Goal: Information Seeking & Learning: Learn about a topic

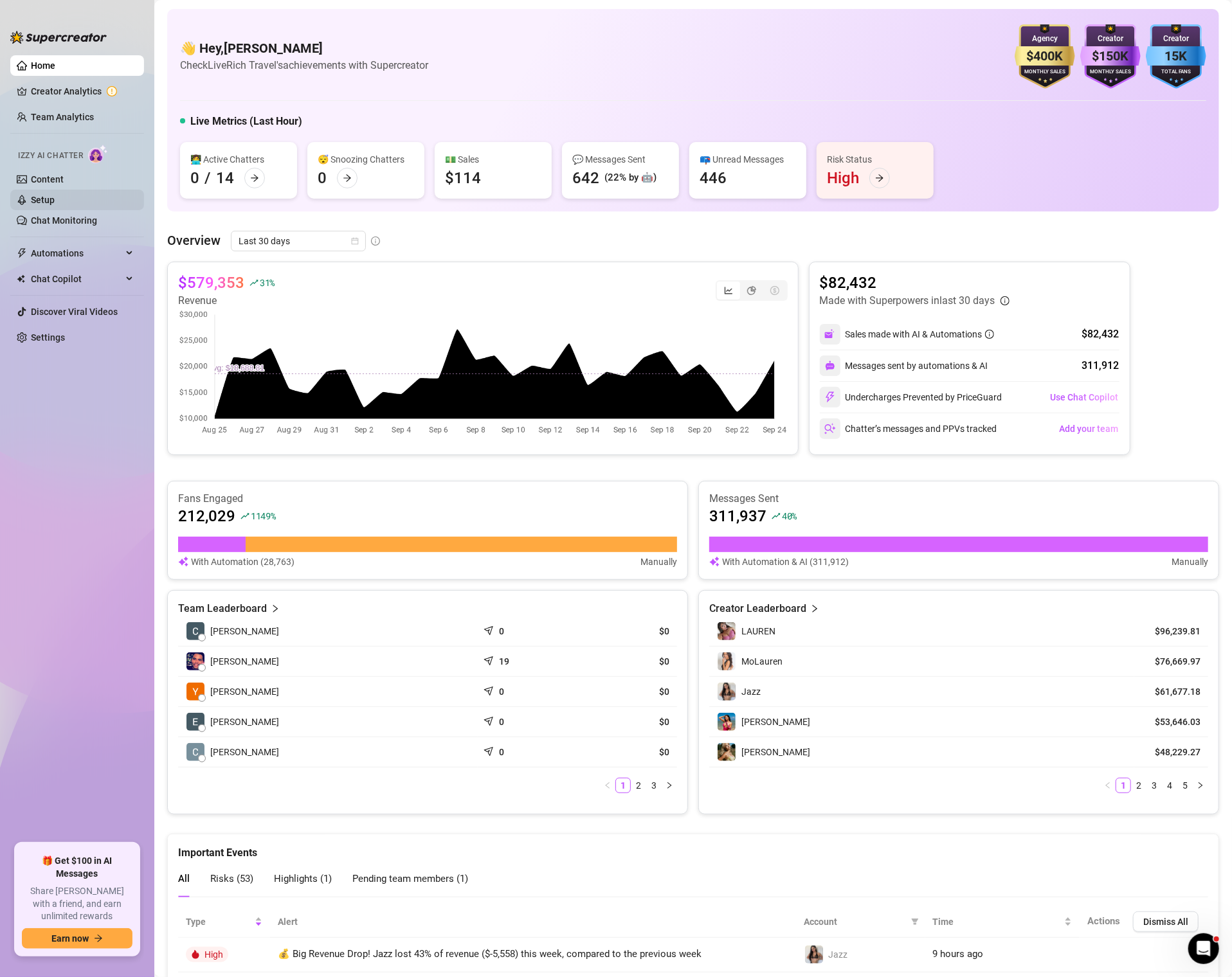
click at [44, 205] on link "Setup" at bounding box center [43, 200] width 24 height 10
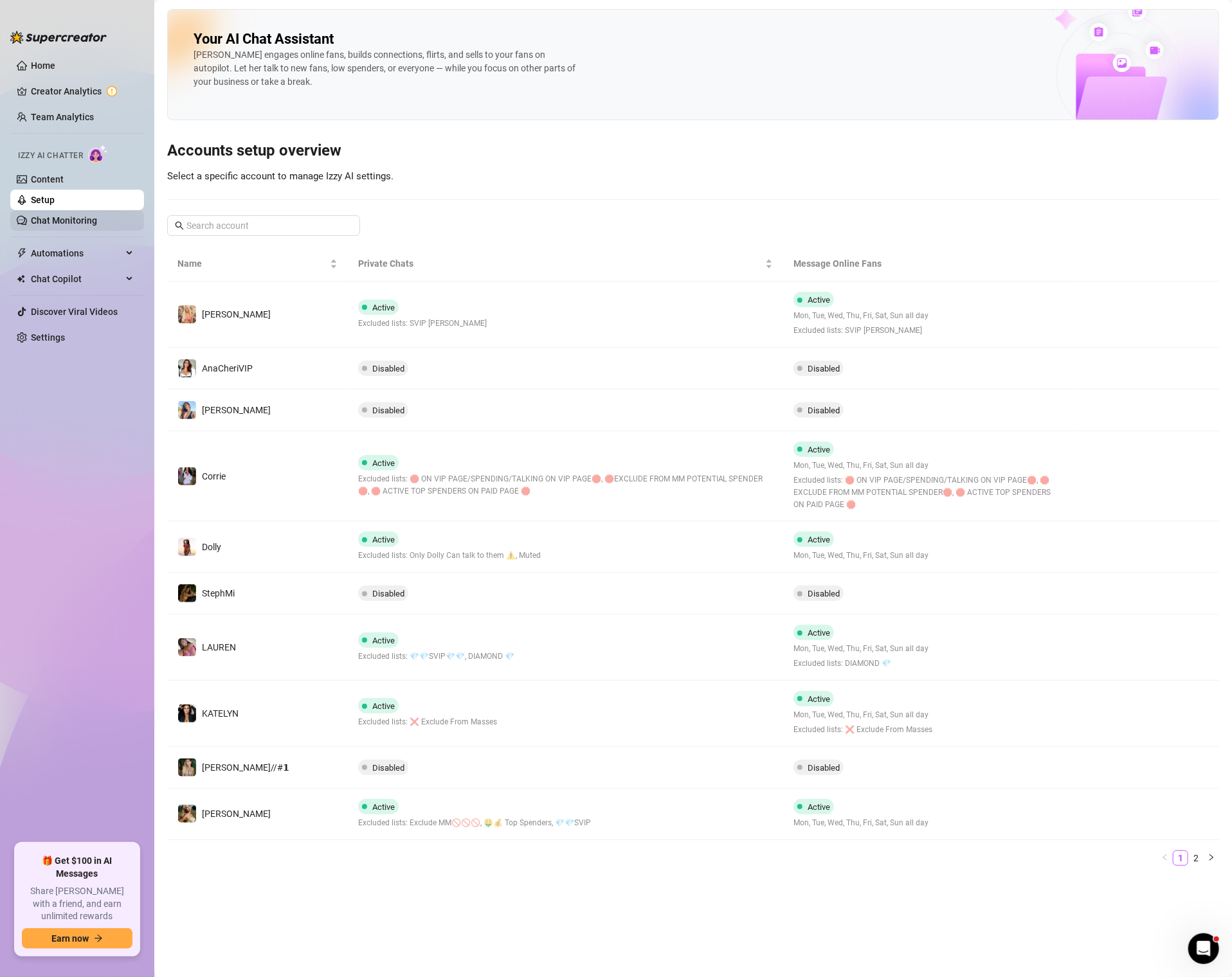
click at [61, 221] on link "Chat Monitoring" at bounding box center [64, 221] width 66 height 10
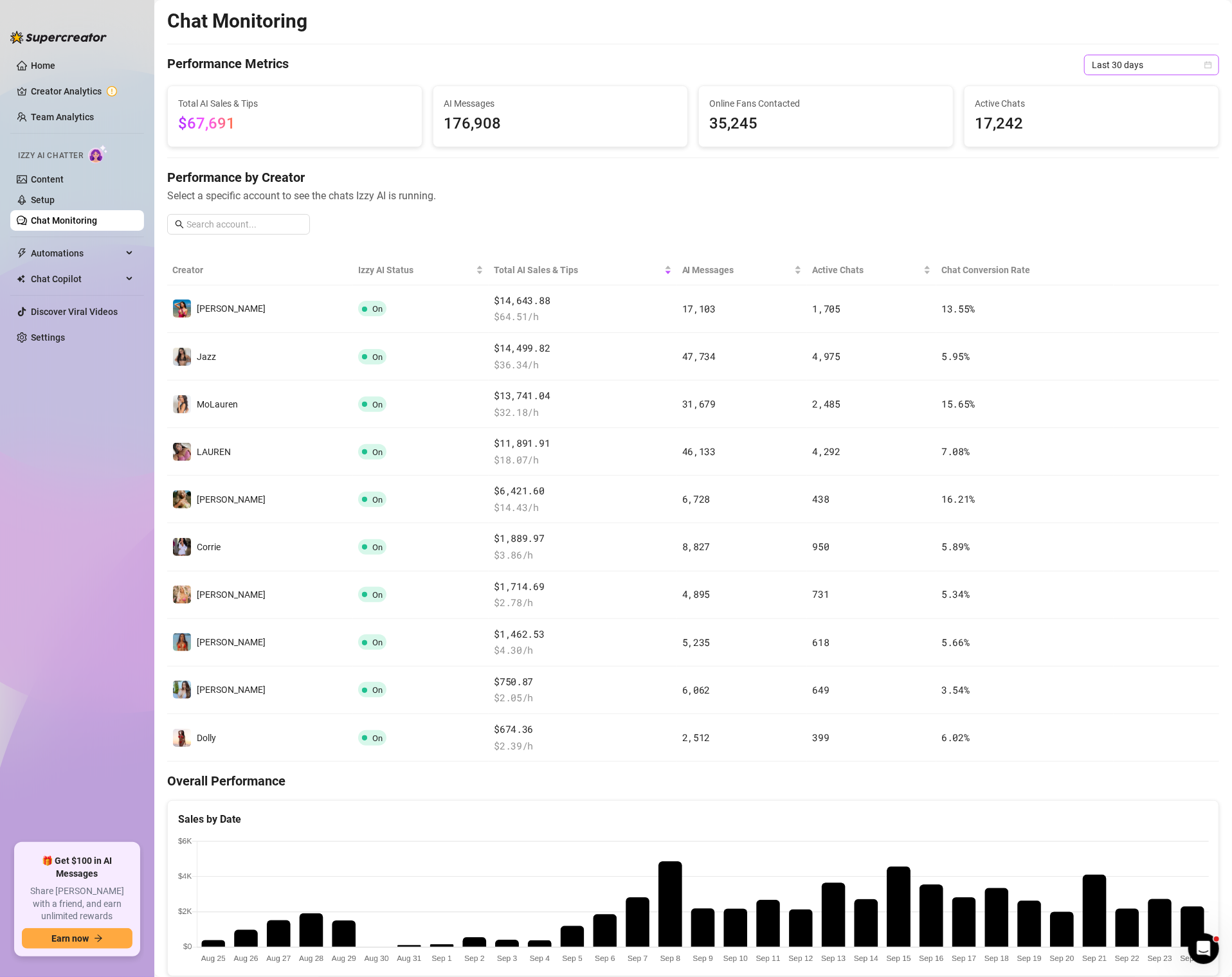
click at [1143, 58] on span "Last 30 days" at bounding box center [1151, 65] width 120 height 19
click at [1141, 67] on span "Last 30 days" at bounding box center [1151, 65] width 120 height 19
click at [1111, 154] on div "Last 90 days" at bounding box center [1151, 152] width 114 height 14
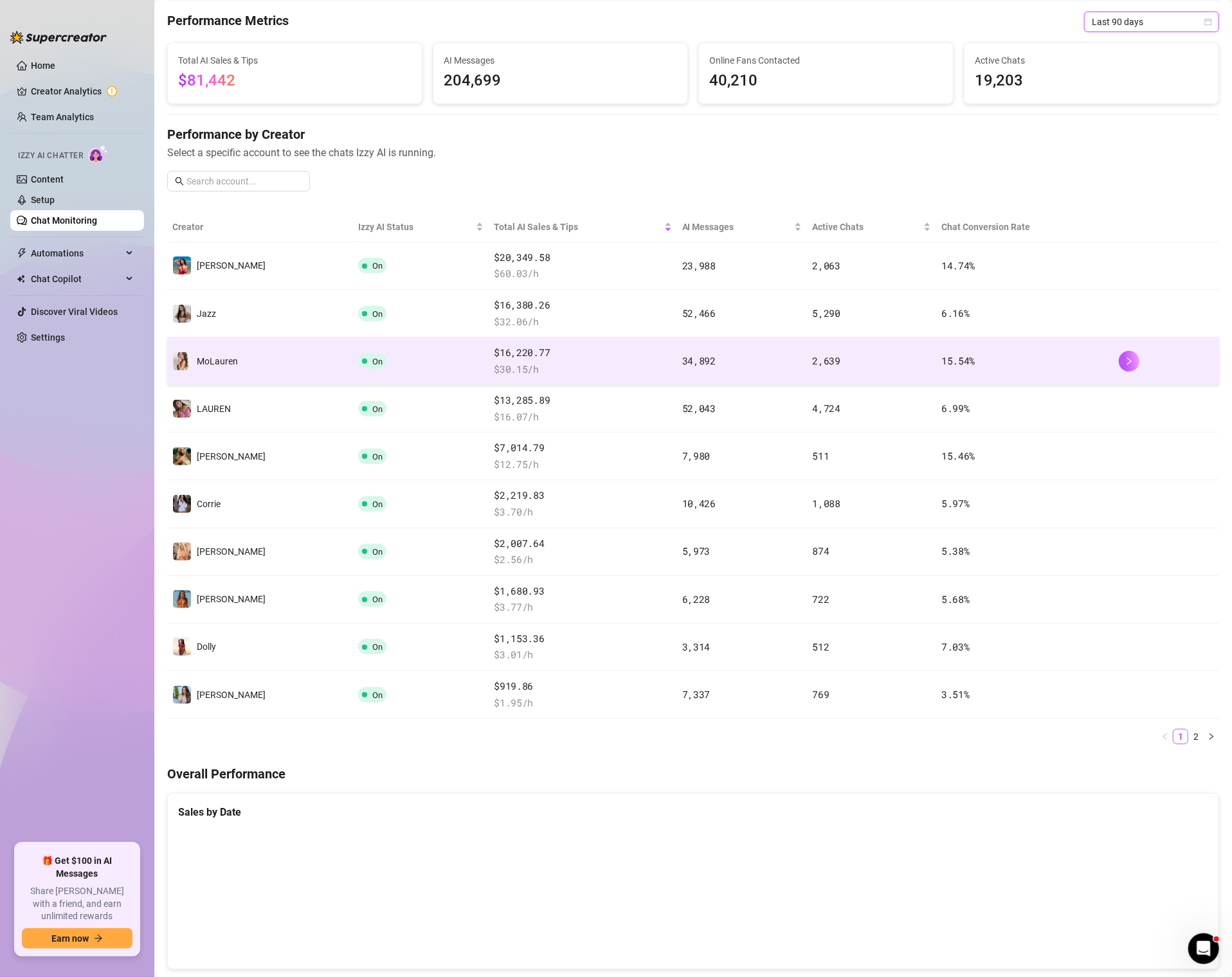
scroll to position [19, 0]
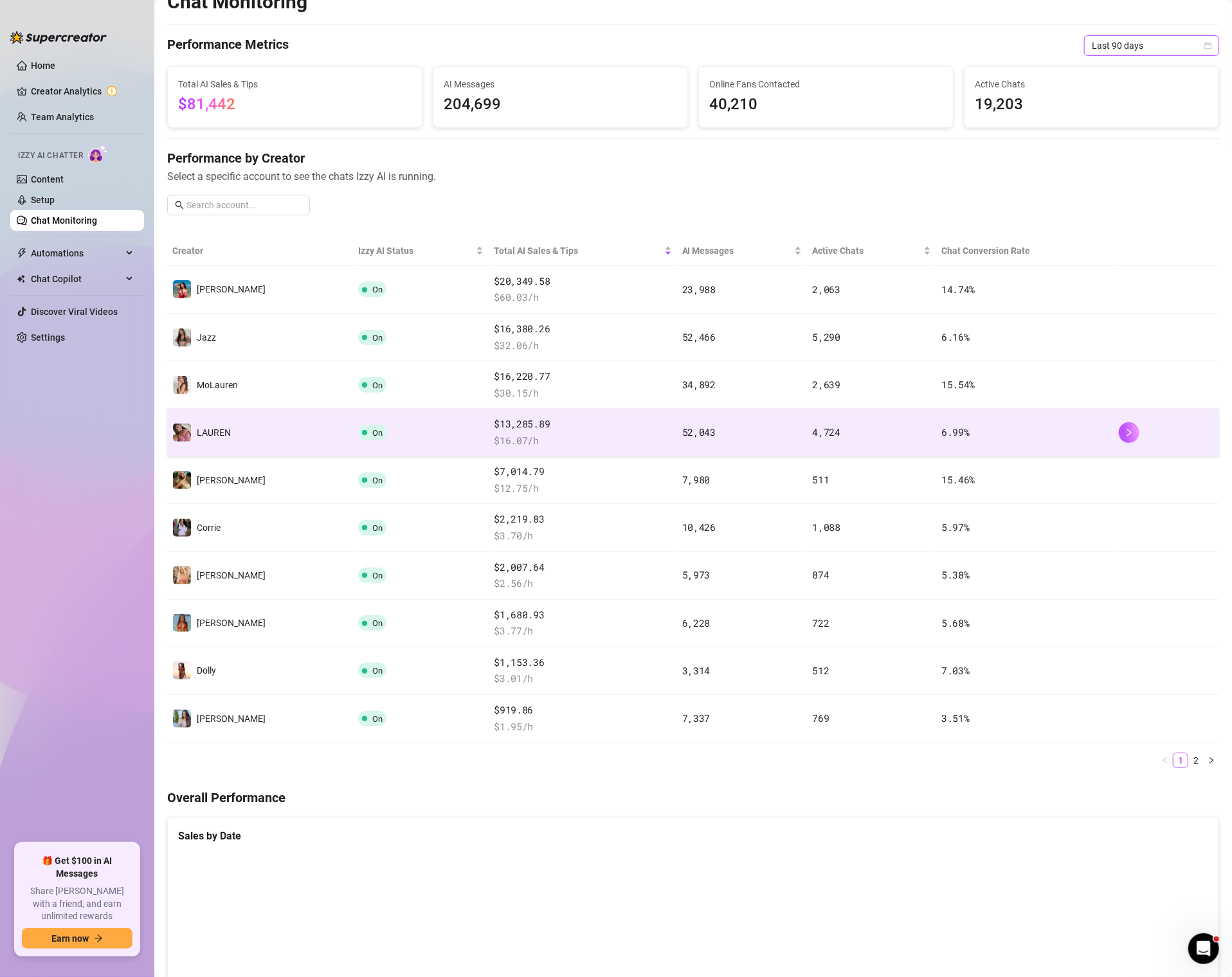
click at [225, 419] on td "️‍LAUREN" at bounding box center [260, 433] width 186 height 47
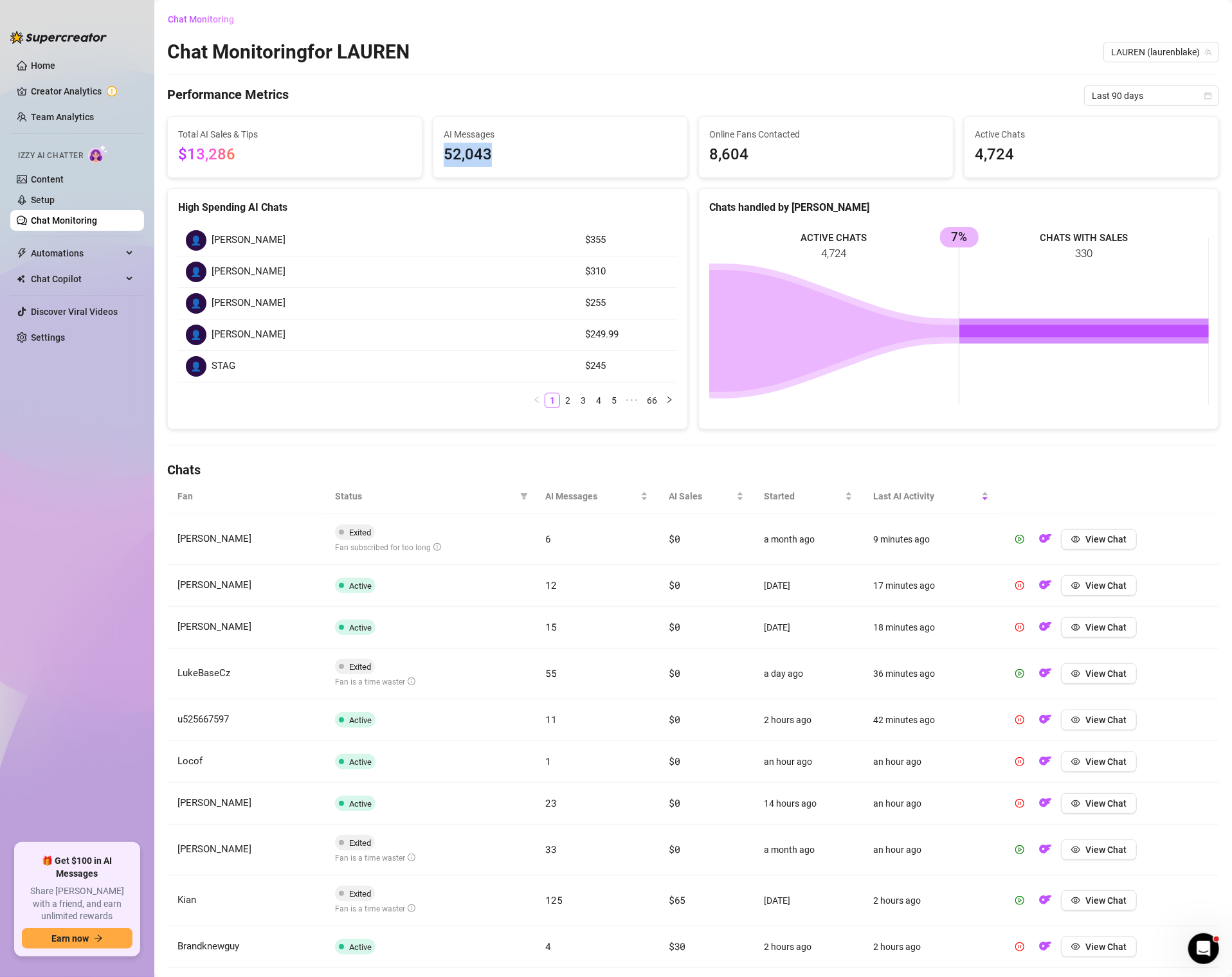
drag, startPoint x: 440, startPoint y: 154, endPoint x: 515, endPoint y: 149, distance: 75.2
click at [516, 151] on div "AI Messages 52,043" at bounding box center [561, 147] width 254 height 61
click at [698, 497] on span "AI Sales" at bounding box center [701, 496] width 65 height 14
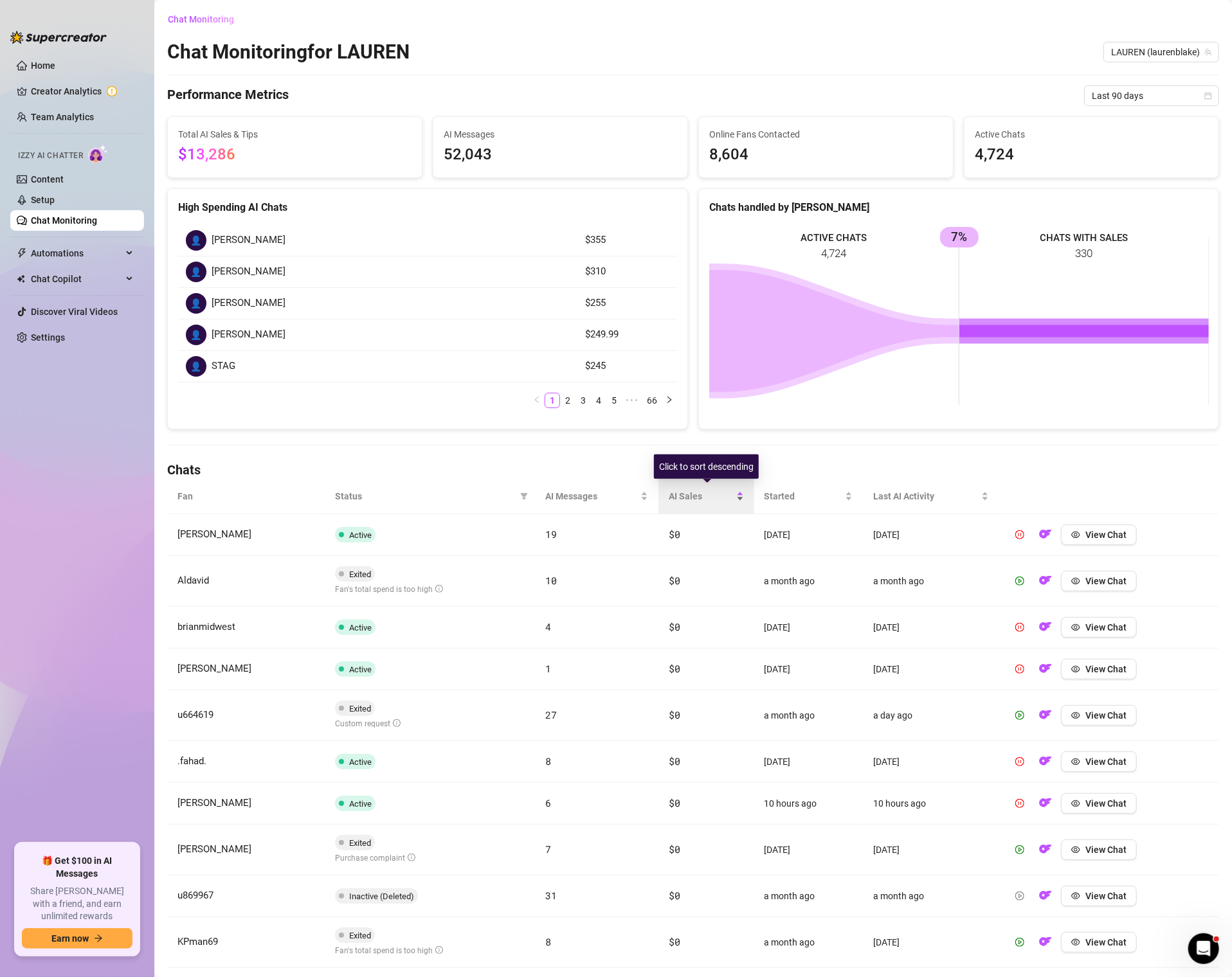
click at [699, 497] on span "AI Sales" at bounding box center [701, 496] width 65 height 14
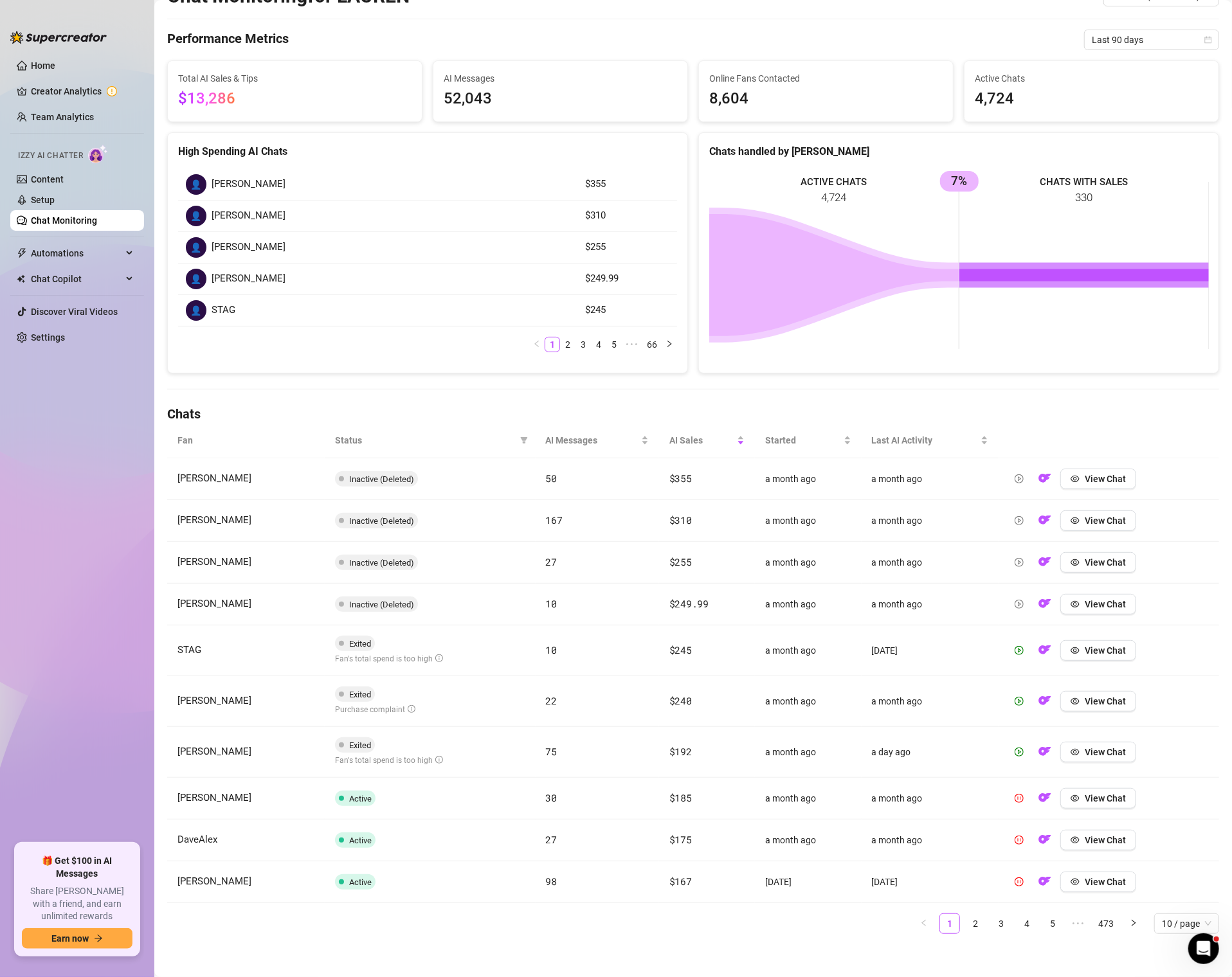
scroll to position [55, 0]
click at [1077, 697] on icon "eye" at bounding box center [1075, 702] width 9 height 9
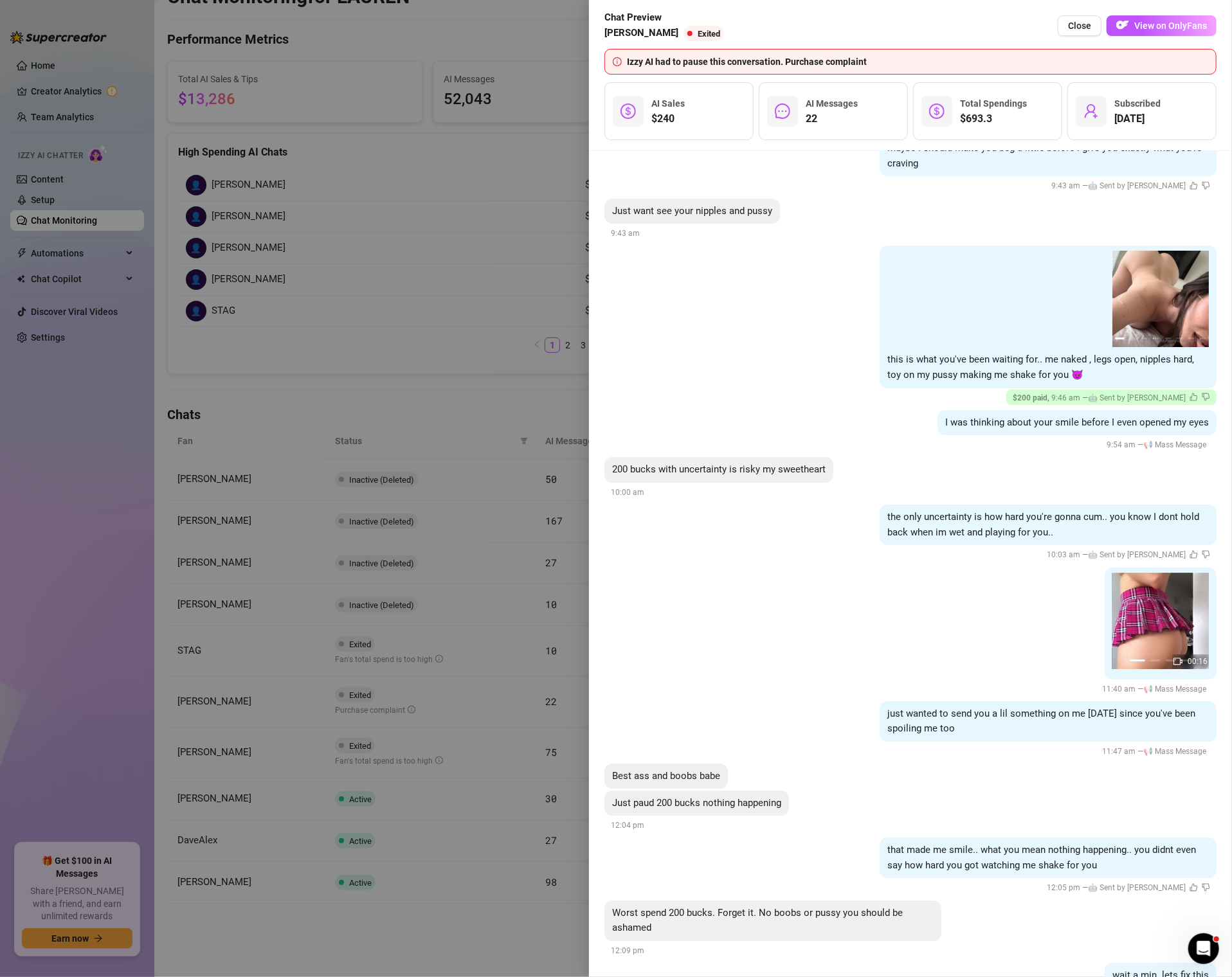
scroll to position [11666, 0]
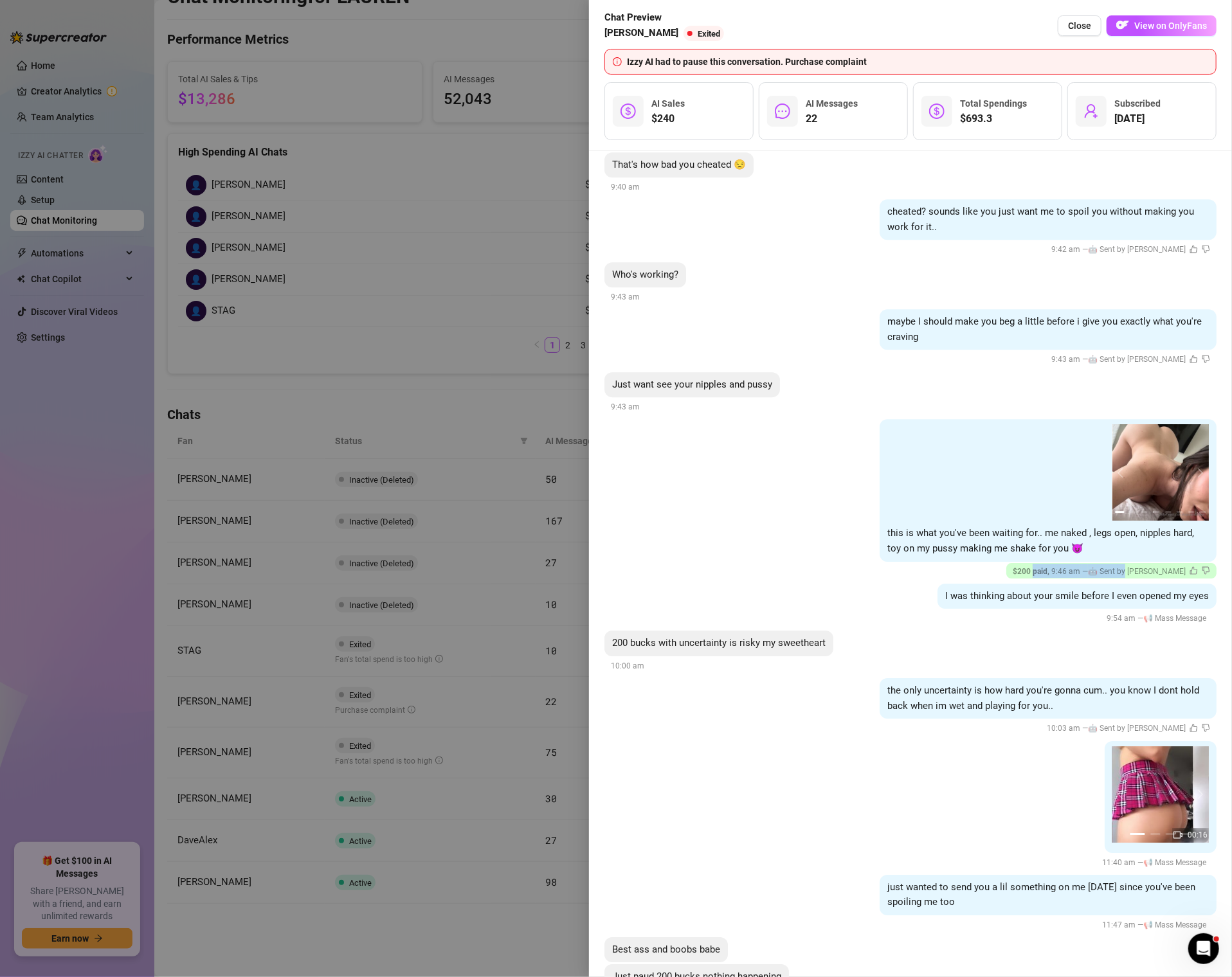
drag, startPoint x: 1078, startPoint y: 552, endPoint x: 1168, endPoint y: 549, distance: 90.0
click at [1168, 563] on div "$ 200 paid , 9:46 am — 🤖 Sent by [PERSON_NAME]" at bounding box center [1111, 570] width 197 height 14
click at [1168, 567] on span "🤖 Sent by [PERSON_NAME]" at bounding box center [1137, 572] width 97 height 9
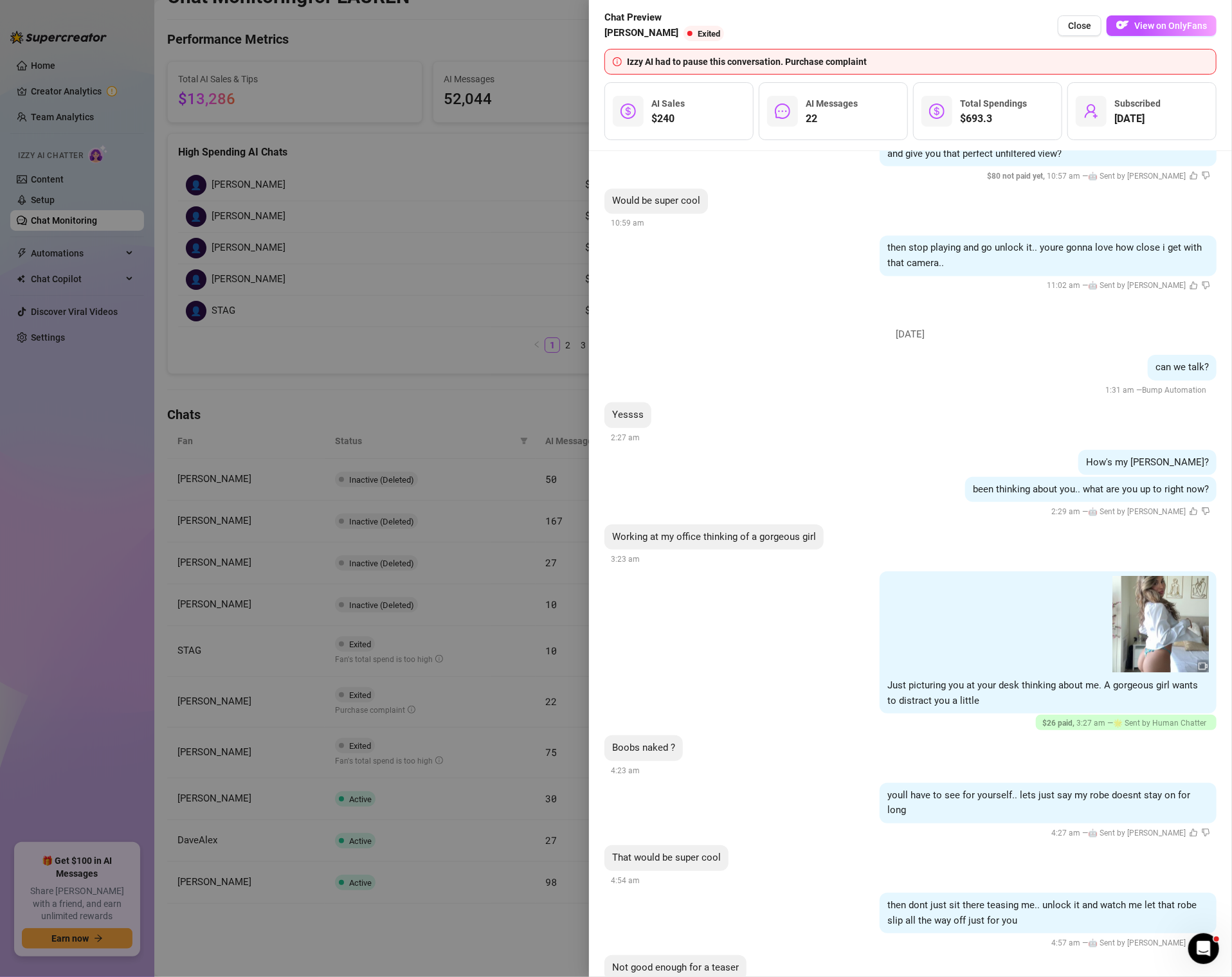
scroll to position [10754, 0]
click at [1106, 716] on span "$ 26 paid , 3:27 am — 🌟 Sent by Human Chatter" at bounding box center [1126, 721] width 168 height 9
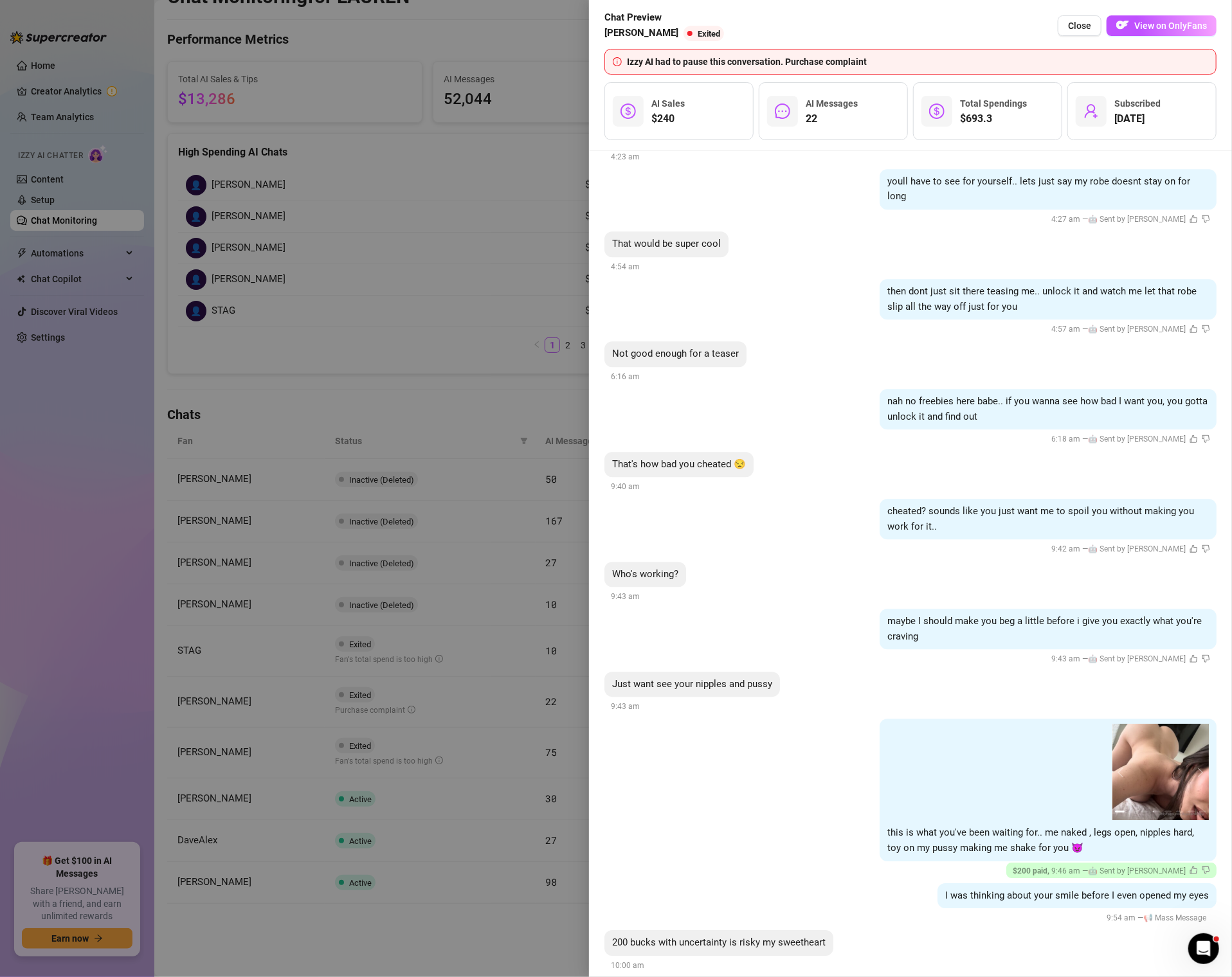
scroll to position [11456, 0]
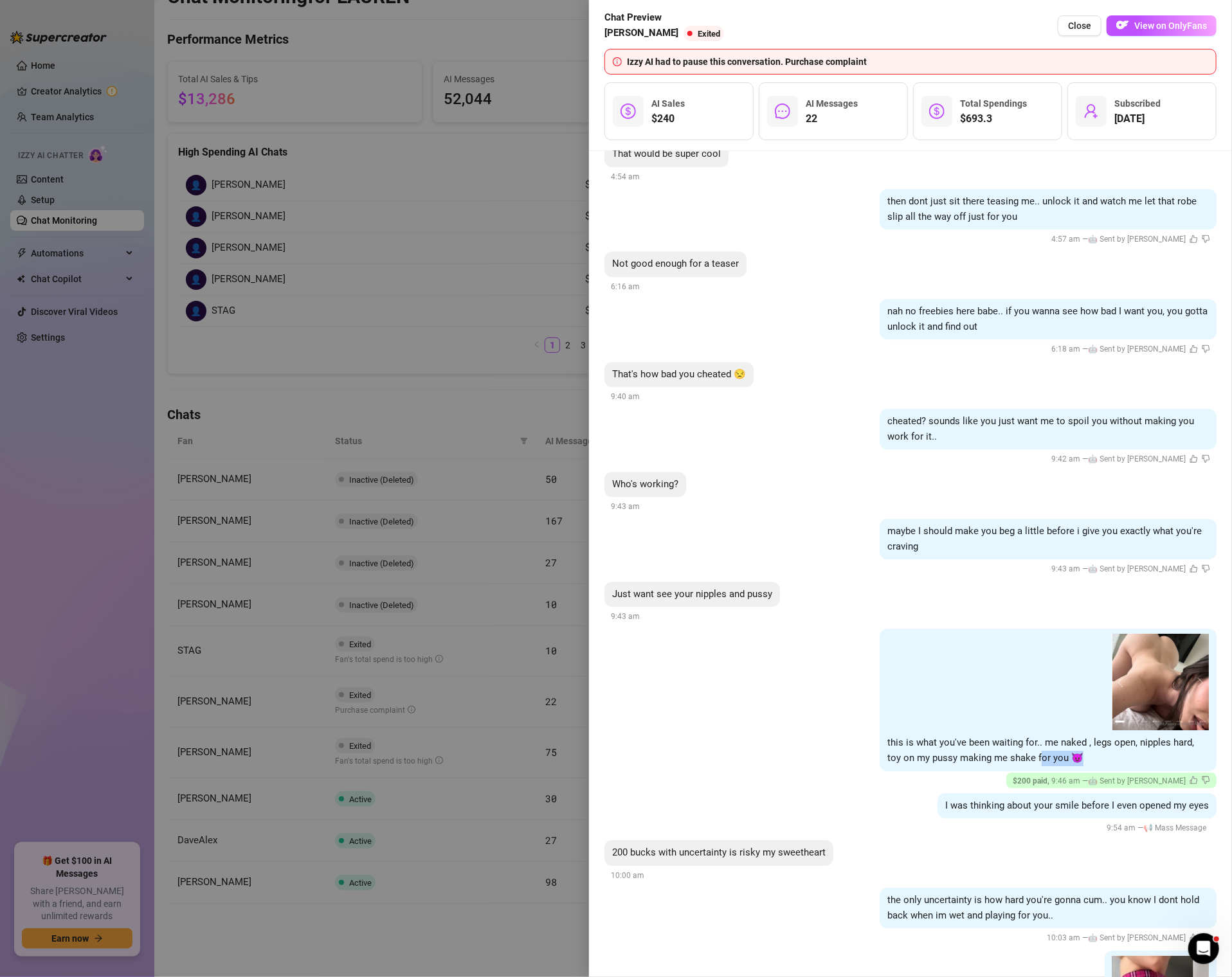
drag, startPoint x: 1025, startPoint y: 728, endPoint x: 1177, endPoint y: 728, distance: 152.0
click at [1177, 728] on div "02:28 02:28 1 2 3 4 5 6 7 8 this is what you've been waiting for.. me naked , l…" at bounding box center [1048, 699] width 337 height 142
click at [928, 634] on div "02:28 02:28 1 2 3 4 5 6 7 8" at bounding box center [1047, 682] width 321 height 97
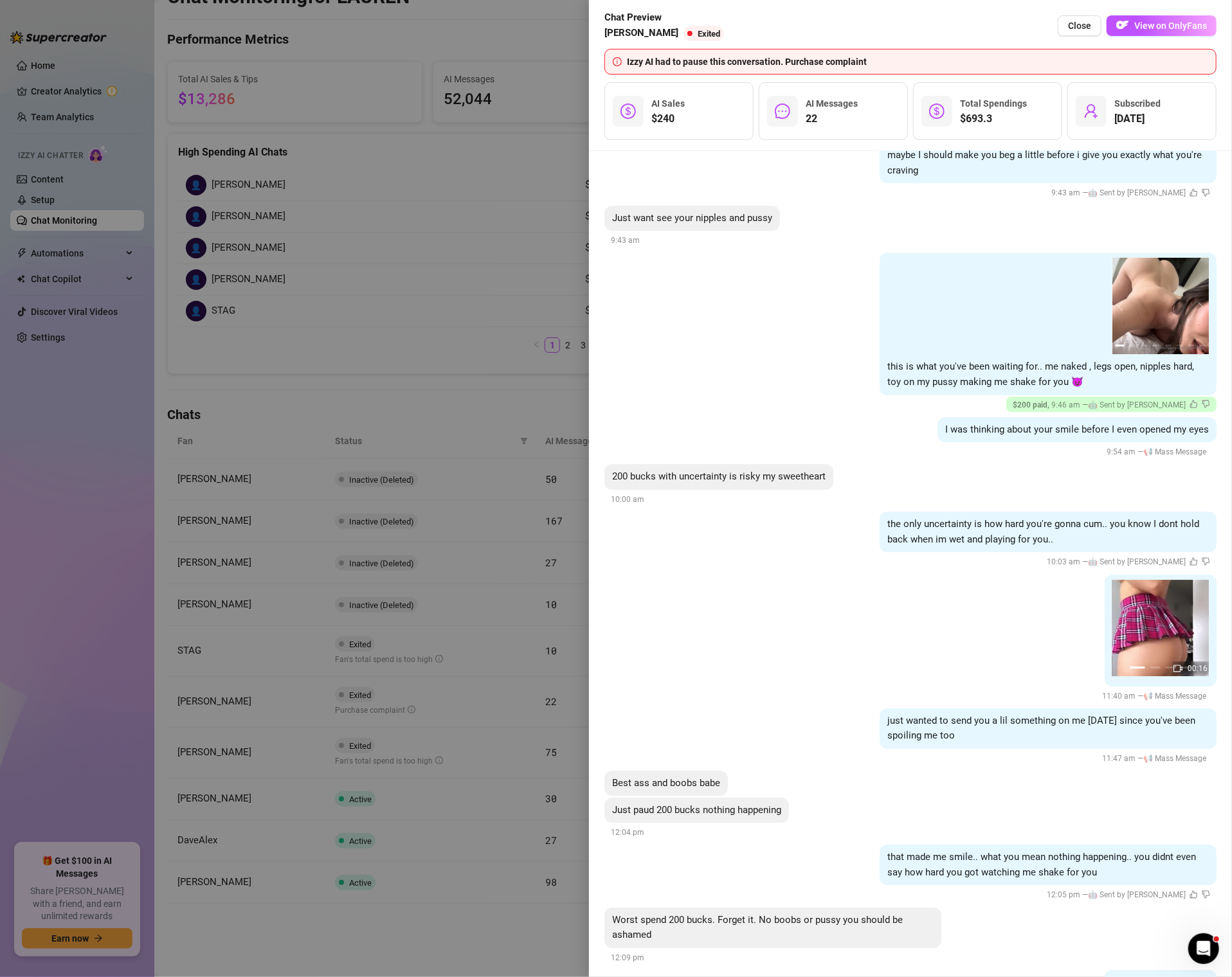
scroll to position [11828, 0]
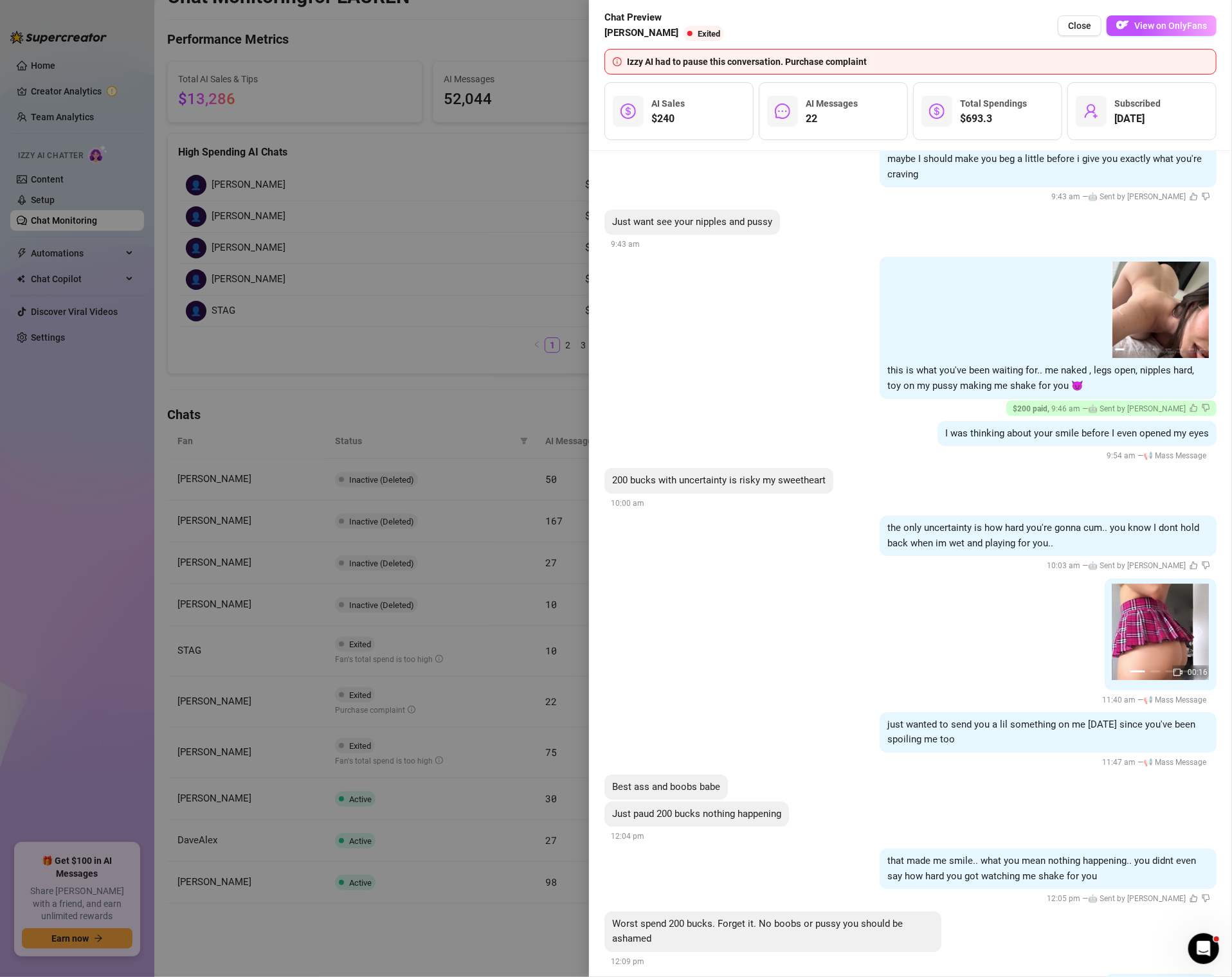
click at [552, 95] on div at bounding box center [616, 488] width 1232 height 977
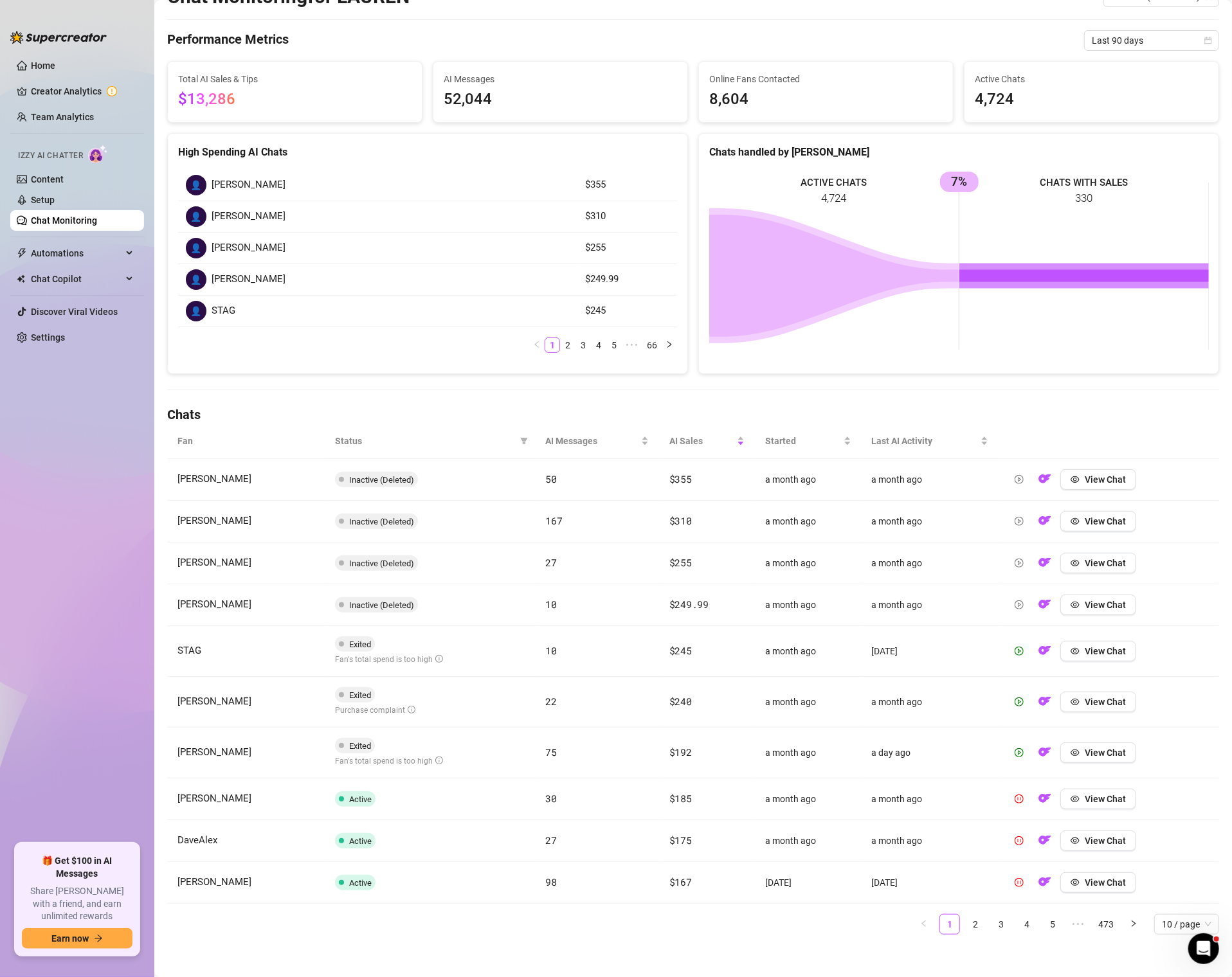
click at [908, 409] on h4 "Chats" at bounding box center [693, 414] width 1052 height 18
click at [982, 916] on link "2" at bounding box center [975, 924] width 19 height 19
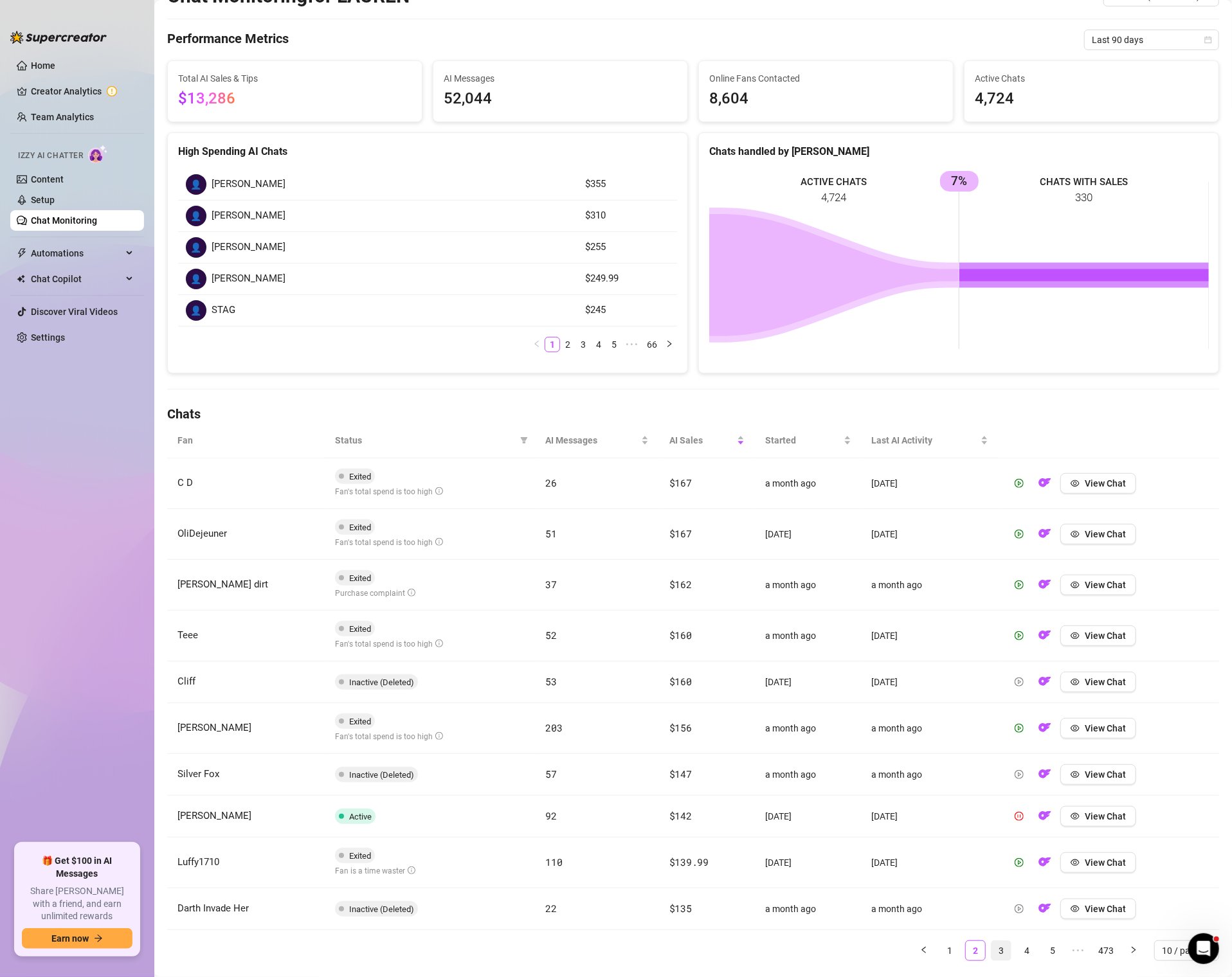
click at [1002, 944] on link "3" at bounding box center [1001, 950] width 19 height 19
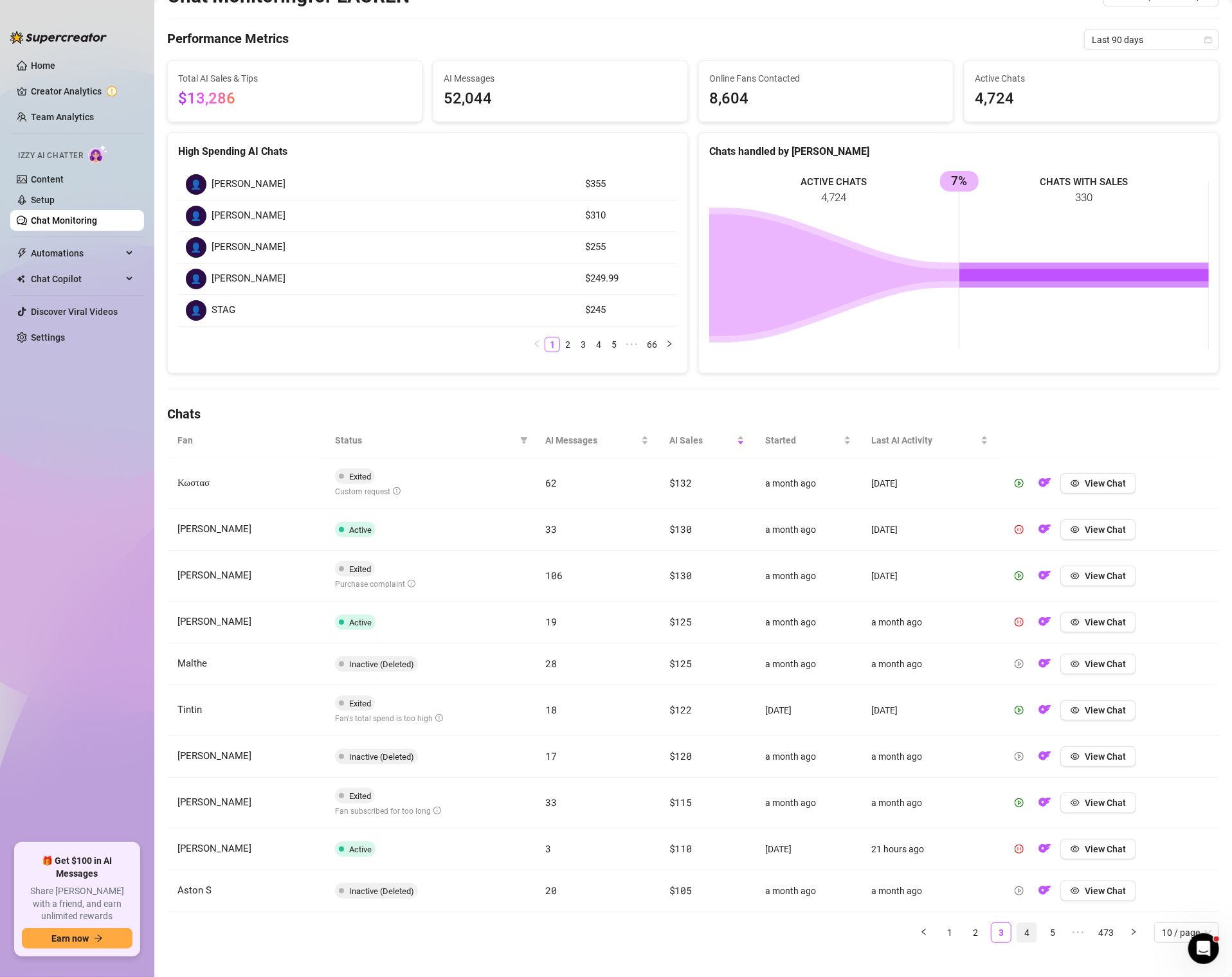
click at [1028, 923] on link "4" at bounding box center [1027, 933] width 19 height 19
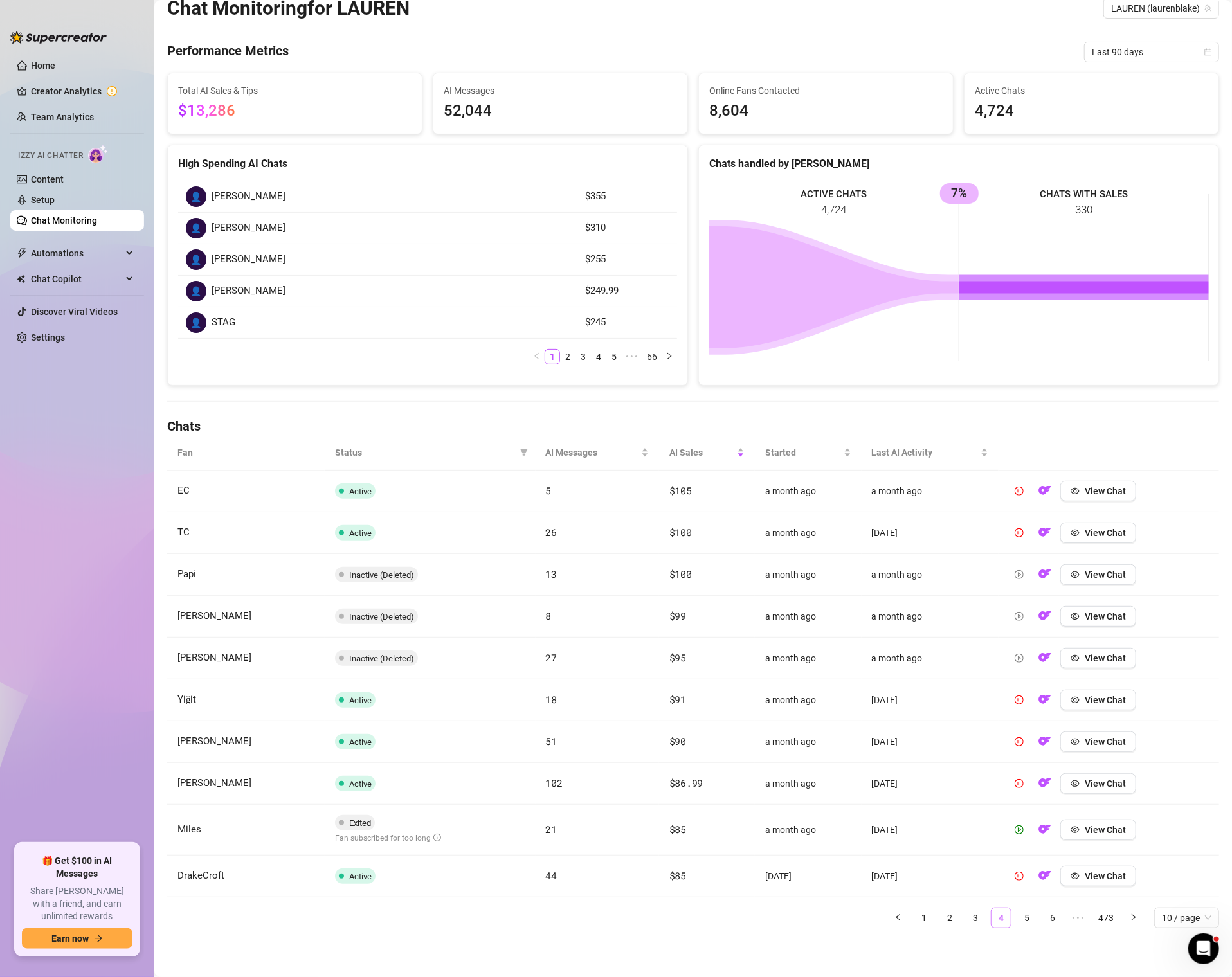
scroll to position [38, 0]
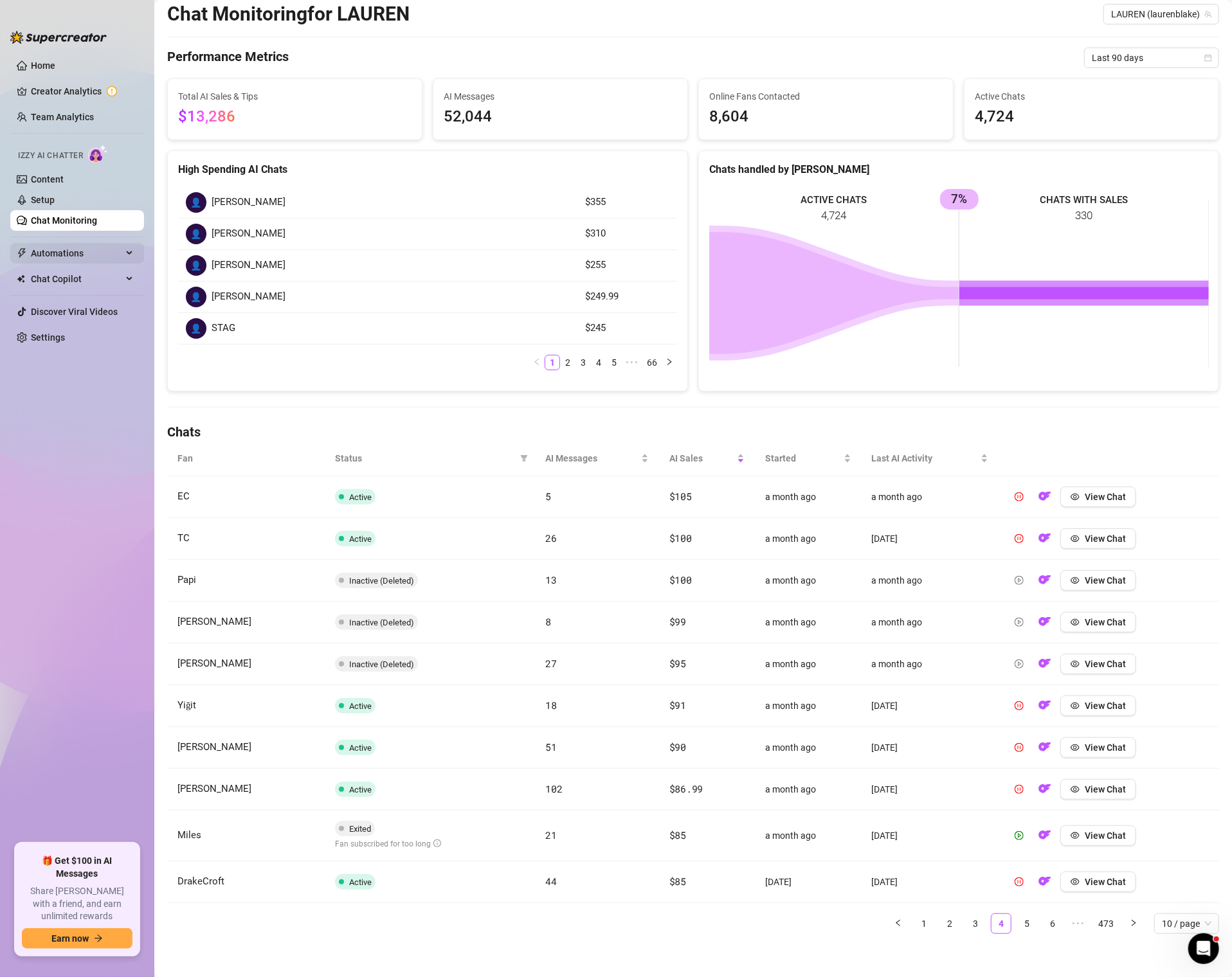
click at [83, 243] on span "Automations" at bounding box center [77, 253] width 92 height 21
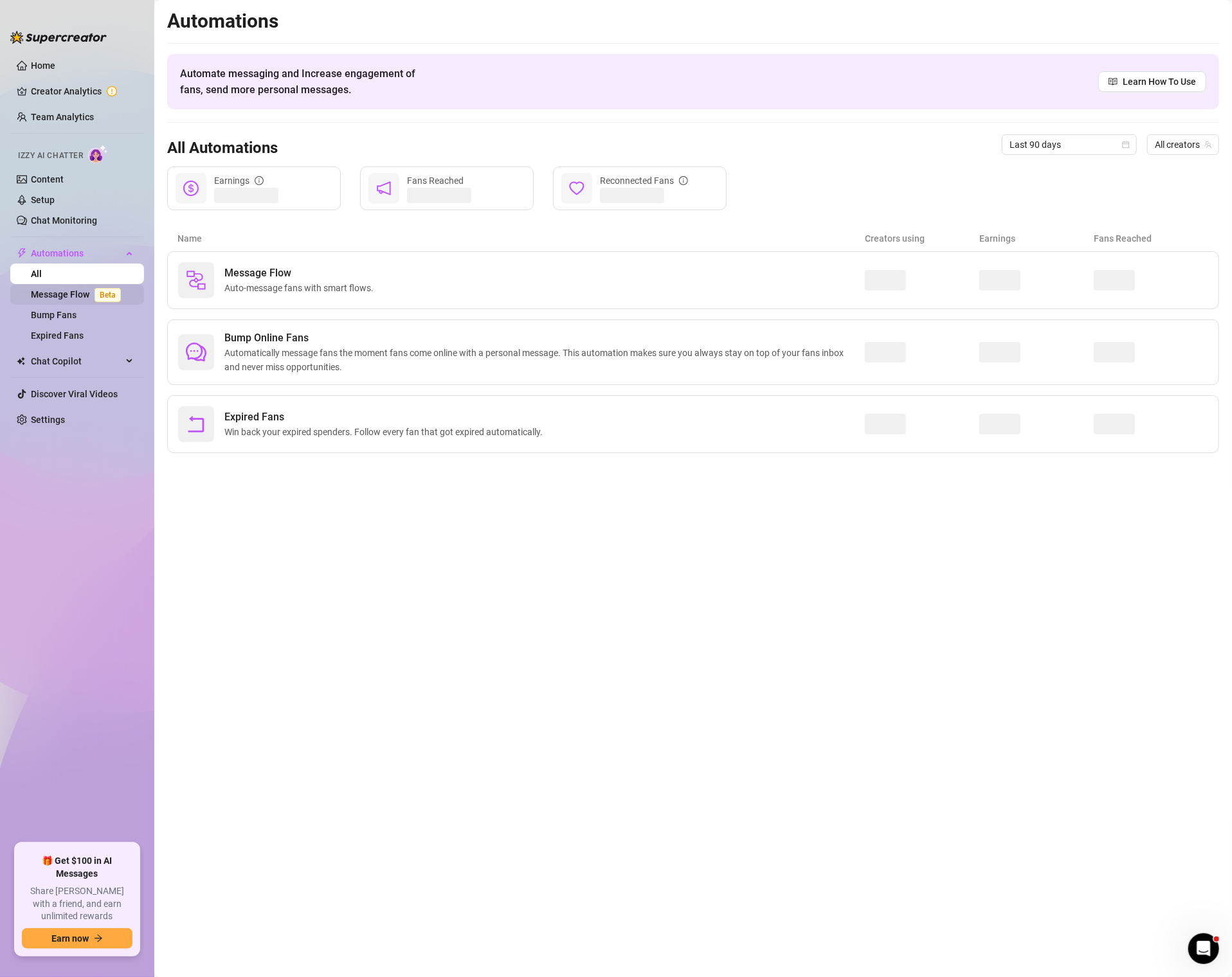
click at [81, 294] on link "Message Flow Beta" at bounding box center [78, 295] width 95 height 10
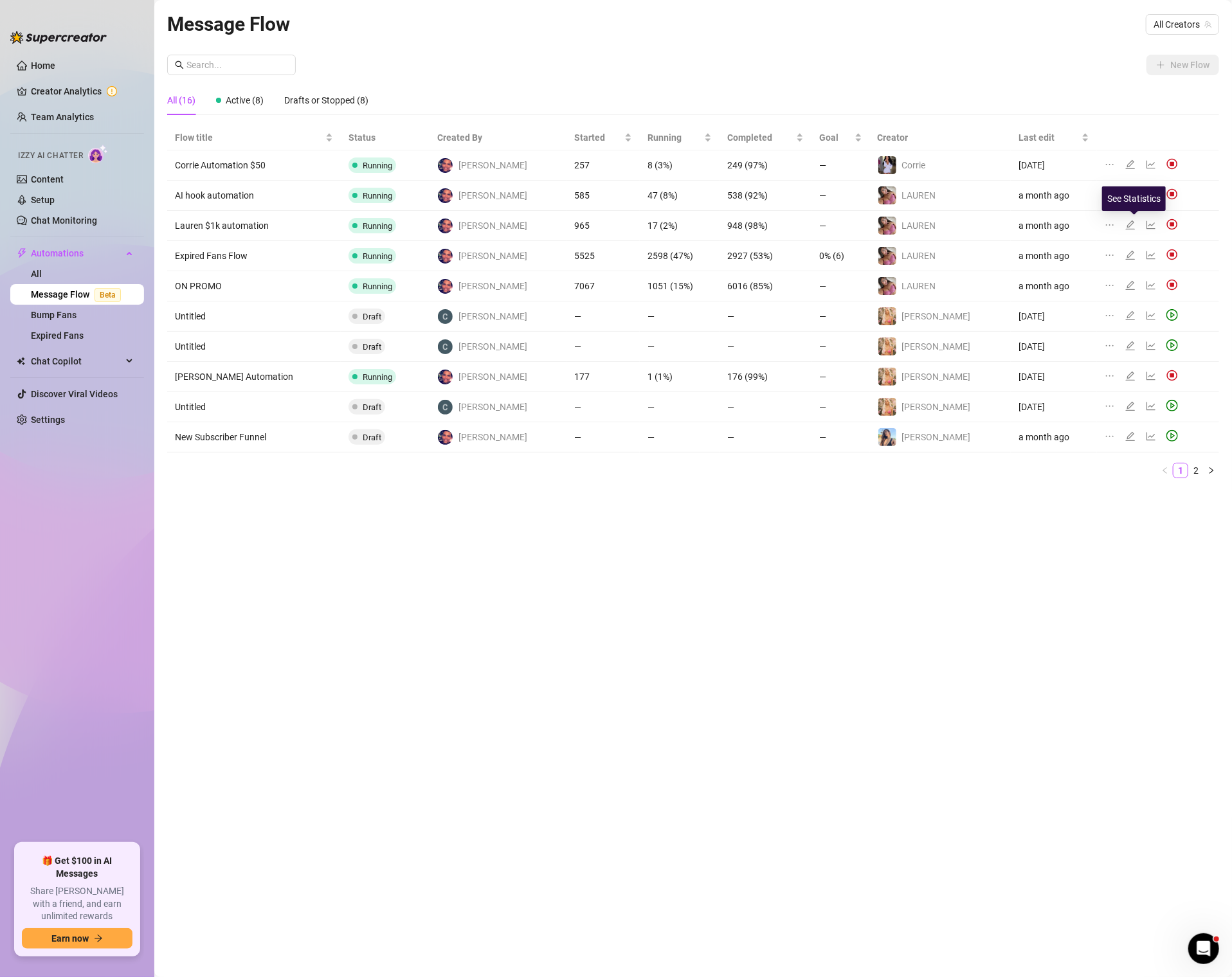
click at [1146, 224] on icon "line-chart" at bounding box center [1151, 225] width 10 height 10
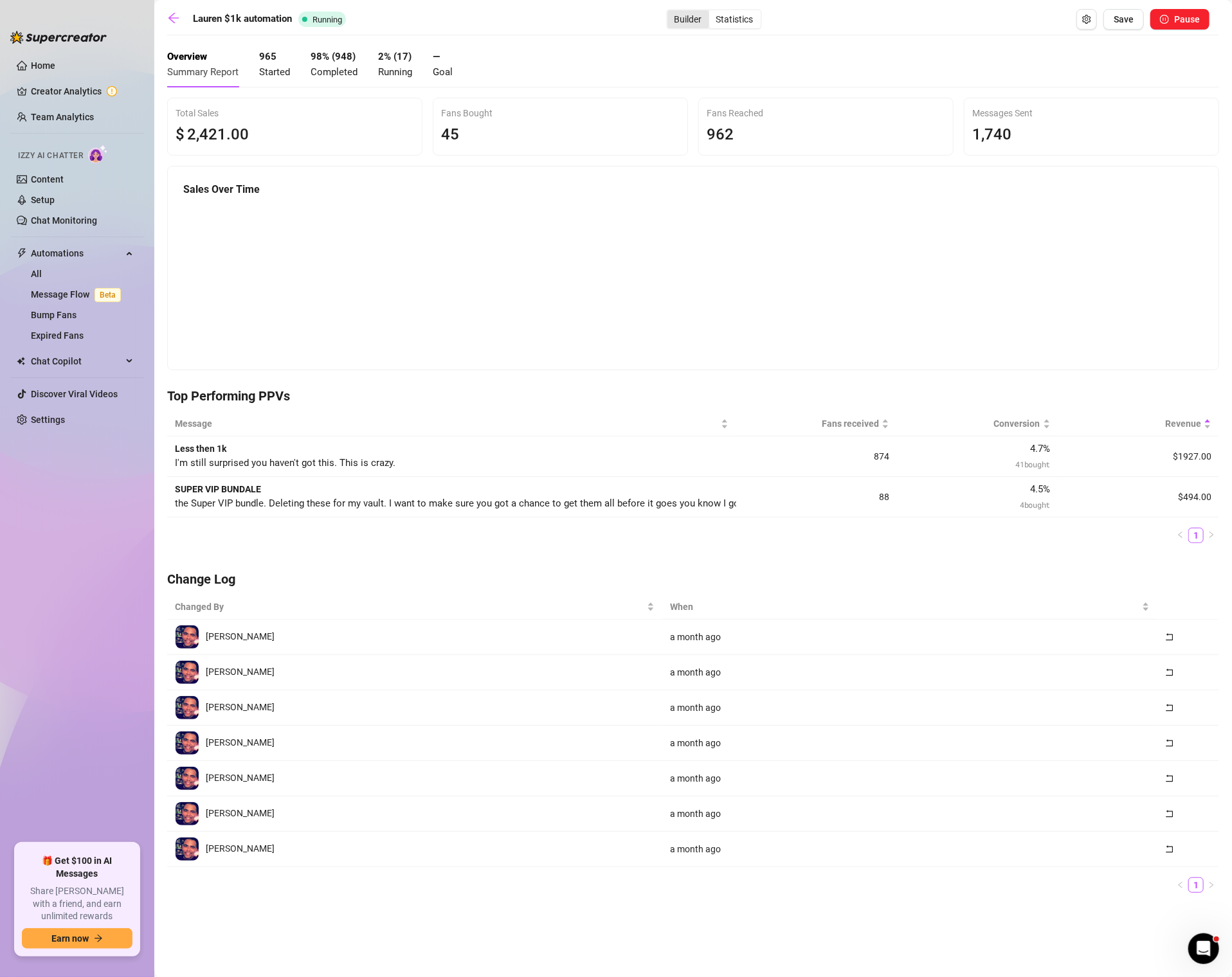
click at [674, 15] on div "Builder" at bounding box center [688, 19] width 42 height 18
click at [671, 13] on input "Builder" at bounding box center [671, 13] width 0 height 0
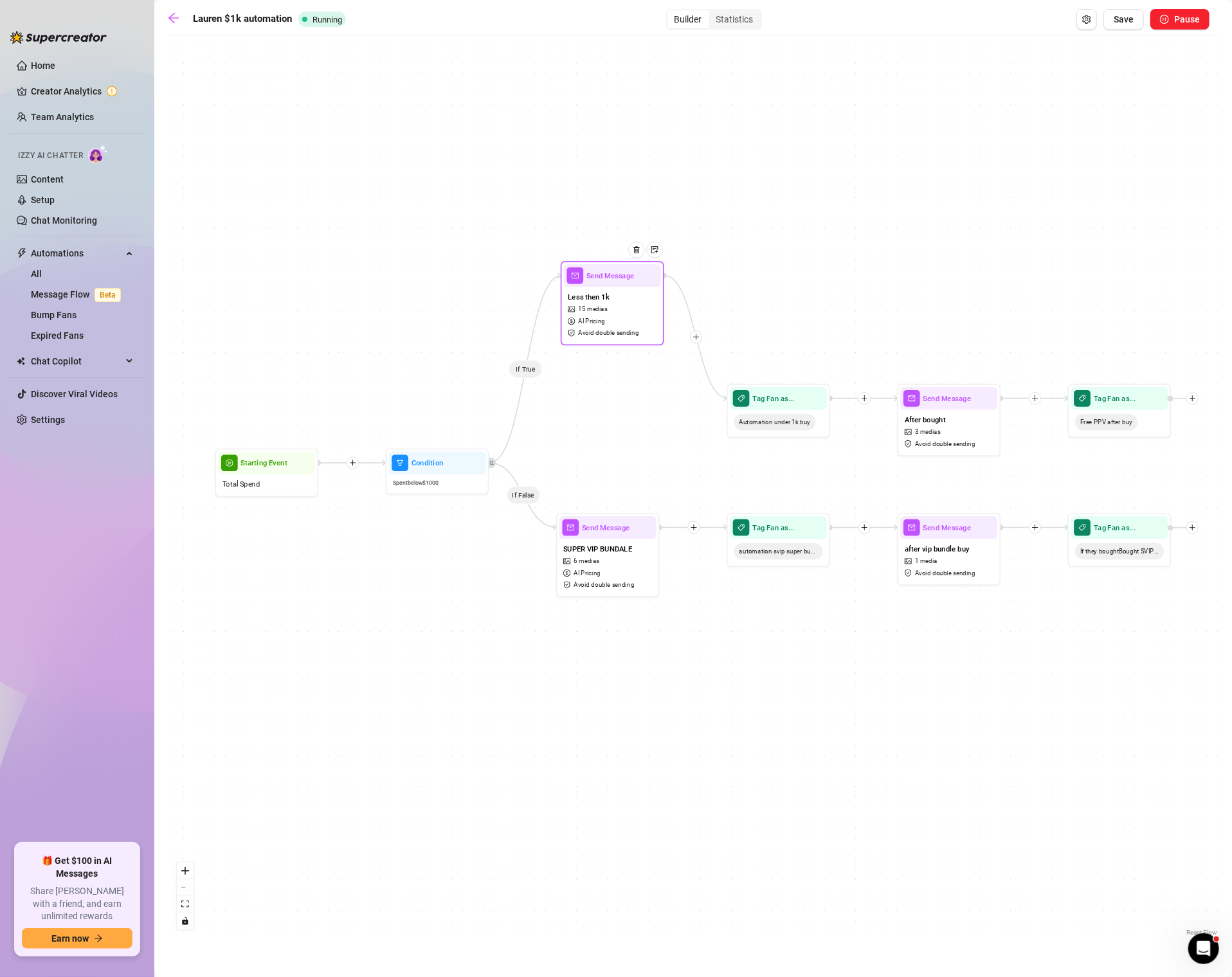
drag, startPoint x: 589, startPoint y: 458, endPoint x: 599, endPoint y: 354, distance: 104.5
click at [599, 338] on span "Avoid double sending" at bounding box center [608, 333] width 61 height 10
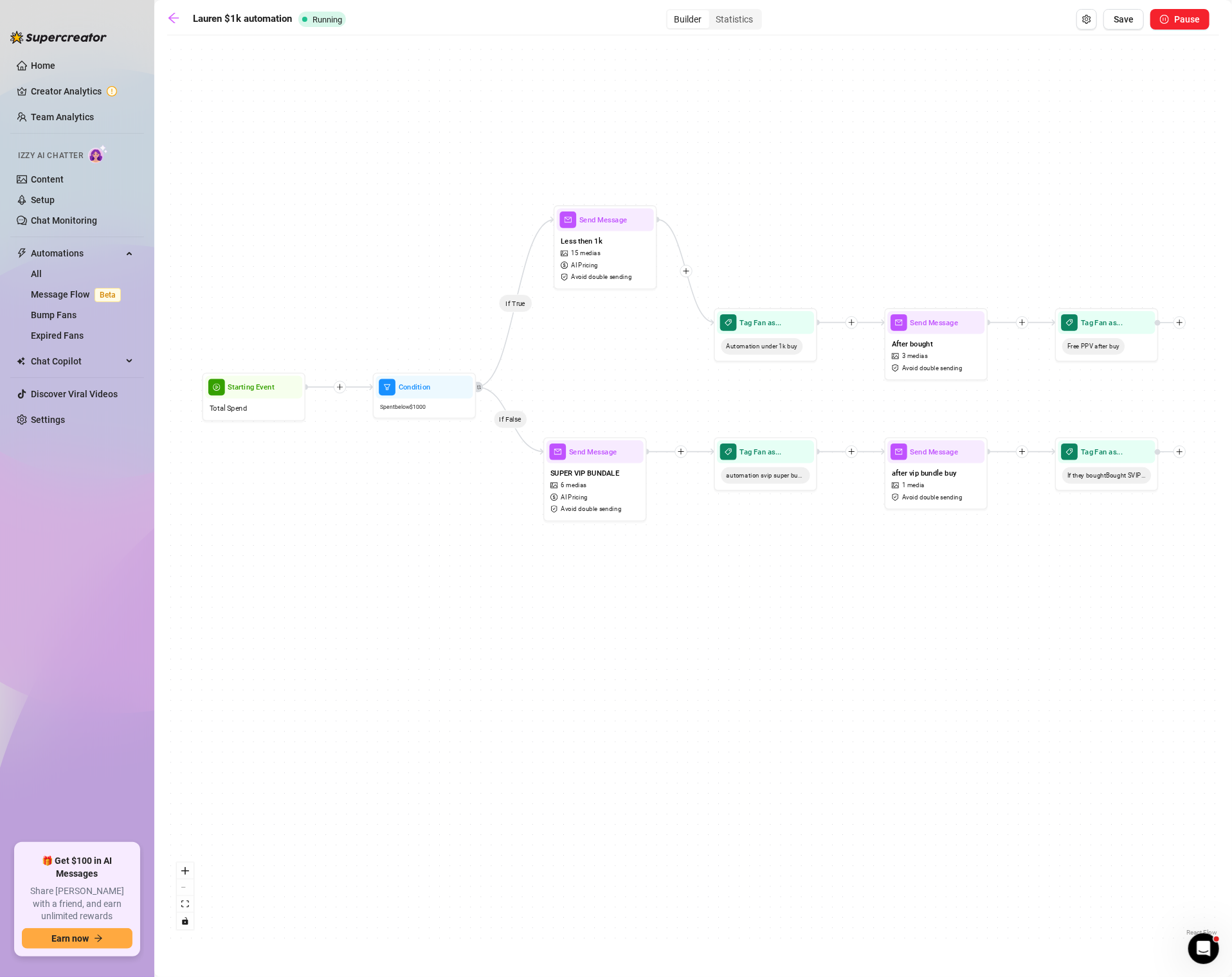
drag, startPoint x: 776, startPoint y: 439, endPoint x: 763, endPoint y: 366, distance: 74.1
click at [763, 366] on div "If True If False Tag Fan as... If they boughtBought SVIP bundle from automation…" at bounding box center [693, 490] width 1052 height 897
drag, startPoint x: 592, startPoint y: 496, endPoint x: 591, endPoint y: 558, distance: 62.0
click at [591, 558] on div "SUPER VIP BUNDALE 6 medias AI Pricing Avoid double sending" at bounding box center [593, 551] width 97 height 55
click at [59, 218] on link "Chat Monitoring" at bounding box center [64, 221] width 66 height 10
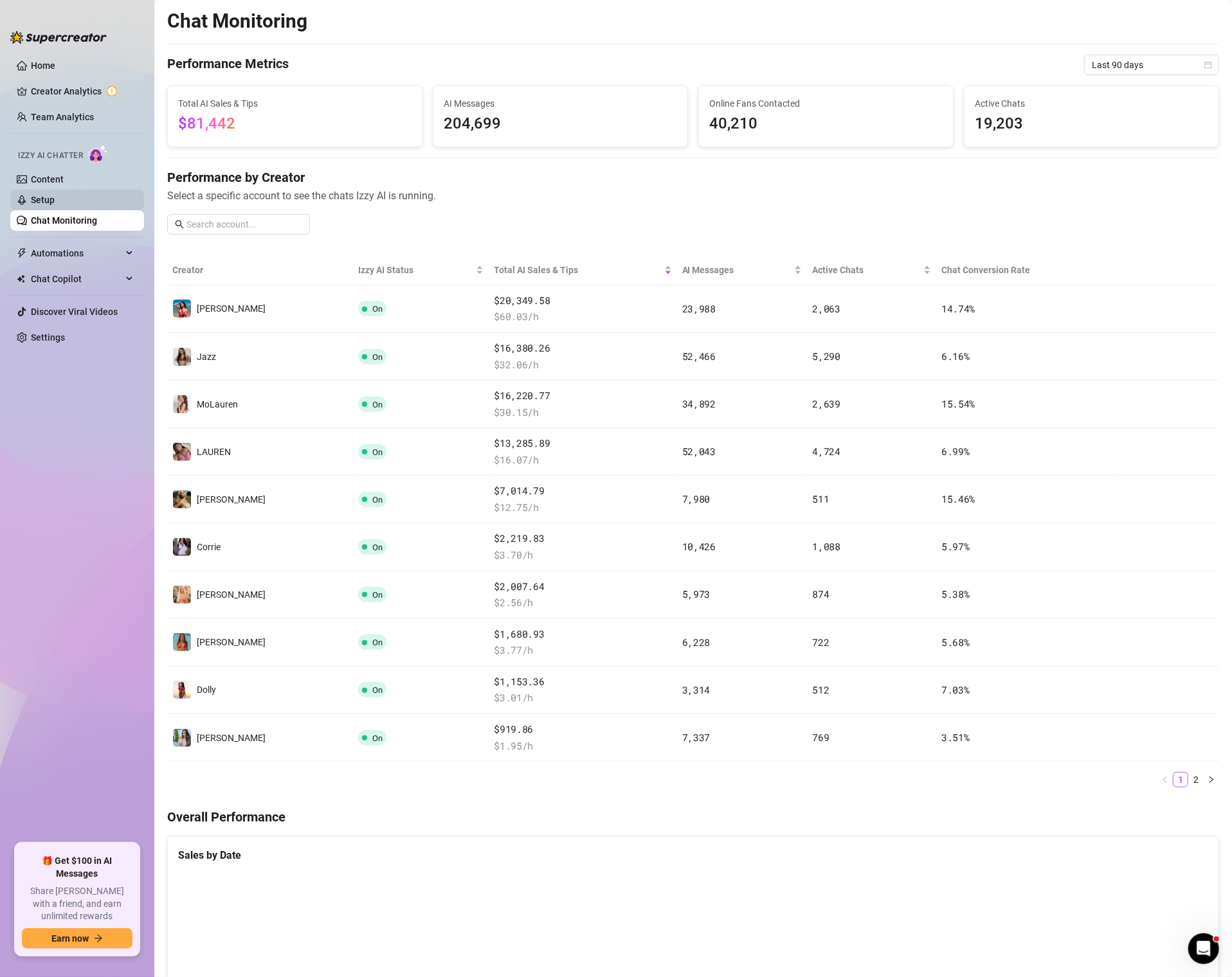
click at [55, 196] on link "Setup" at bounding box center [43, 200] width 24 height 10
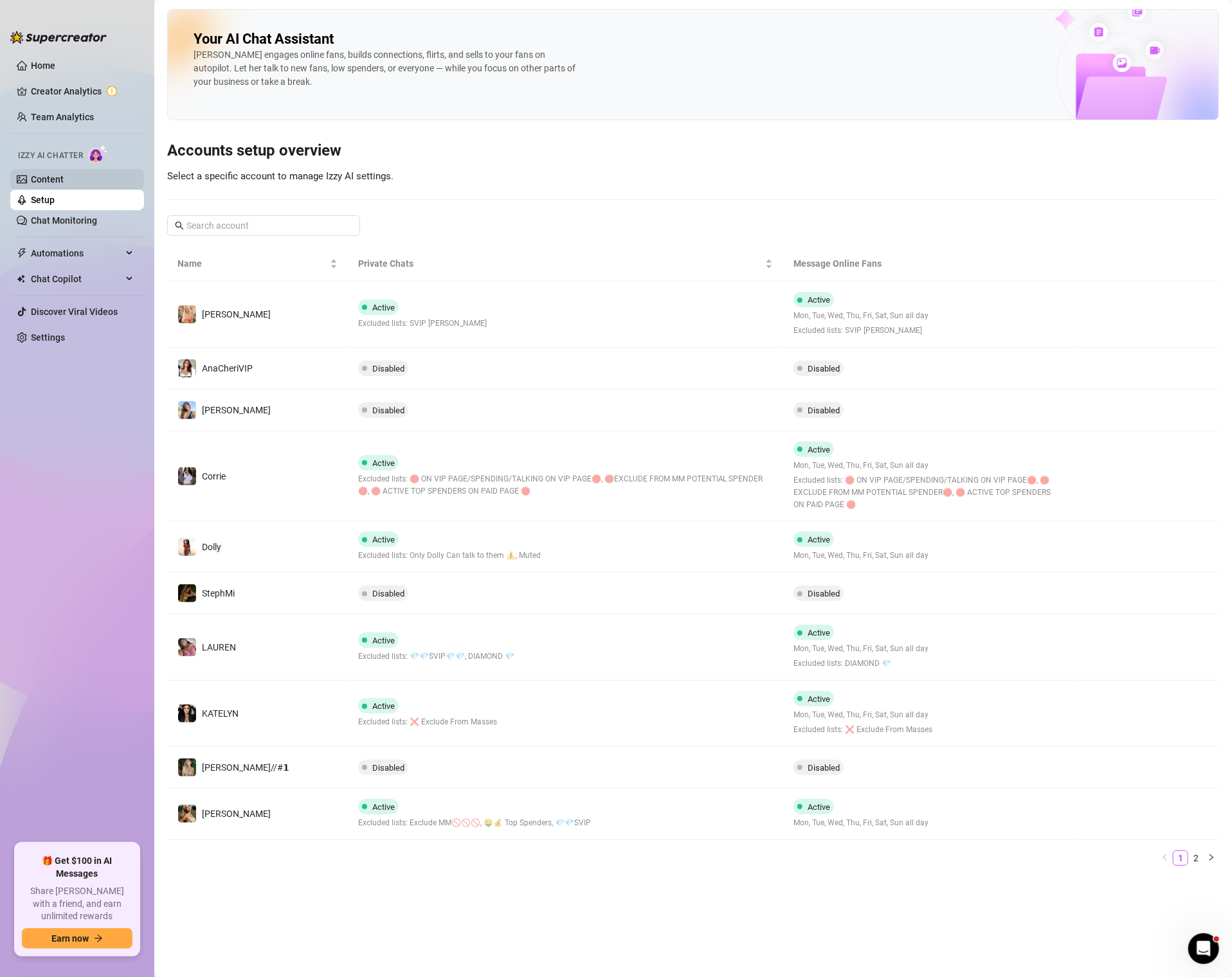
click at [47, 181] on link "Content" at bounding box center [47, 179] width 32 height 10
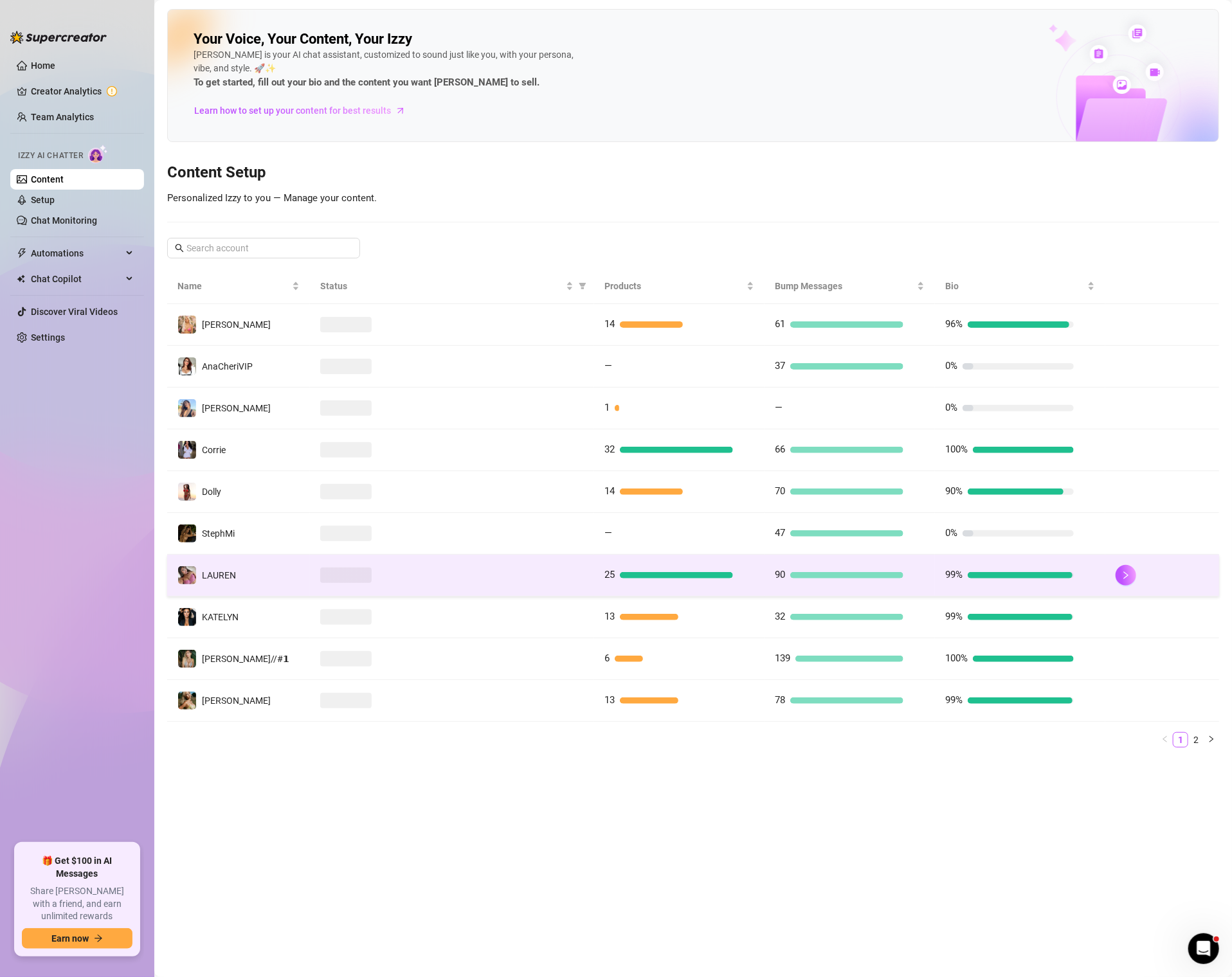
click at [274, 566] on td "️‍LAUREN" at bounding box center [238, 575] width 143 height 42
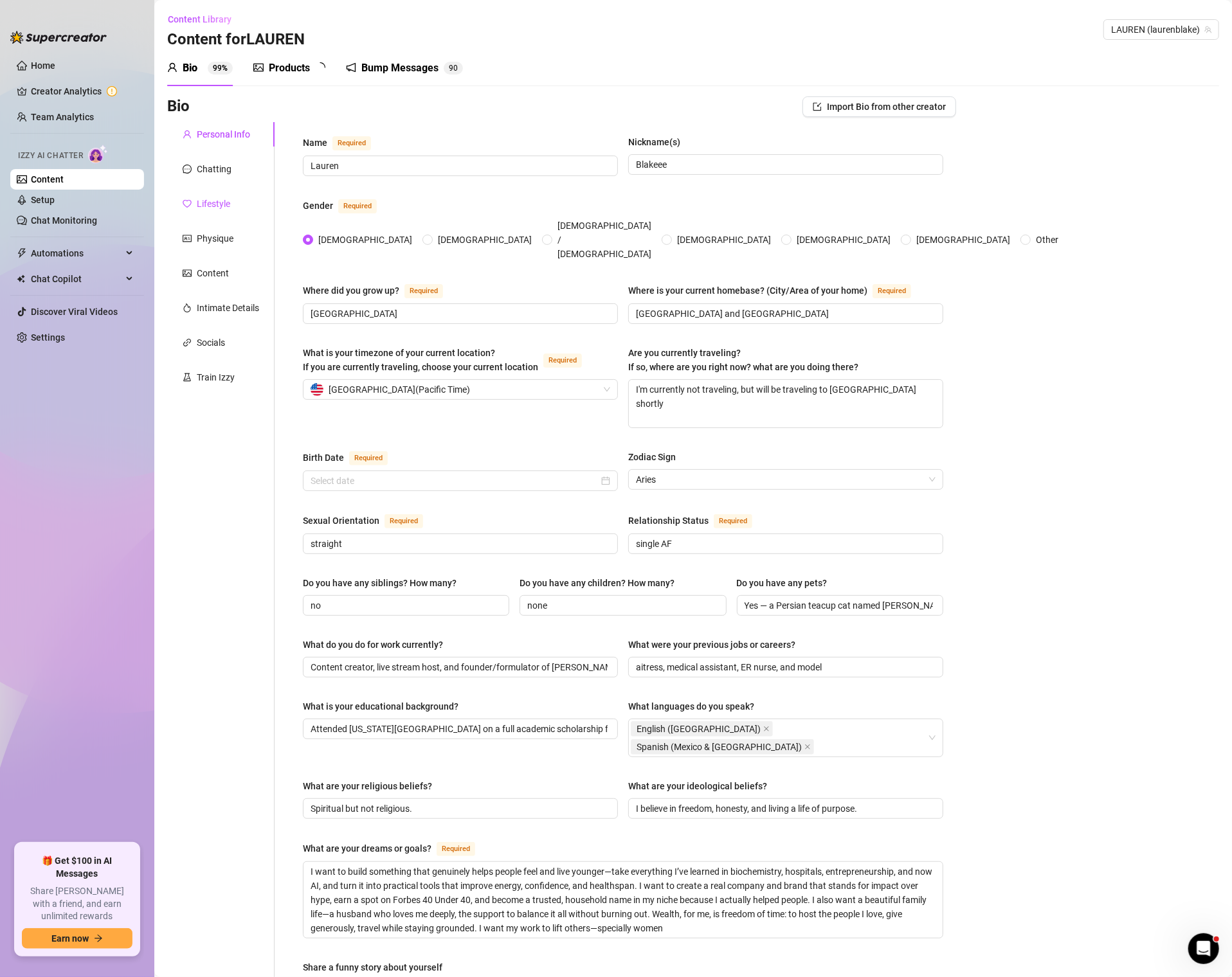
click at [217, 201] on div "Lifestyle" at bounding box center [213, 203] width 33 height 14
radio input "true"
checkbox input "true"
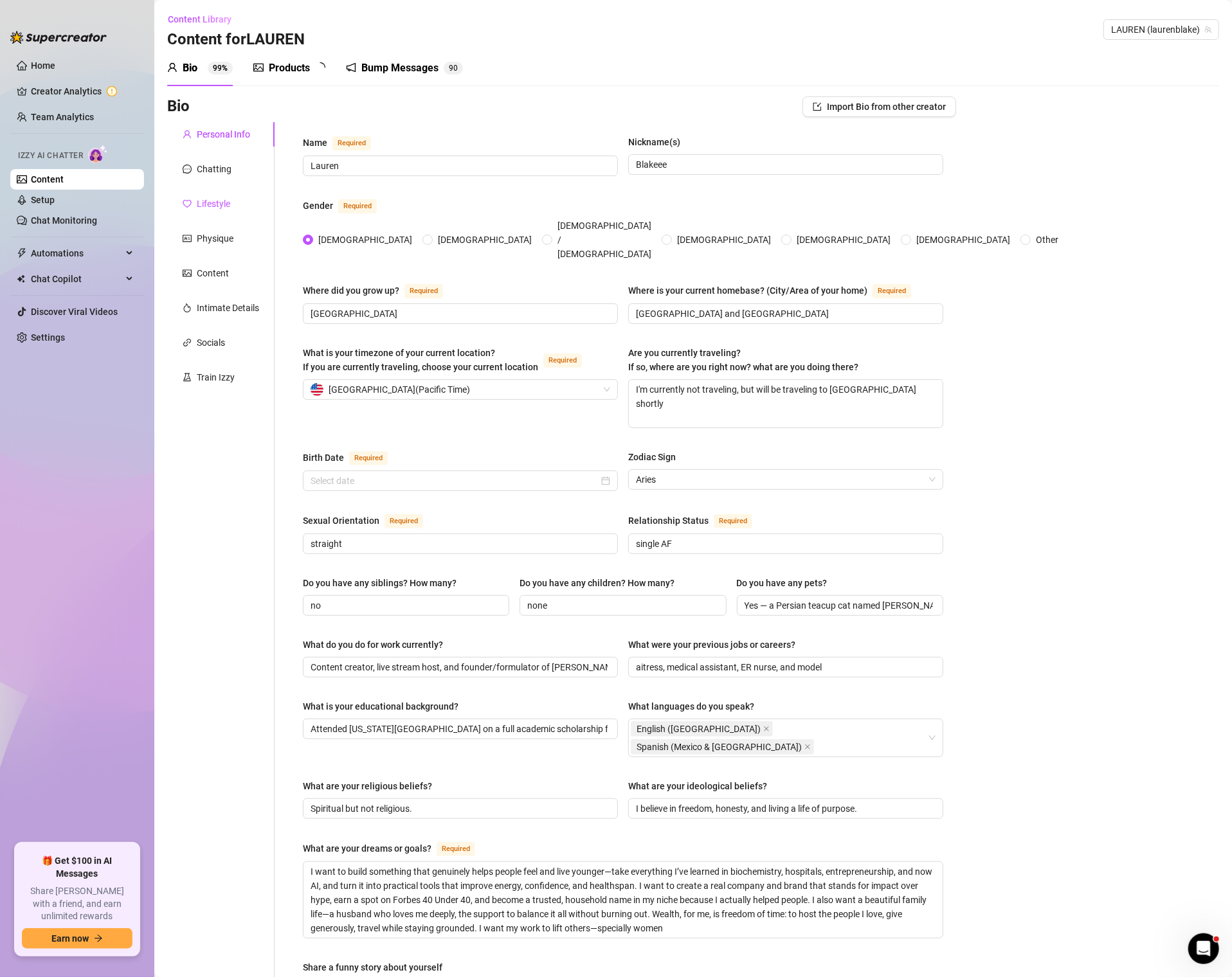
checkbox input "true"
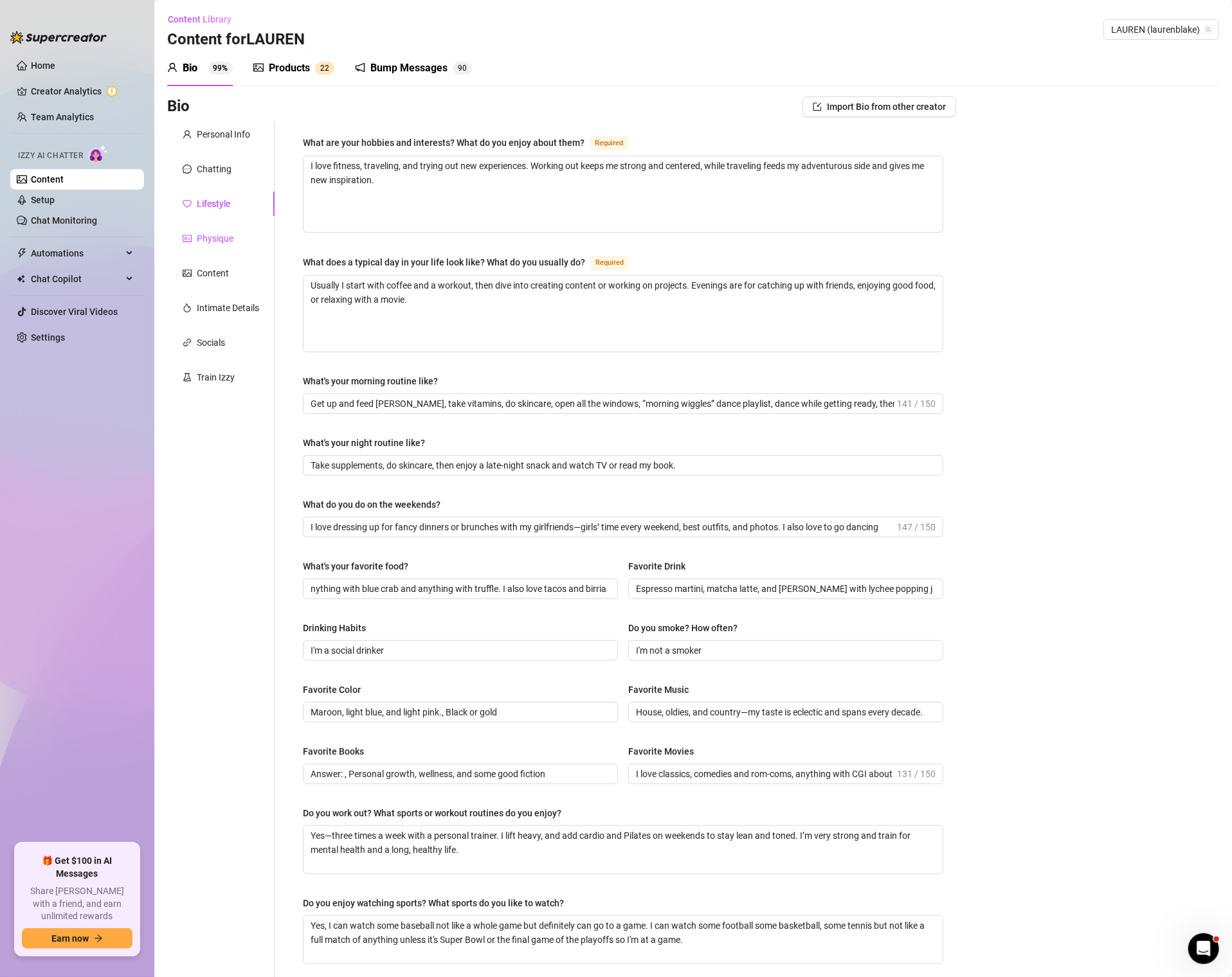
click at [186, 237] on icon "idcard" at bounding box center [187, 239] width 9 height 9
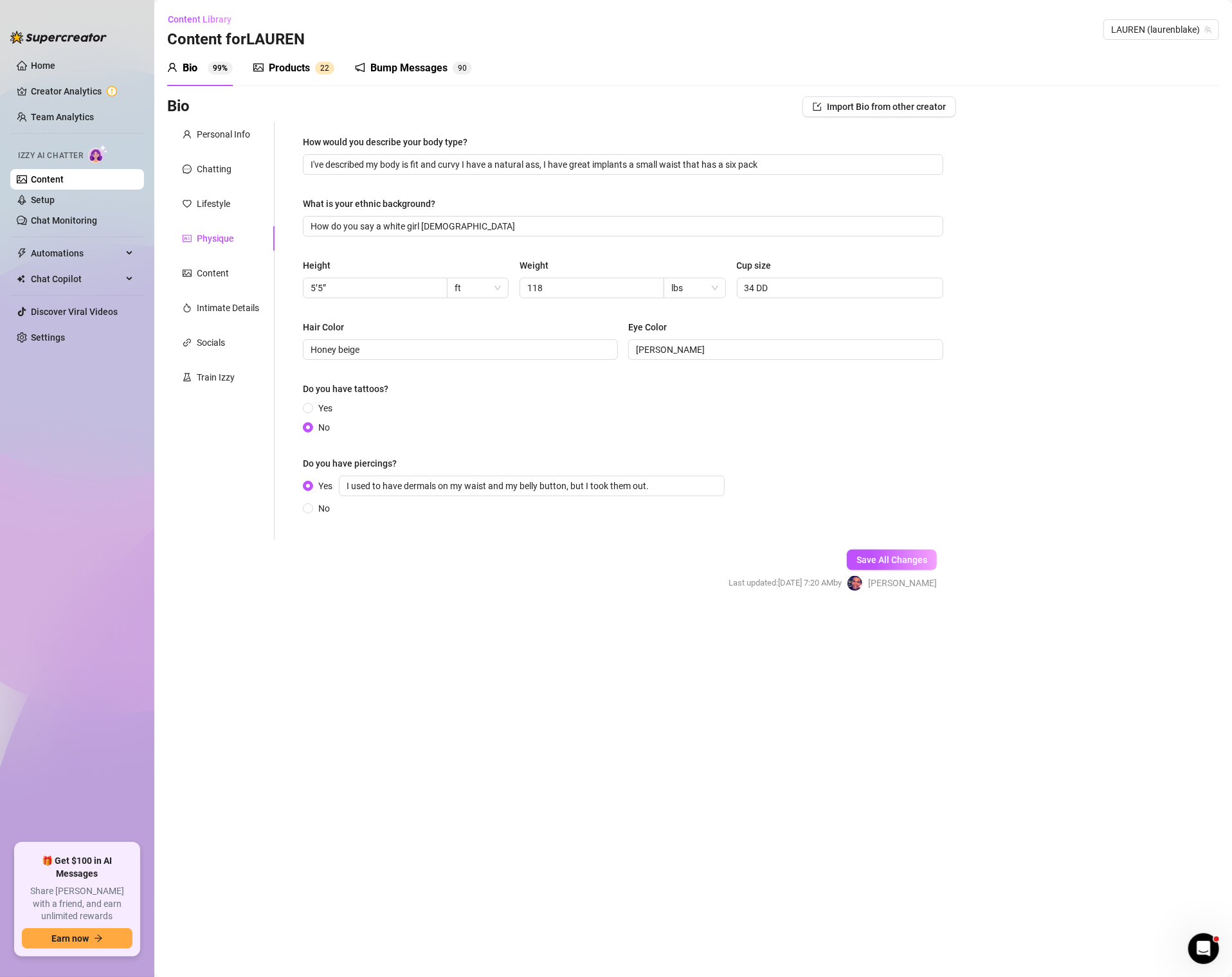
click at [188, 256] on div "Personal Info Chatting Lifestyle Physique Content Intimate Details Socials Trai…" at bounding box center [220, 331] width 107 height 418
click at [196, 270] on div "Content" at bounding box center [205, 272] width 47 height 14
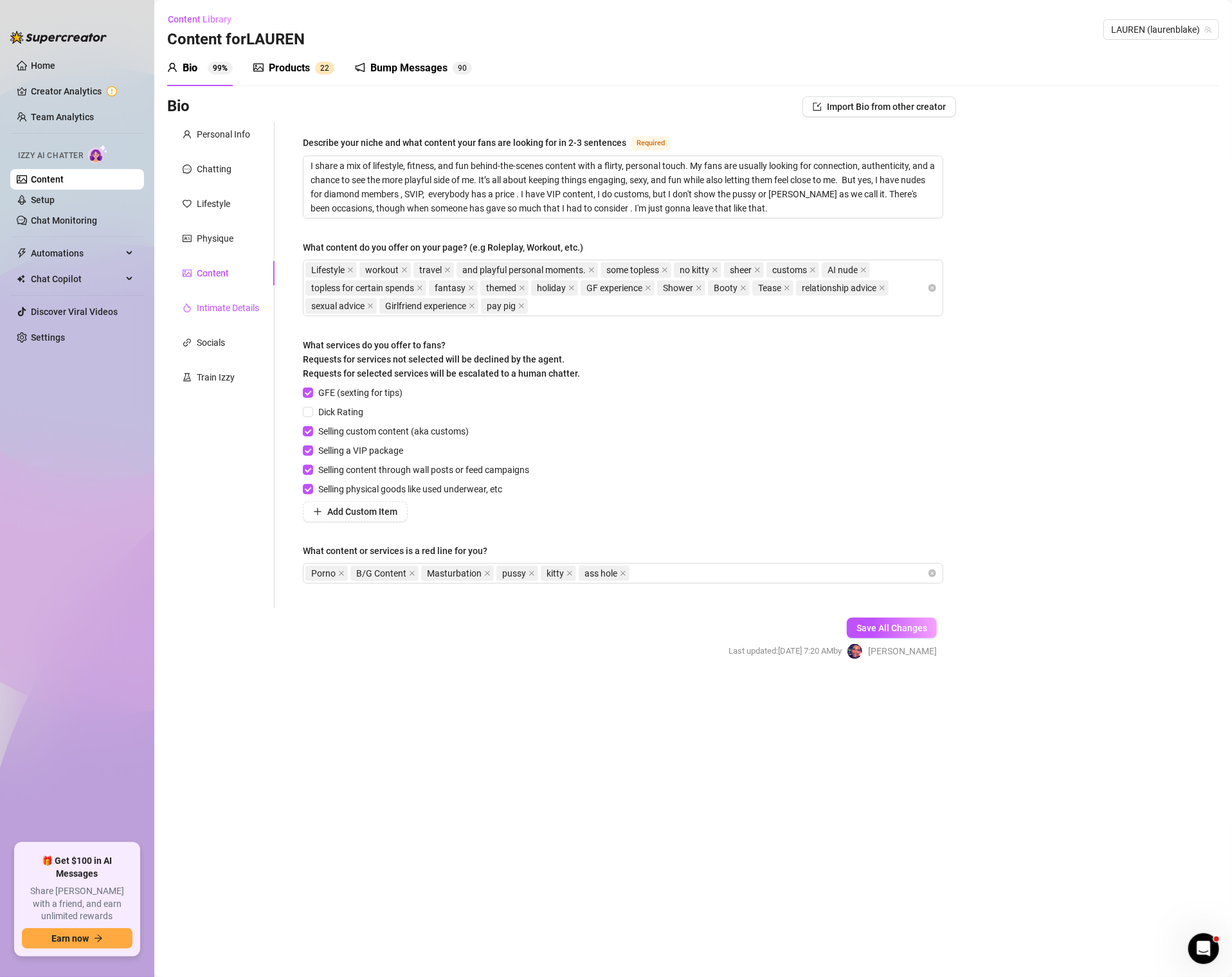
click at [222, 305] on div "Intimate Details" at bounding box center [227, 307] width 62 height 14
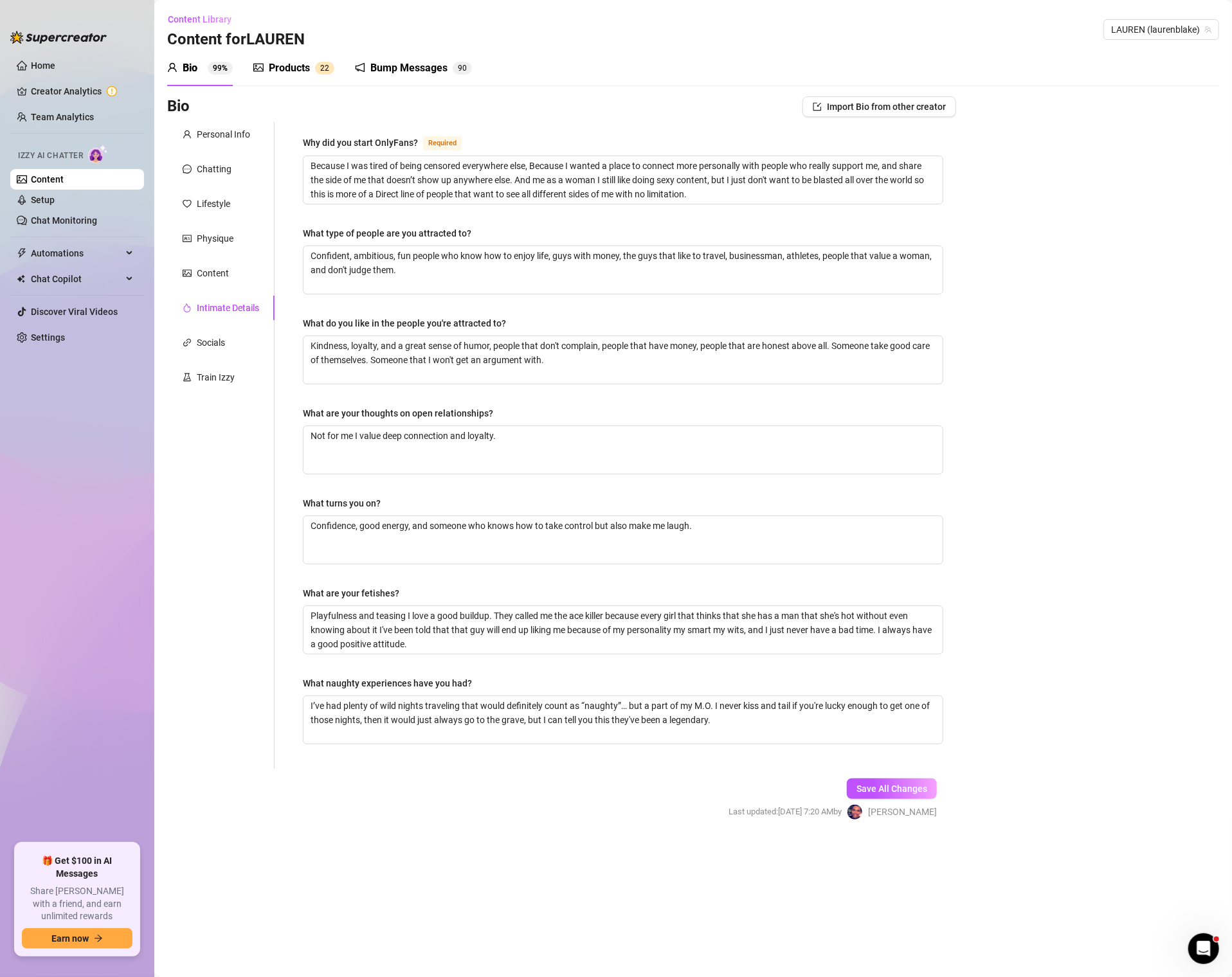
click at [300, 64] on div "Products" at bounding box center [290, 68] width 41 height 16
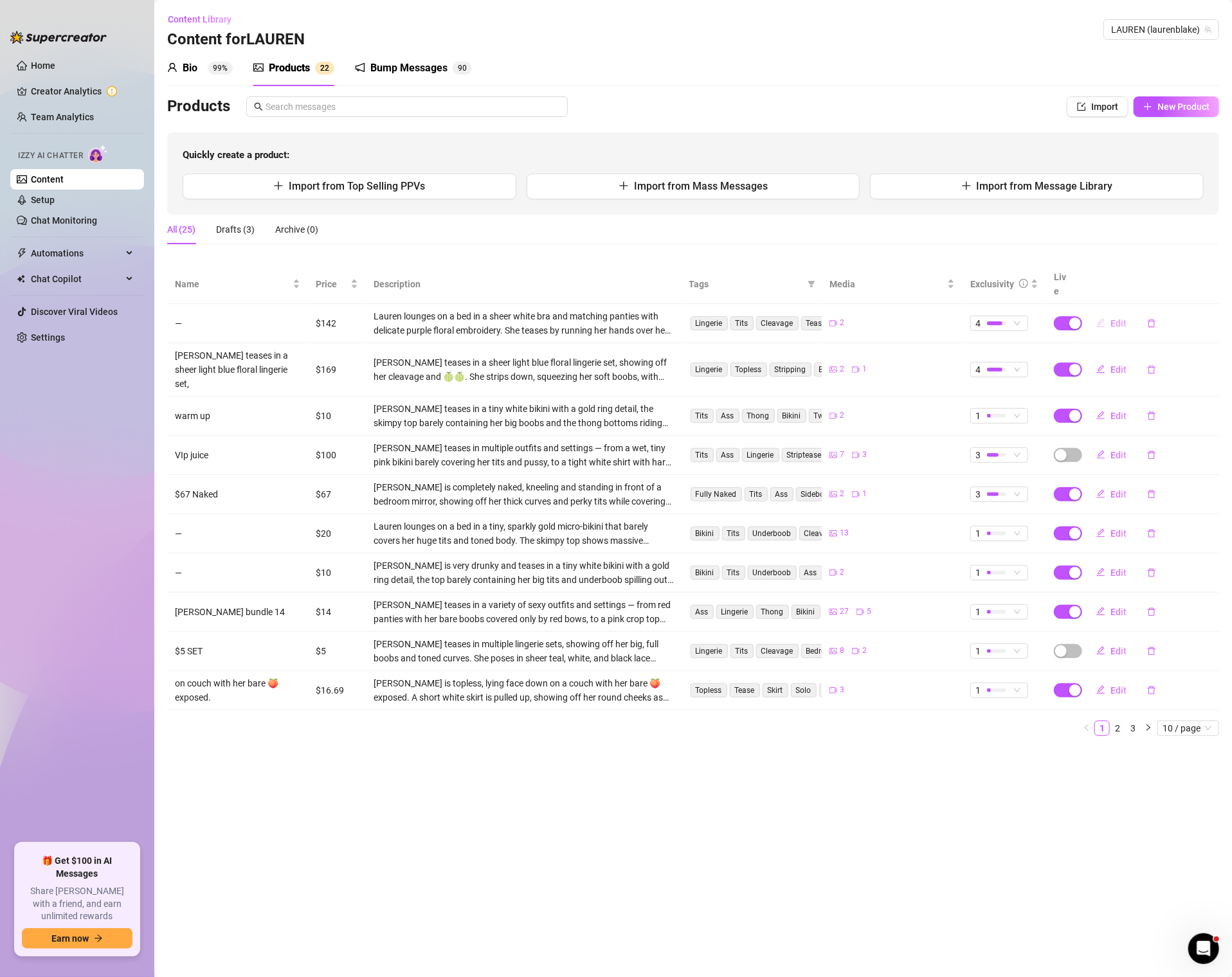
click at [1122, 318] on span "Edit" at bounding box center [1118, 323] width 16 height 10
type textarea "You’re on top and I’m talking DIRTY as f**K"
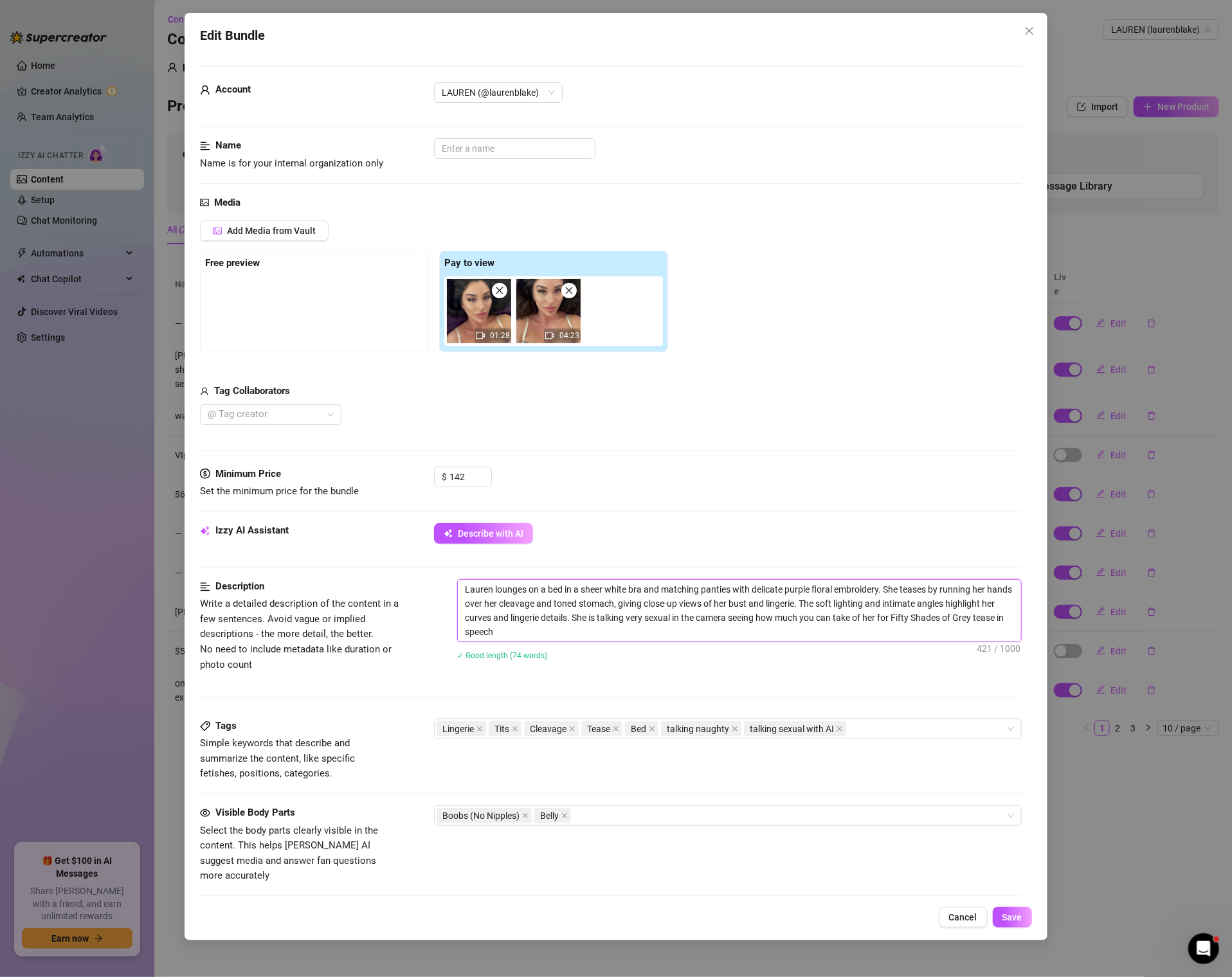
drag, startPoint x: 733, startPoint y: 586, endPoint x: 676, endPoint y: 583, distance: 57.1
click at [676, 583] on textarea "Lauren lounges on a bed in a sheer white bra and matching panties with delicate…" at bounding box center [739, 611] width 563 height 62
drag, startPoint x: 910, startPoint y: 622, endPoint x: 699, endPoint y: 622, distance: 211.0
click at [699, 622] on textarea "Lauren lounges on a bed in a sheer white bra and matching panties with delicate…" at bounding box center [739, 611] width 563 height 62
click at [655, 580] on textarea "Lauren lounges on a bed in a sheer white bra and matching panties with delicate…" at bounding box center [739, 611] width 563 height 62
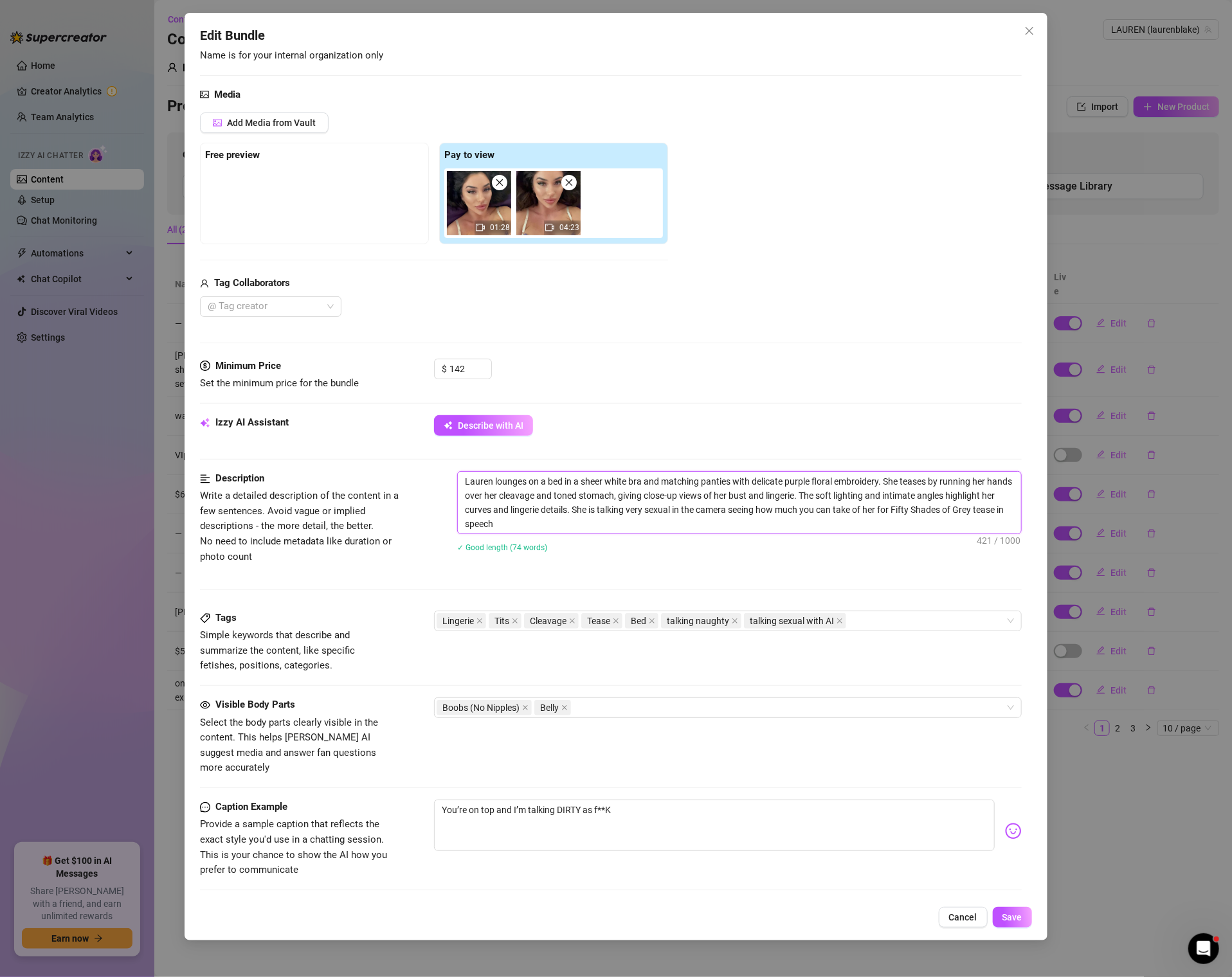
scroll to position [117, 0]
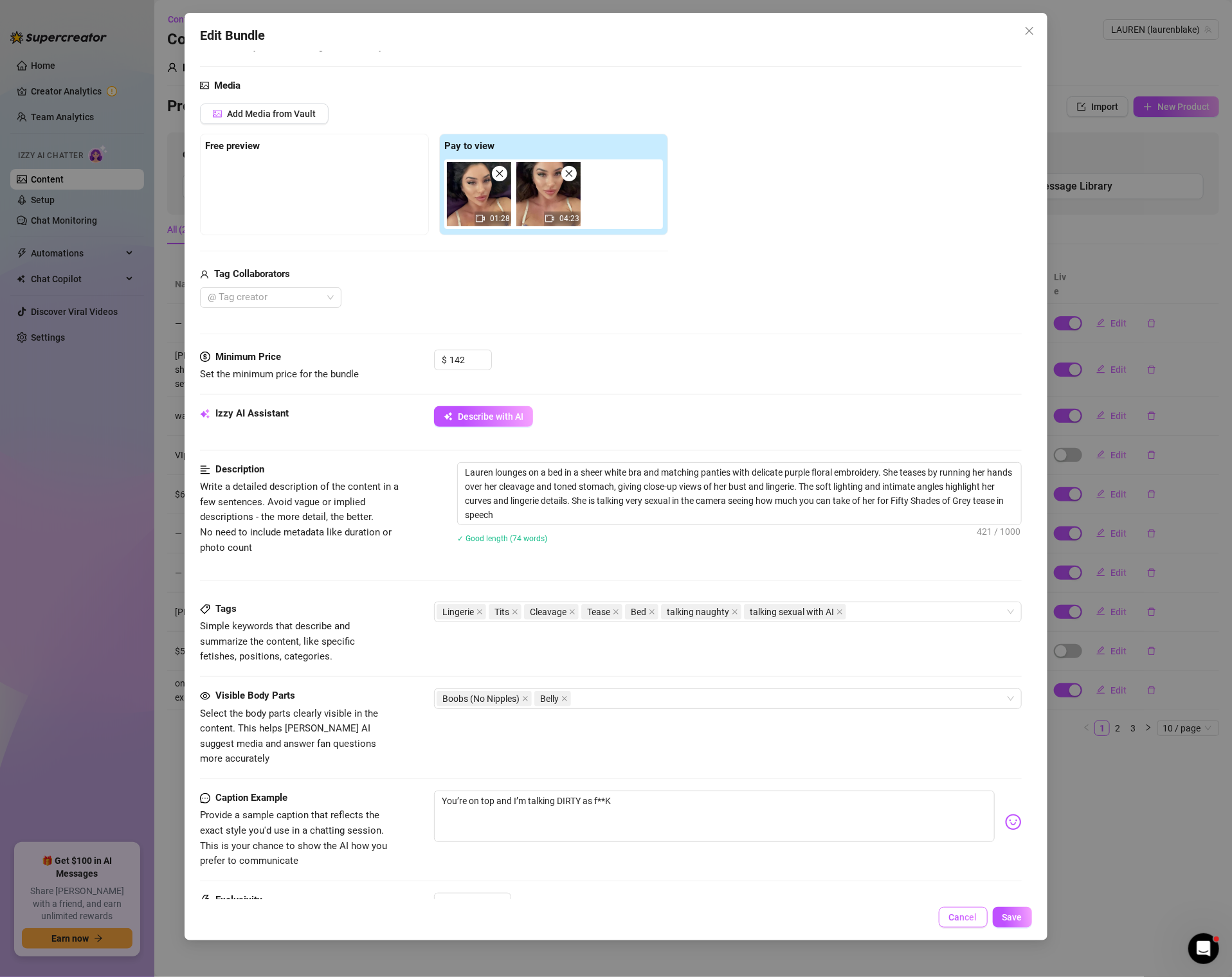
drag, startPoint x: 959, startPoint y: 925, endPoint x: 954, endPoint y: 915, distance: 11.2
click at [954, 915] on button "Cancel" at bounding box center [963, 917] width 49 height 21
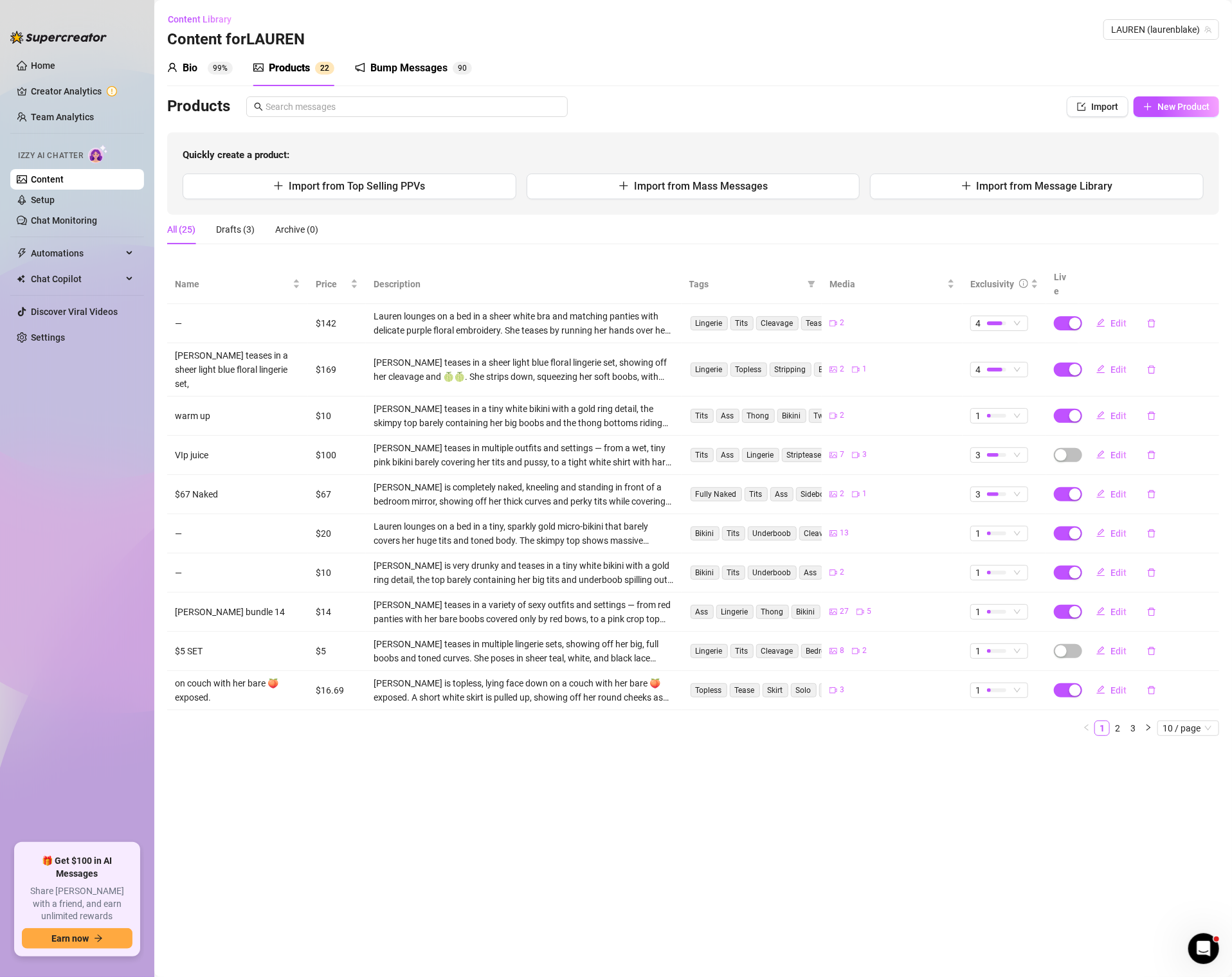
click at [408, 69] on div "Bump Messages" at bounding box center [408, 68] width 77 height 16
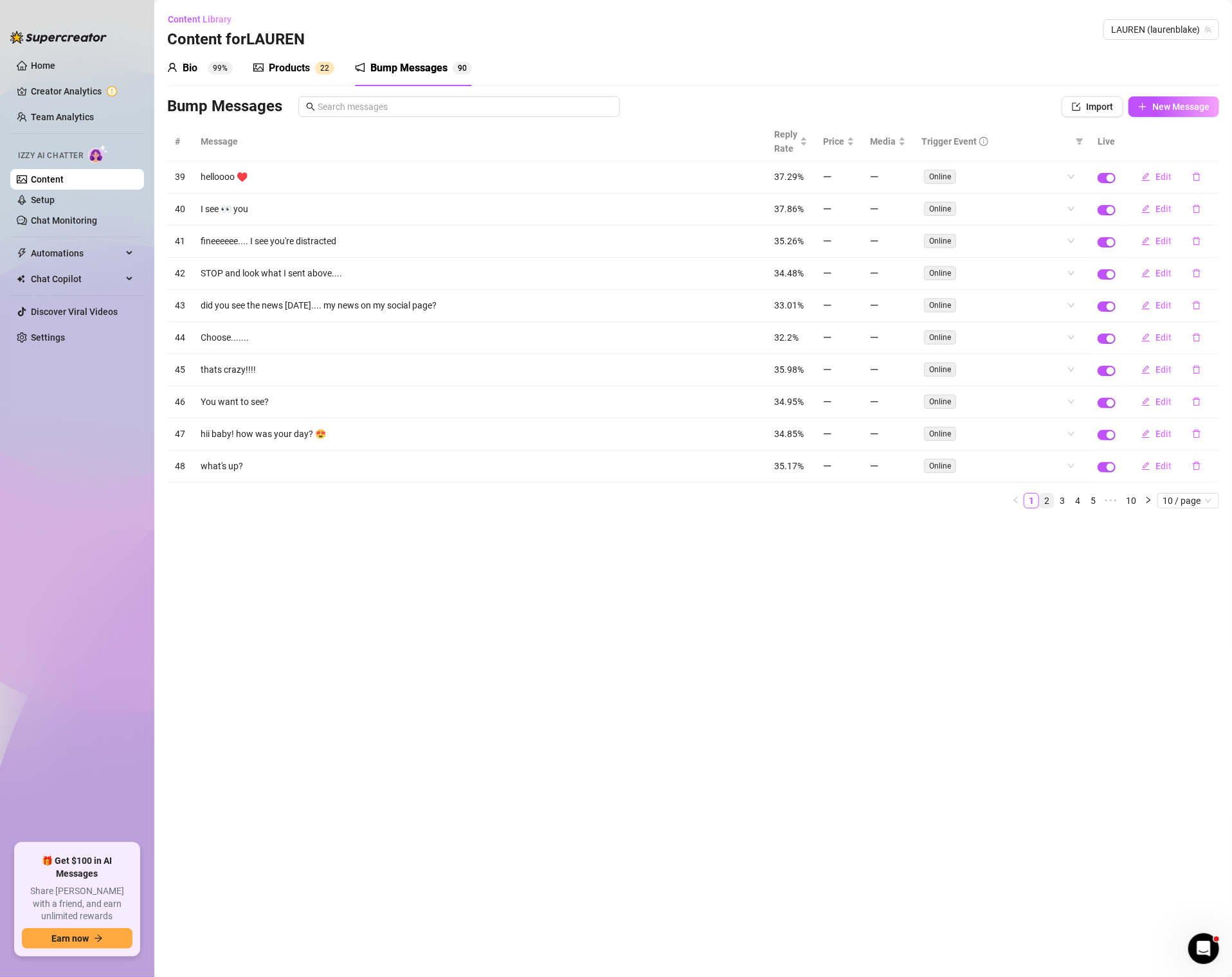
click at [1050, 495] on link "2" at bounding box center [1046, 500] width 14 height 14
click at [1067, 494] on link "3" at bounding box center [1061, 500] width 14 height 14
click at [1074, 493] on link "4" at bounding box center [1077, 500] width 14 height 14
click at [1084, 493] on link "5" at bounding box center [1077, 500] width 14 height 14
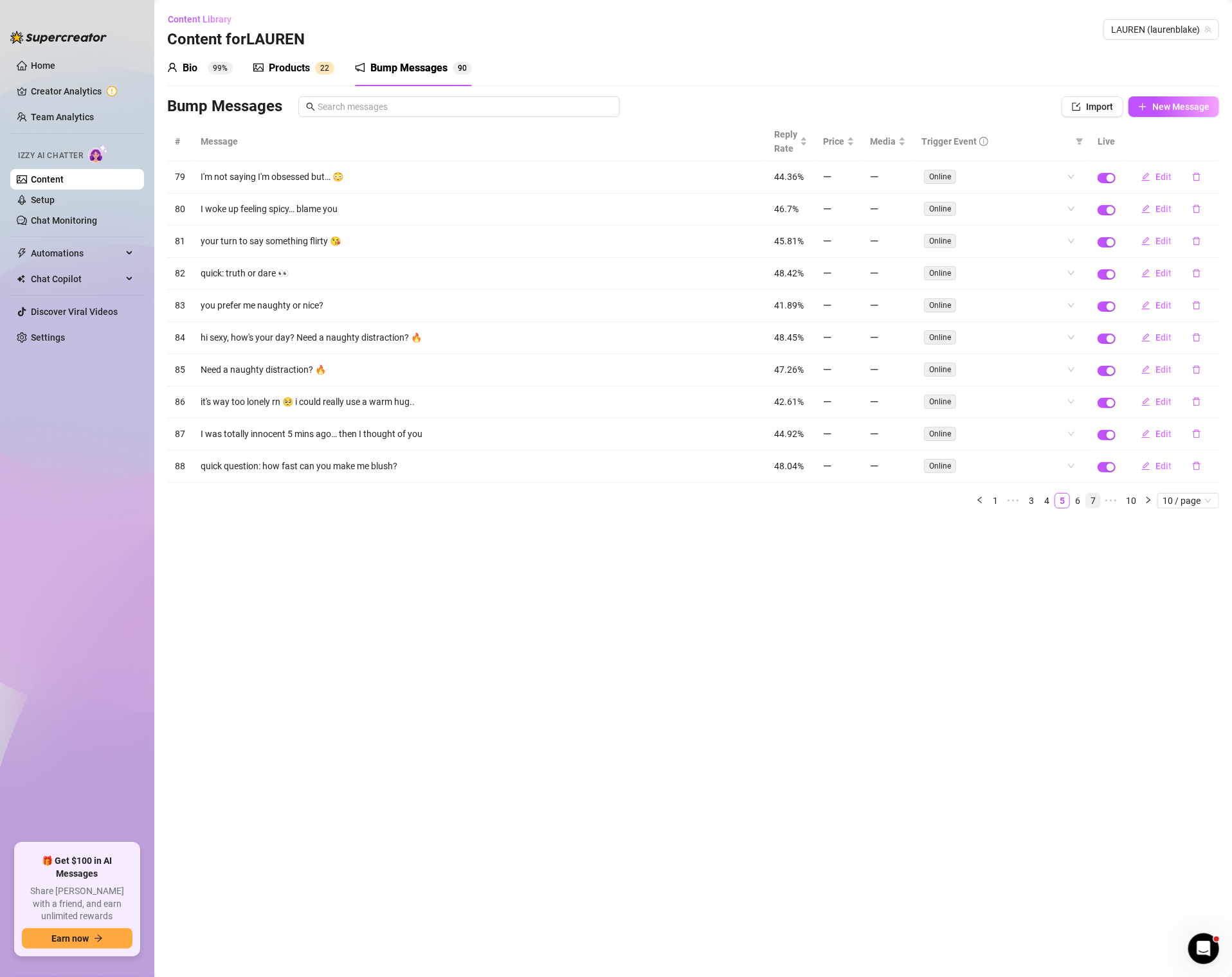
click at [1093, 493] on link "7" at bounding box center [1092, 500] width 14 height 14
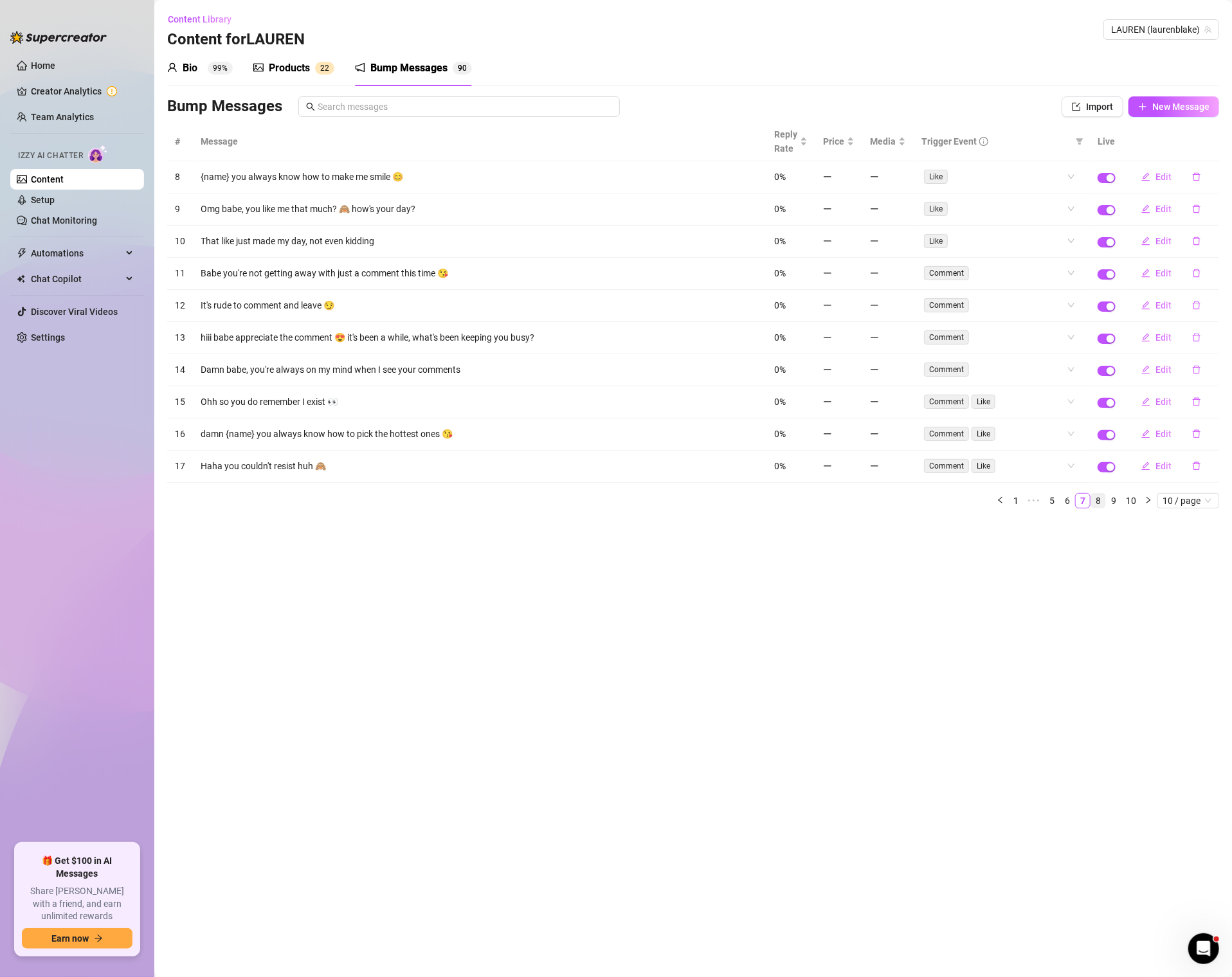
click at [1101, 493] on link "8" at bounding box center [1098, 500] width 14 height 14
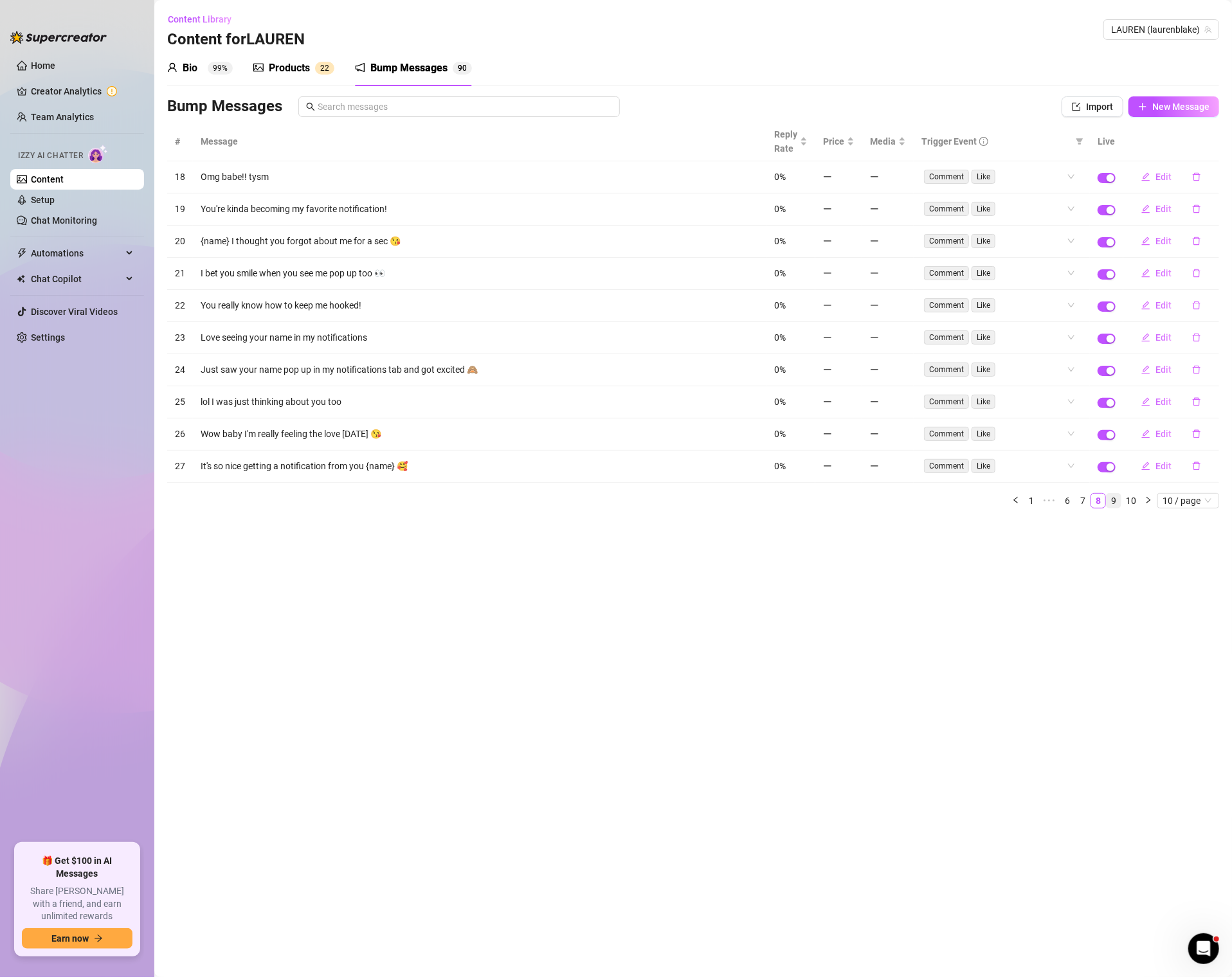
click at [1116, 493] on link "9" at bounding box center [1113, 500] width 14 height 14
click at [1087, 493] on link "7" at bounding box center [1082, 500] width 14 height 14
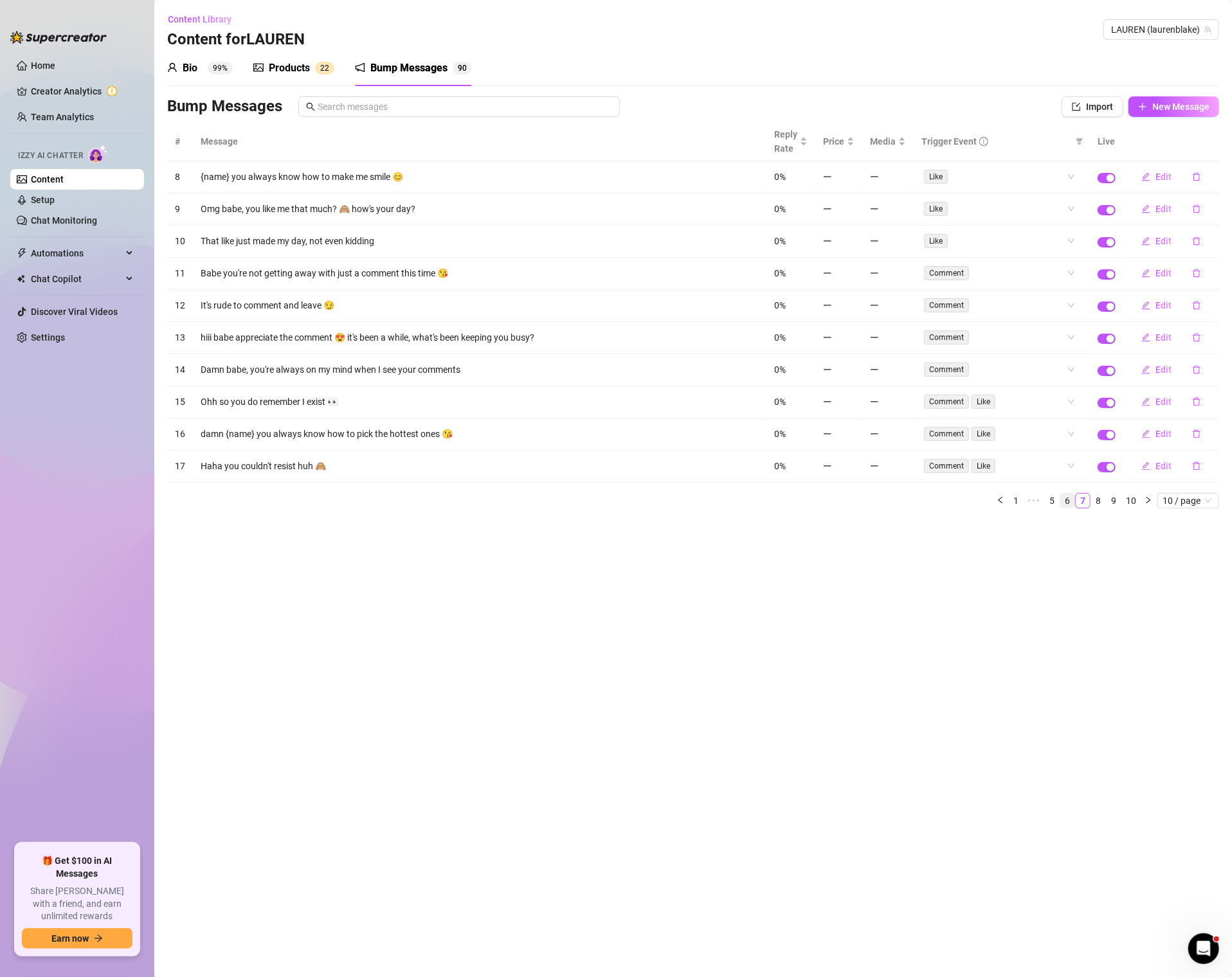
click at [1064, 493] on link "6" at bounding box center [1067, 500] width 14 height 14
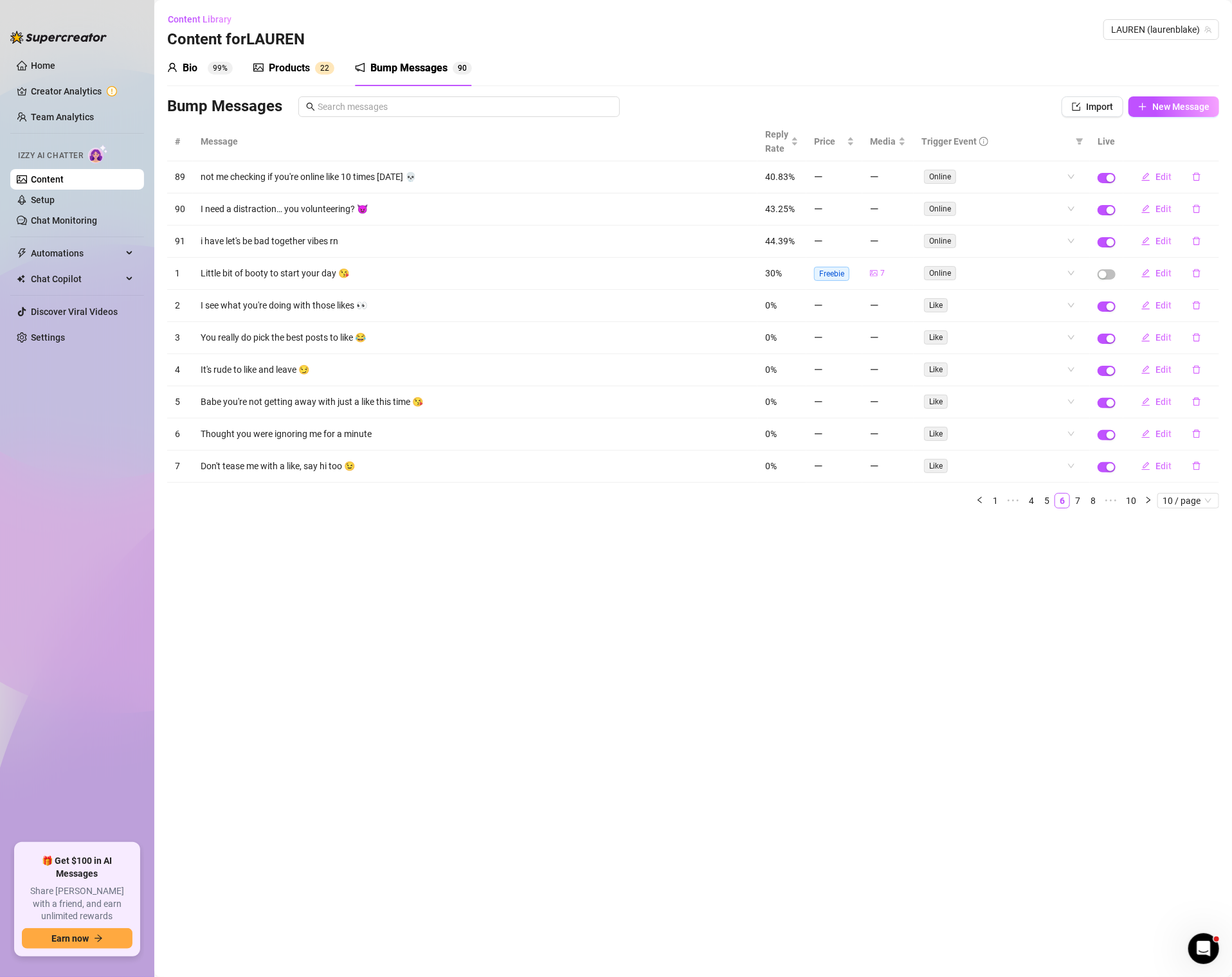
click at [211, 65] on sup "99%" at bounding box center [220, 68] width 25 height 13
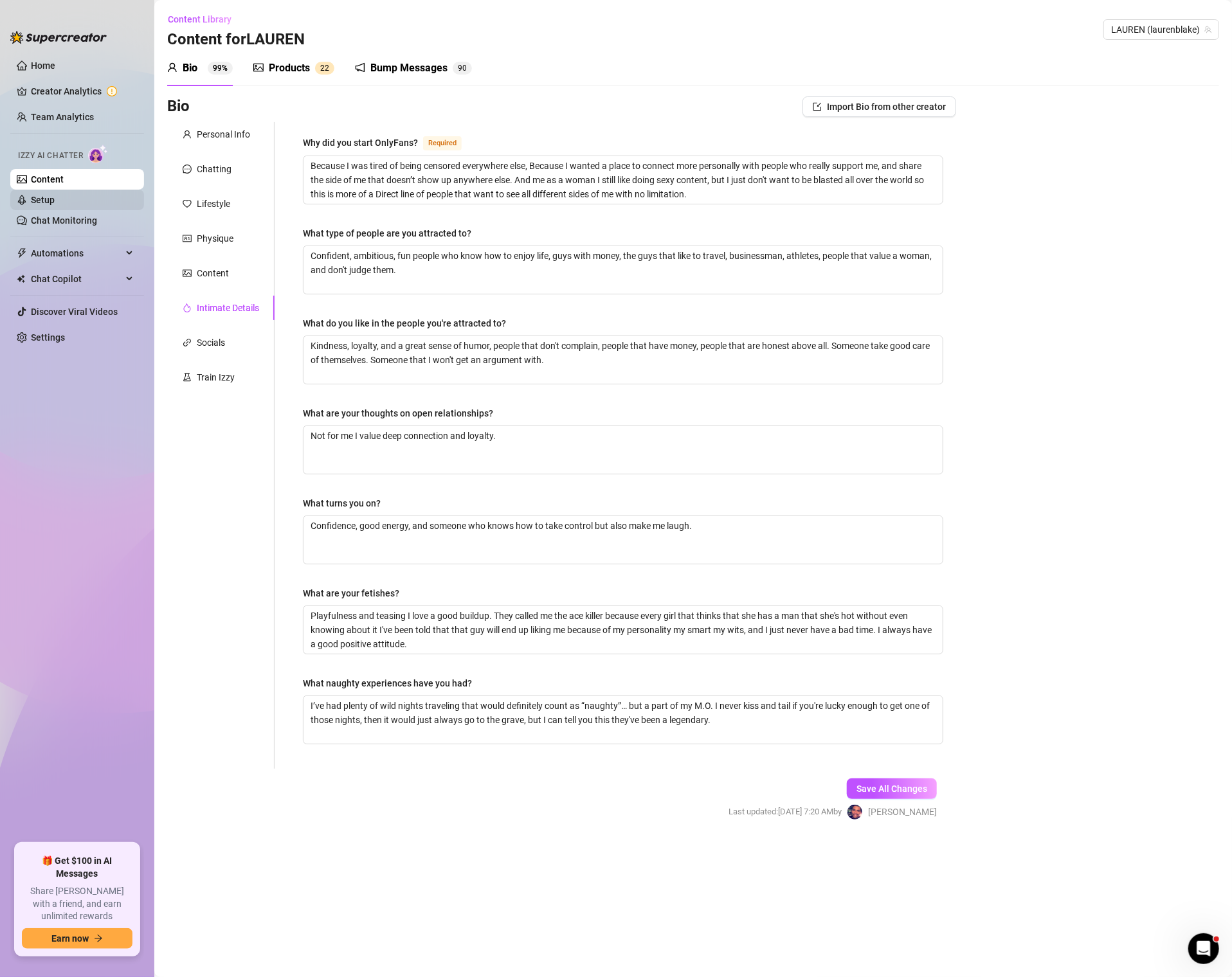
click at [54, 202] on link "Setup" at bounding box center [43, 200] width 24 height 10
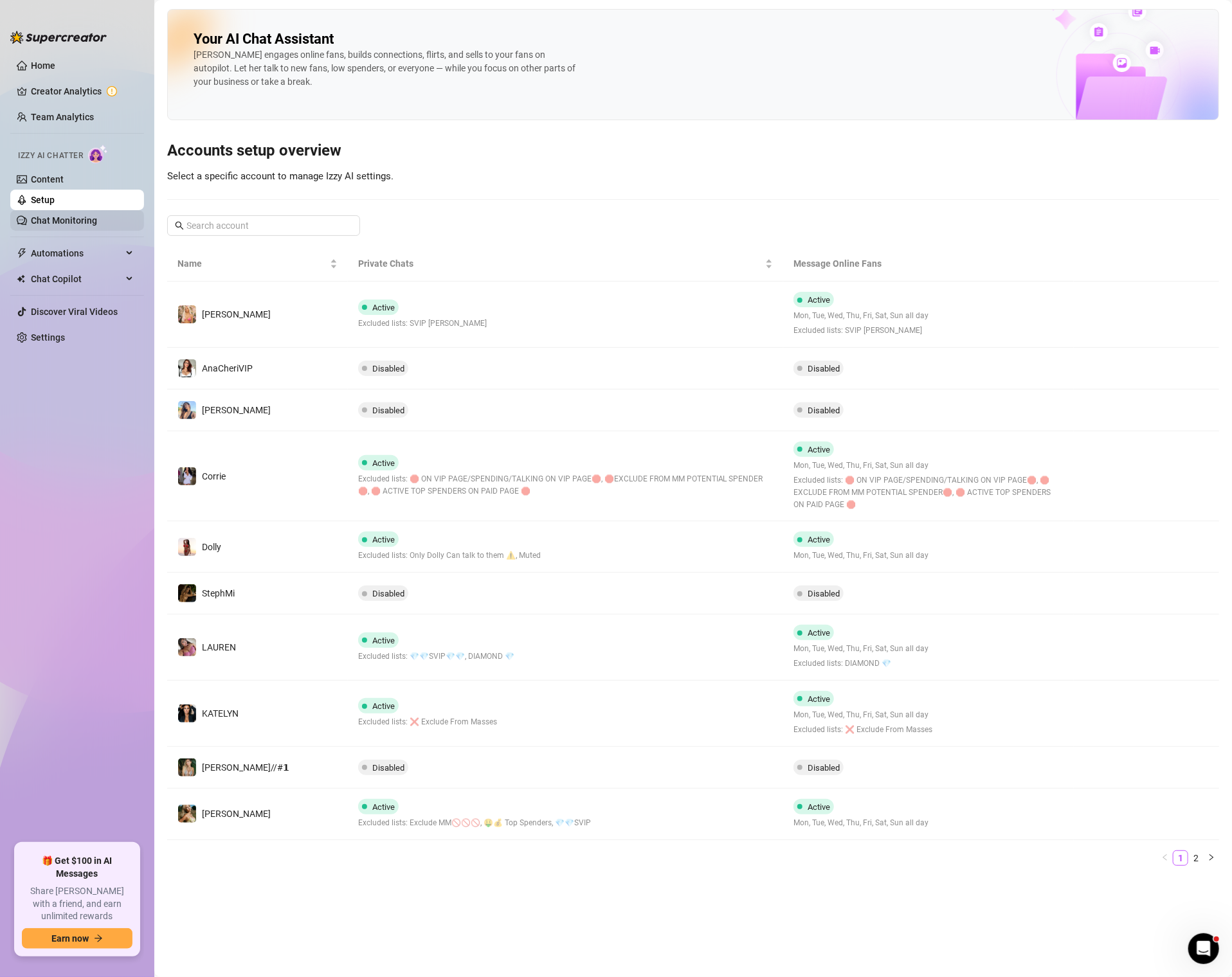
click at [52, 217] on link "Chat Monitoring" at bounding box center [64, 221] width 66 height 10
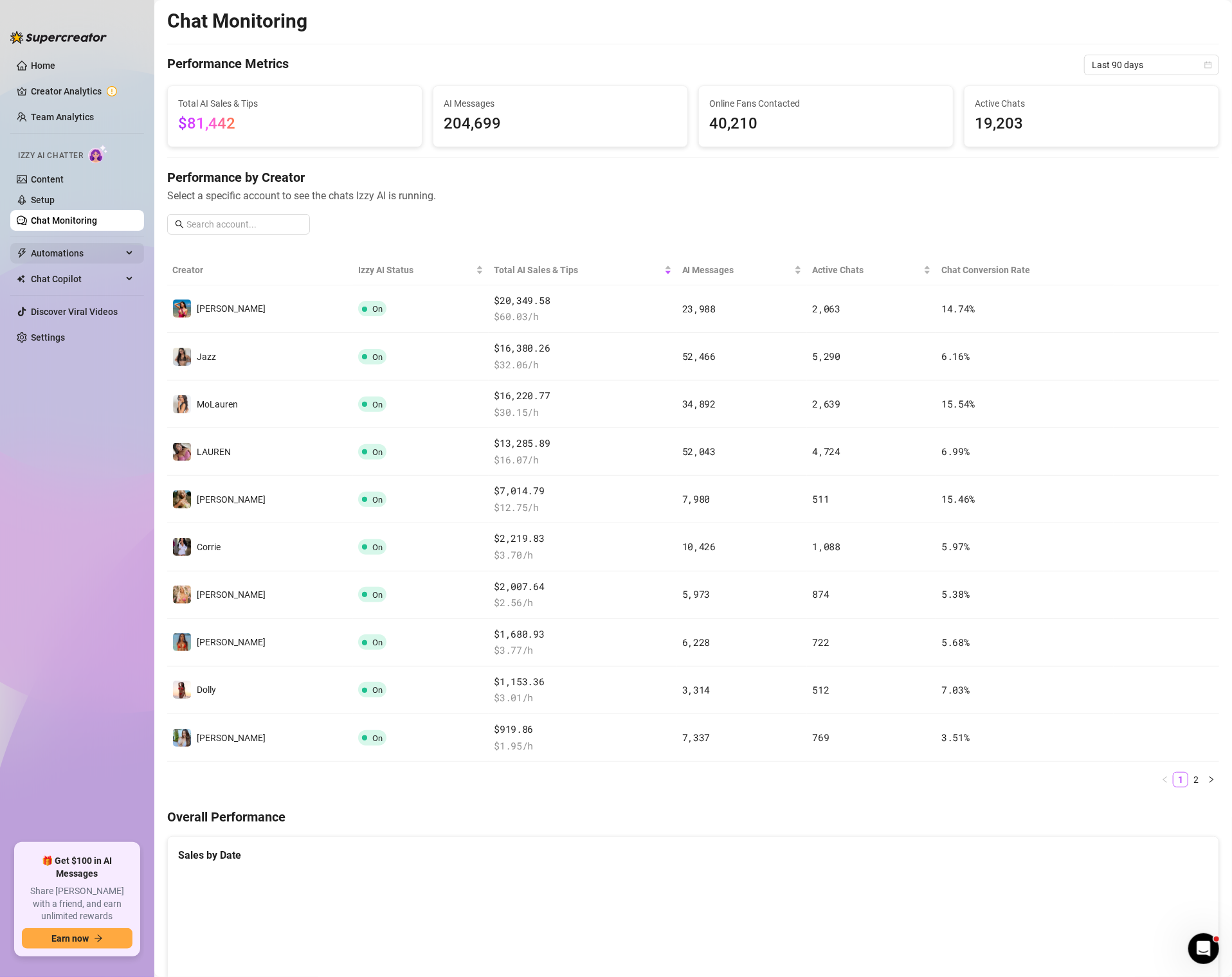
click at [53, 250] on span "Automations" at bounding box center [77, 253] width 92 height 21
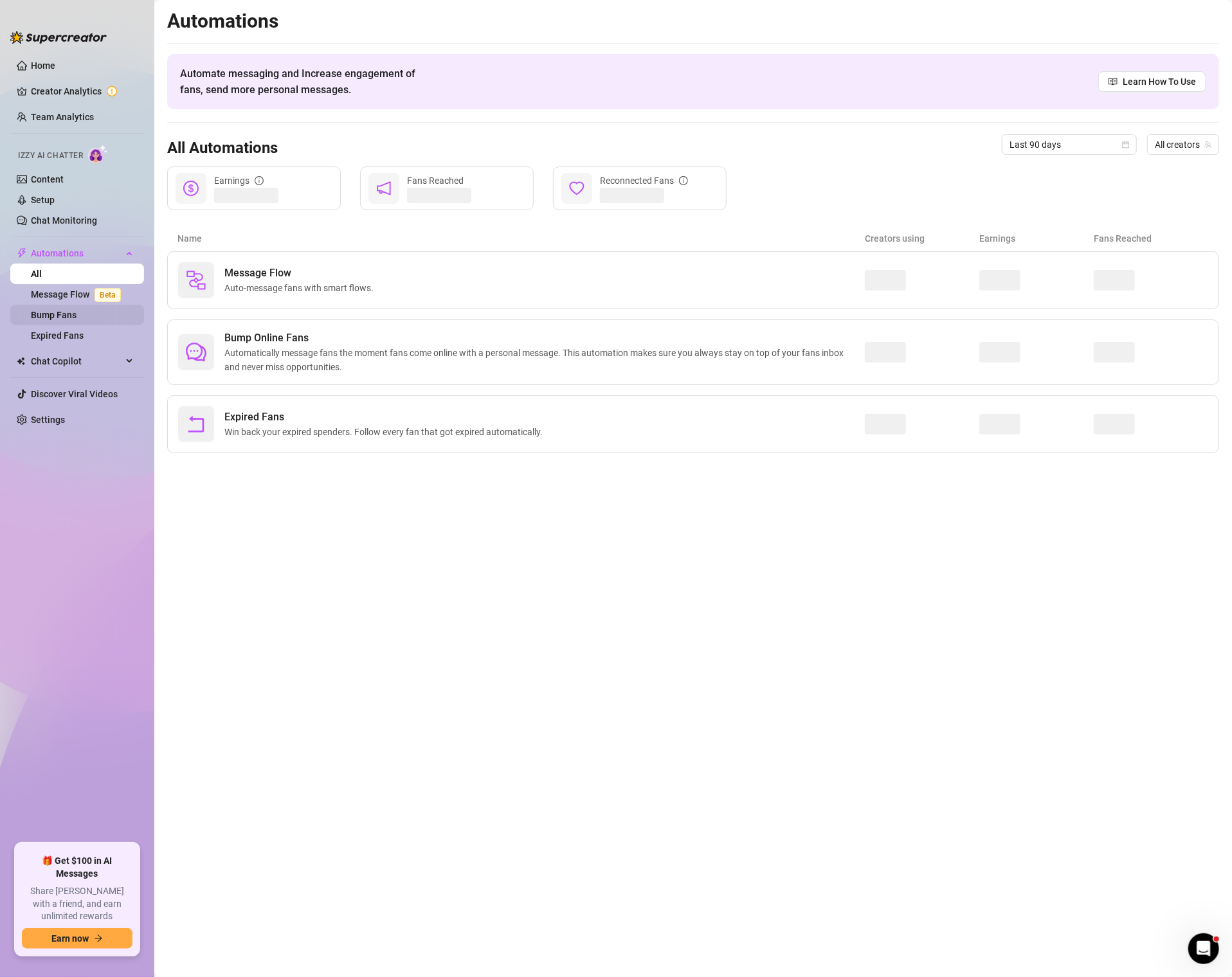
click at [44, 318] on link "Bump Fans" at bounding box center [54, 315] width 46 height 10
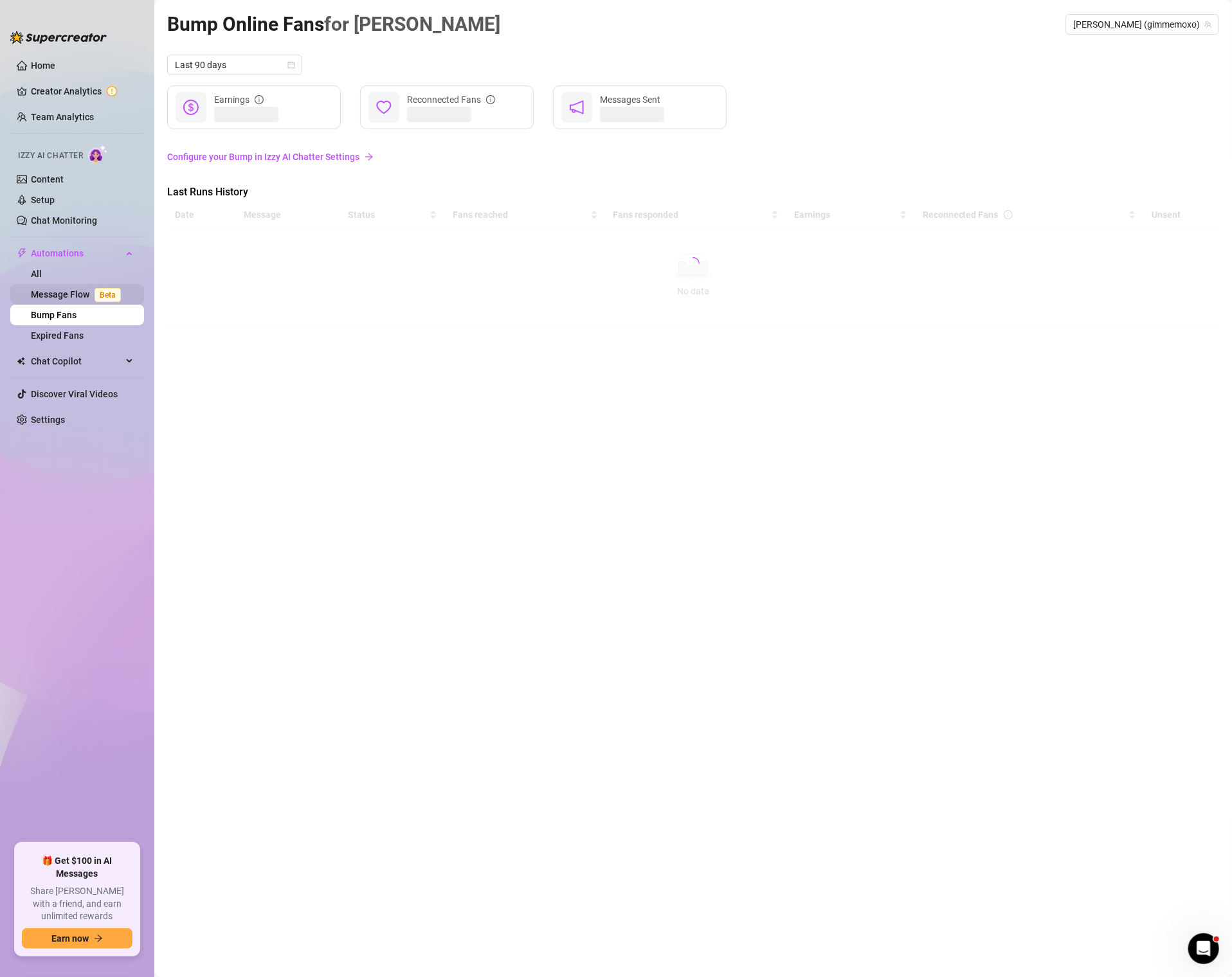
click at [62, 295] on link "Message Flow Beta" at bounding box center [78, 295] width 95 height 10
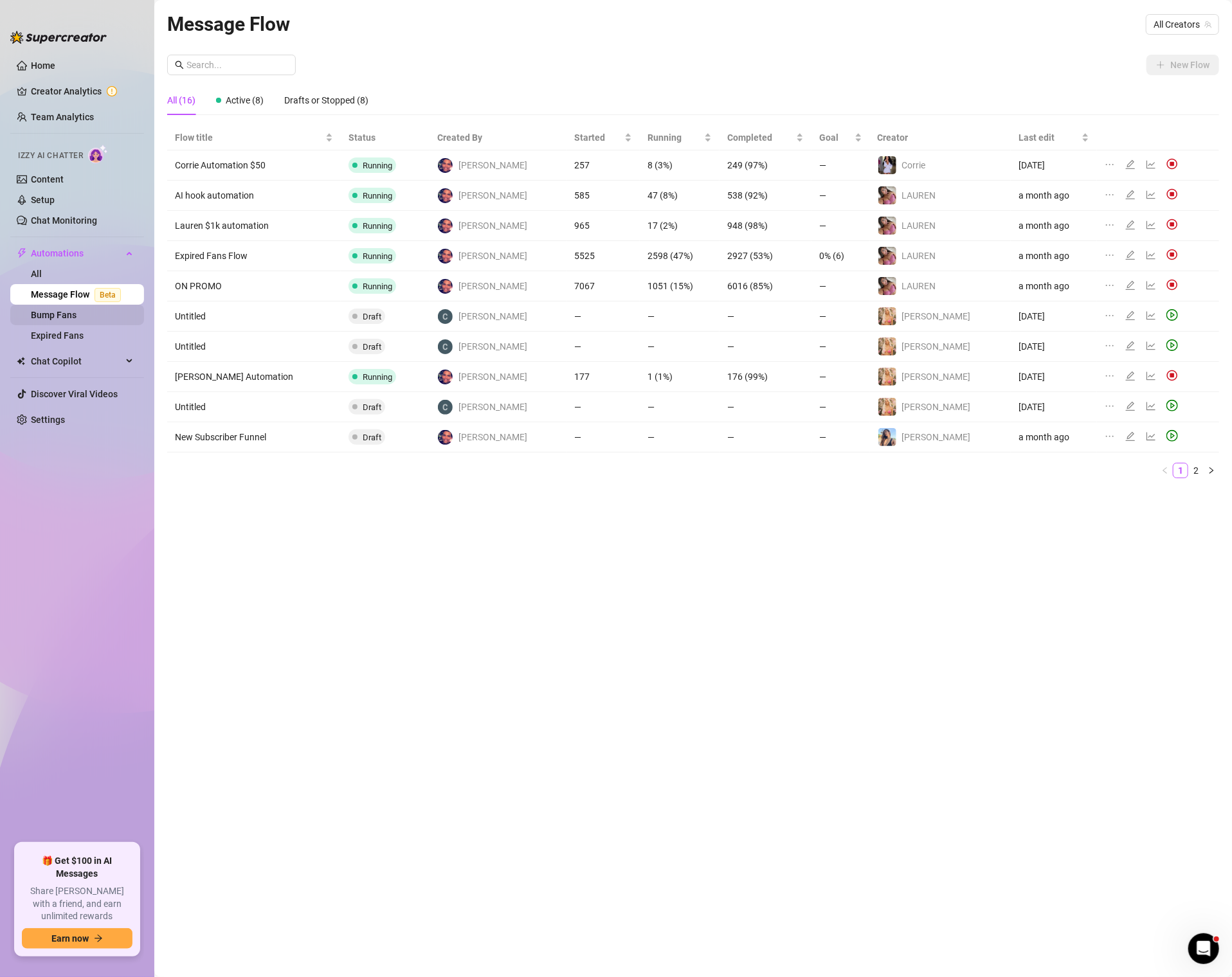
click at [59, 320] on link "Bump Fans" at bounding box center [54, 315] width 46 height 10
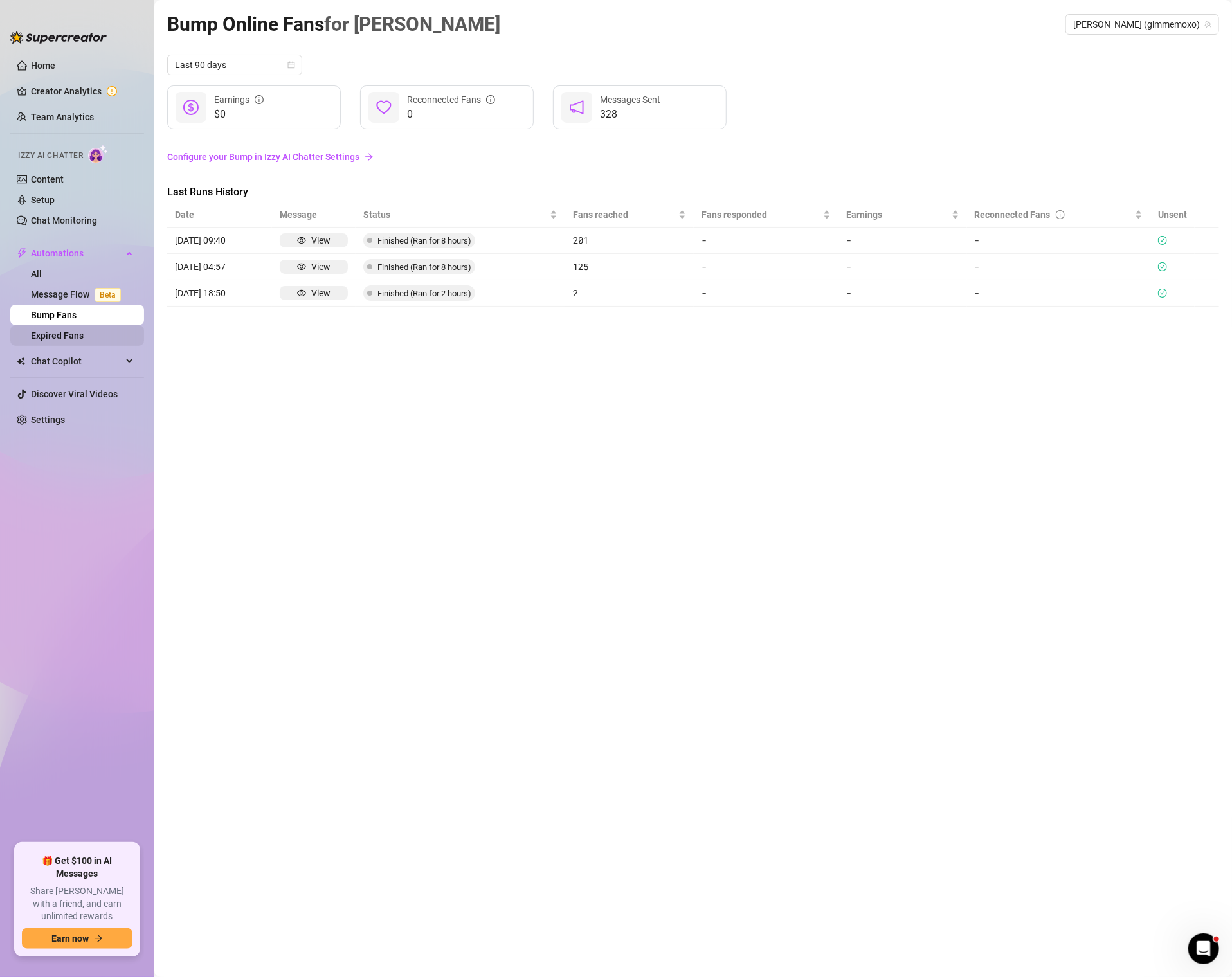
click at [71, 340] on link "Expired Fans" at bounding box center [57, 335] width 52 height 10
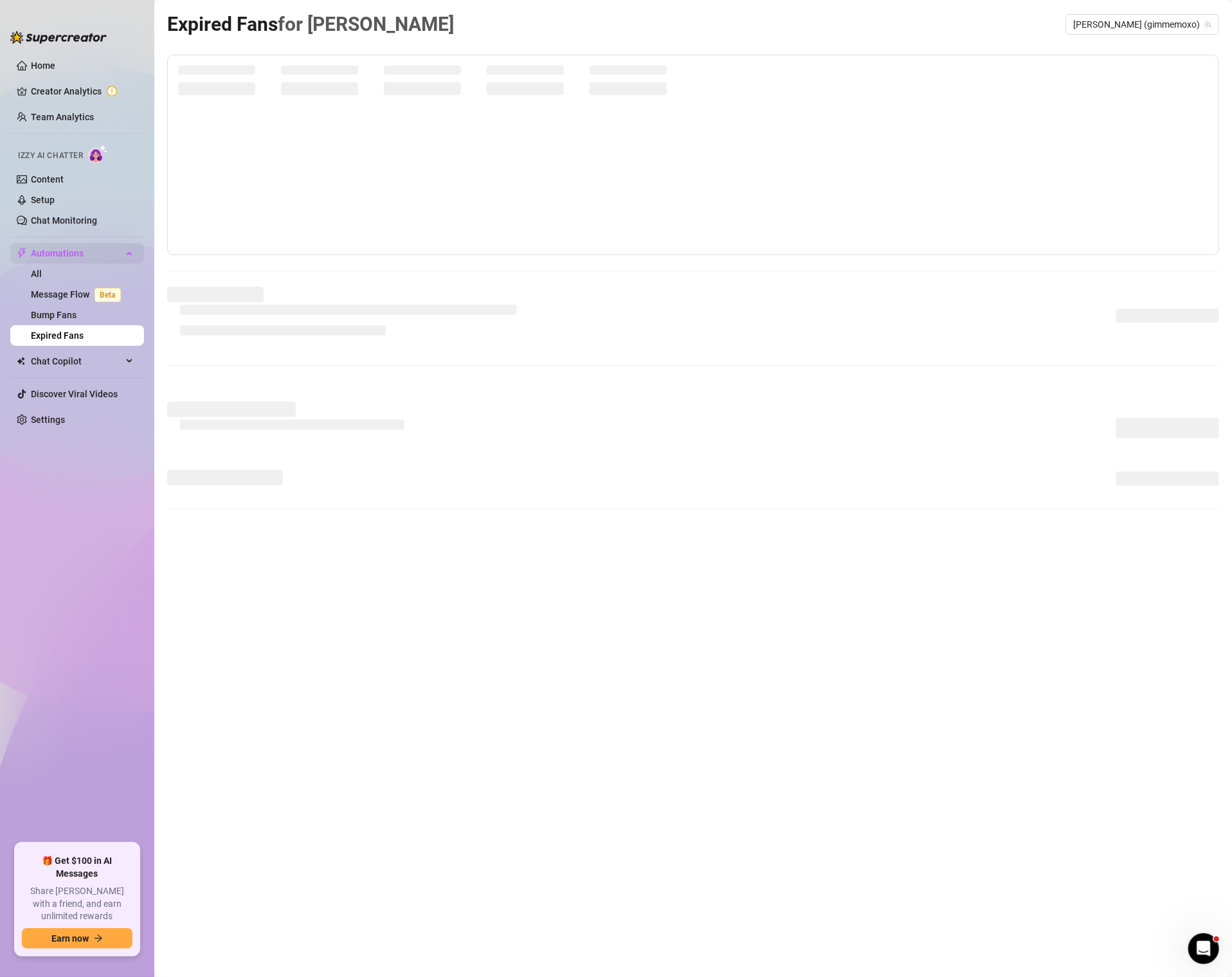
click at [69, 255] on span "Automations" at bounding box center [77, 253] width 92 height 21
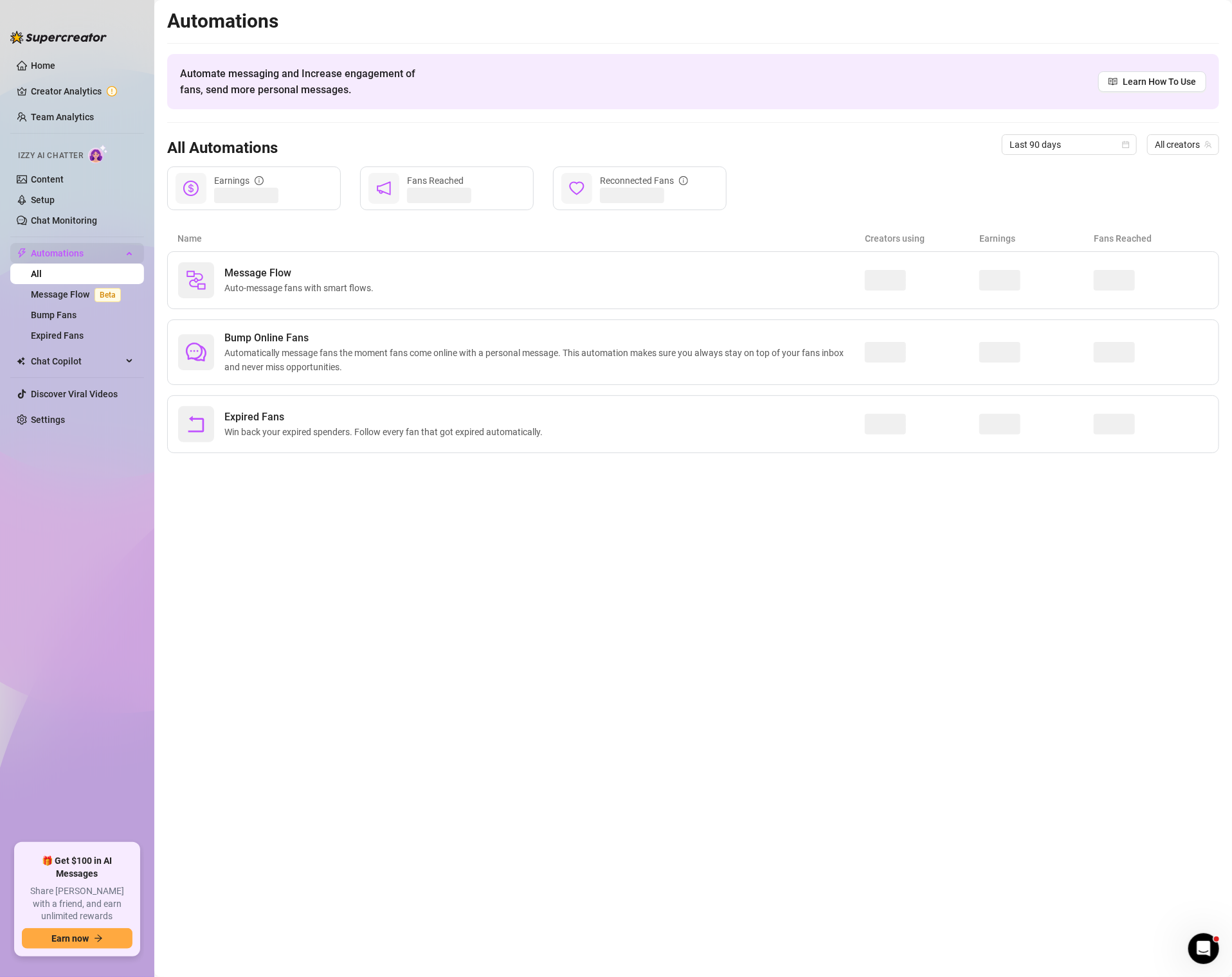
click at [68, 260] on span "Automations" at bounding box center [77, 253] width 92 height 21
drag, startPoint x: 623, startPoint y: 199, endPoint x: 581, endPoint y: 199, distance: 42.0
click at [581, 199] on div "831 Reconnected Fans" at bounding box center [640, 188] width 174 height 44
drag, startPoint x: 1144, startPoint y: 427, endPoint x: 1077, endPoint y: 419, distance: 67.5
click at [1077, 419] on div "Expired Fans Win back your expired spenders. Follow every fan that got expired …" at bounding box center [693, 424] width 1052 height 58
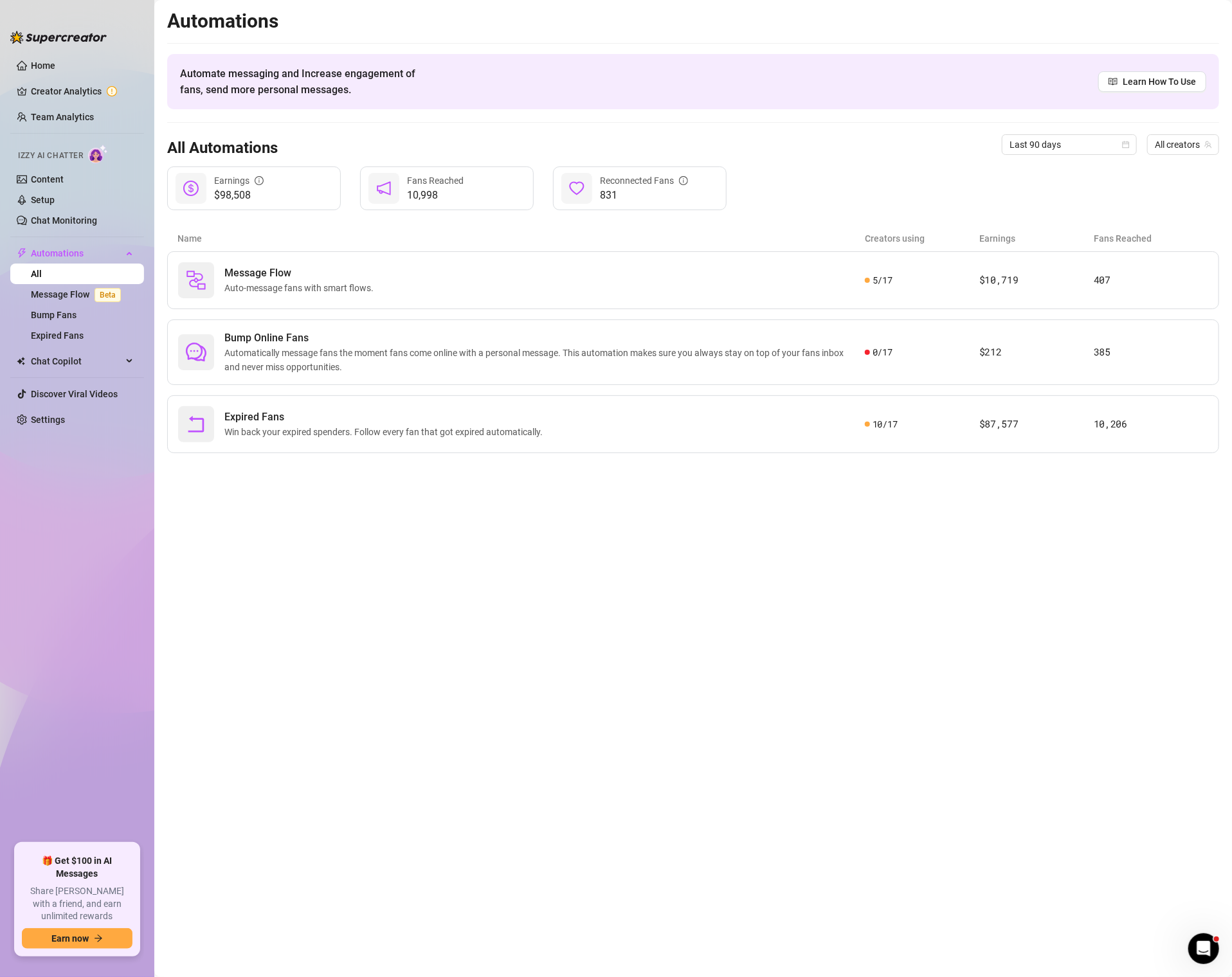
click at [940, 474] on main "Automations Automate messaging and Increase engagement of fans, send more perso…" at bounding box center [693, 488] width 1078 height 977
click at [55, 61] on link "Home" at bounding box center [43, 66] width 24 height 10
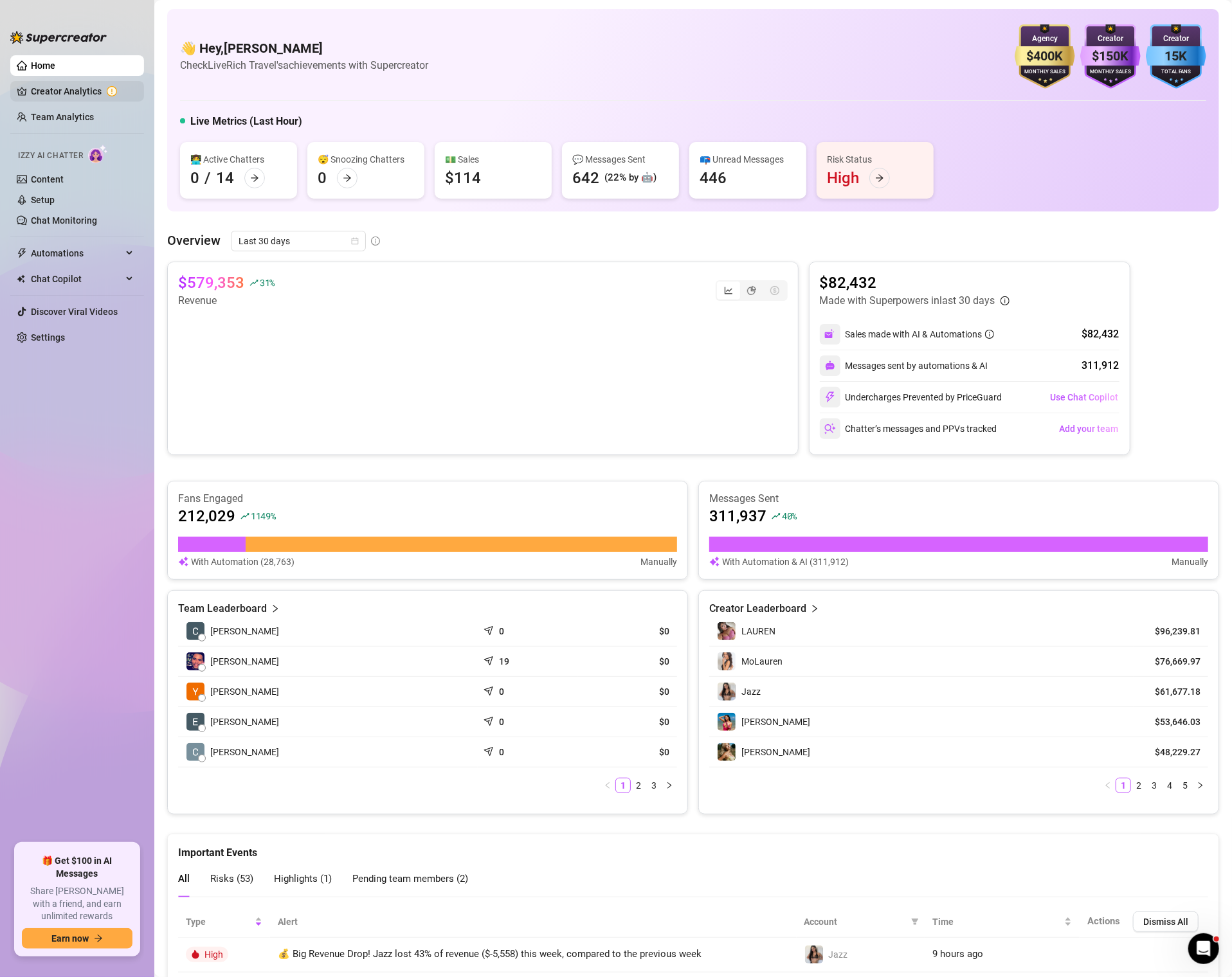
click at [75, 92] on link "Creator Analytics" at bounding box center [82, 92] width 103 height 21
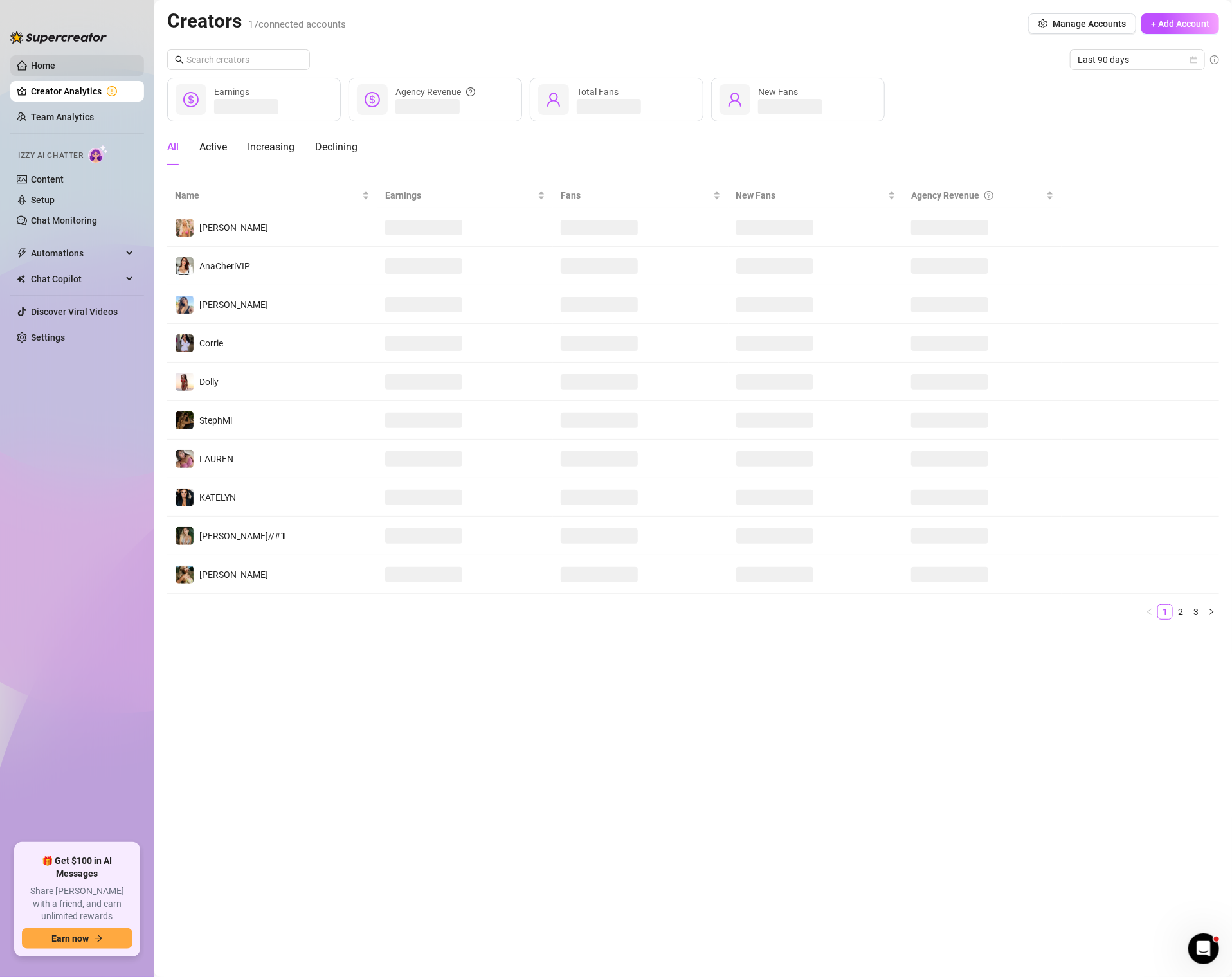
click at [55, 64] on link "Home" at bounding box center [43, 66] width 24 height 10
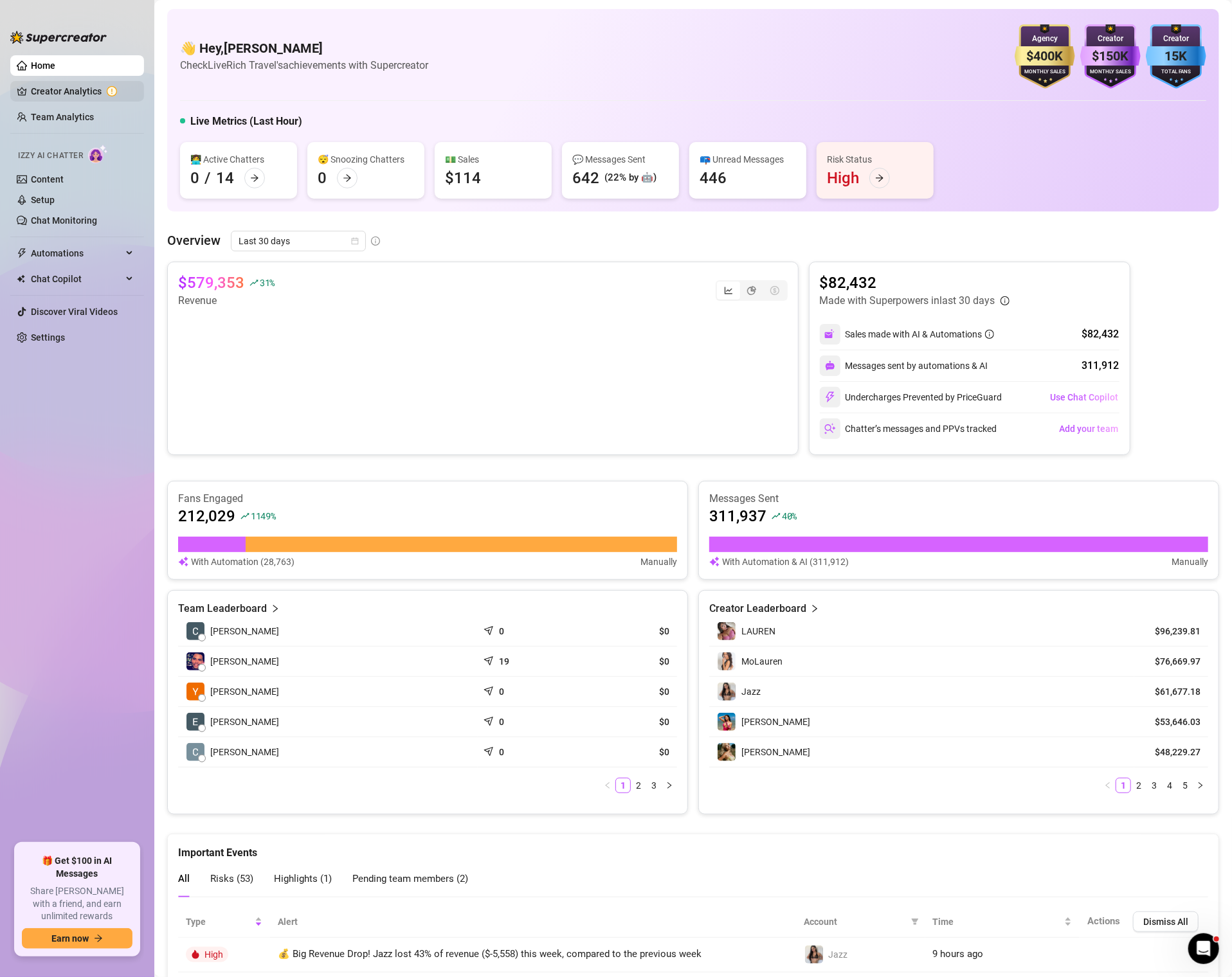
click at [55, 95] on link "Creator Analytics" at bounding box center [82, 92] width 103 height 21
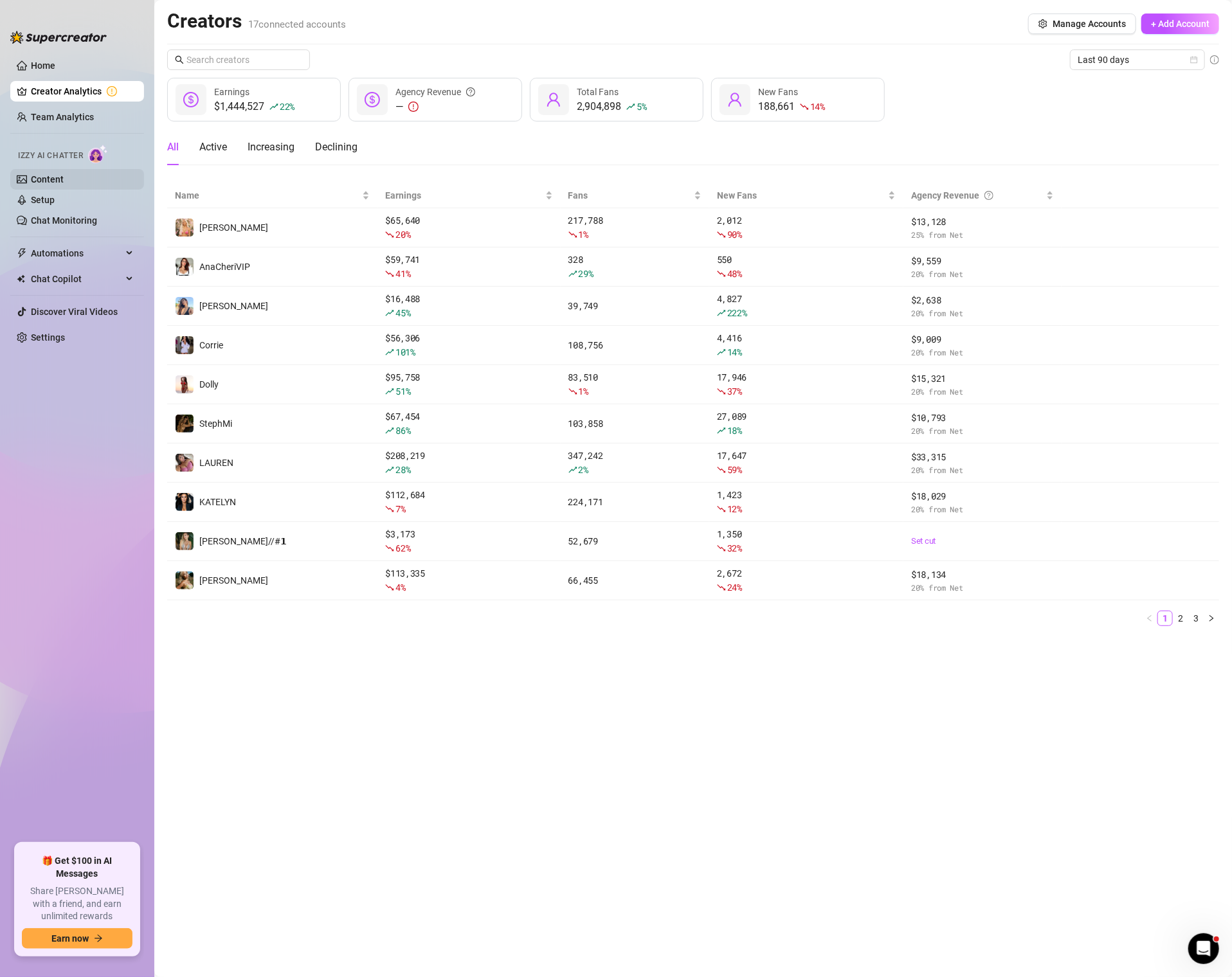
click at [64, 177] on link "Content" at bounding box center [47, 179] width 32 height 10
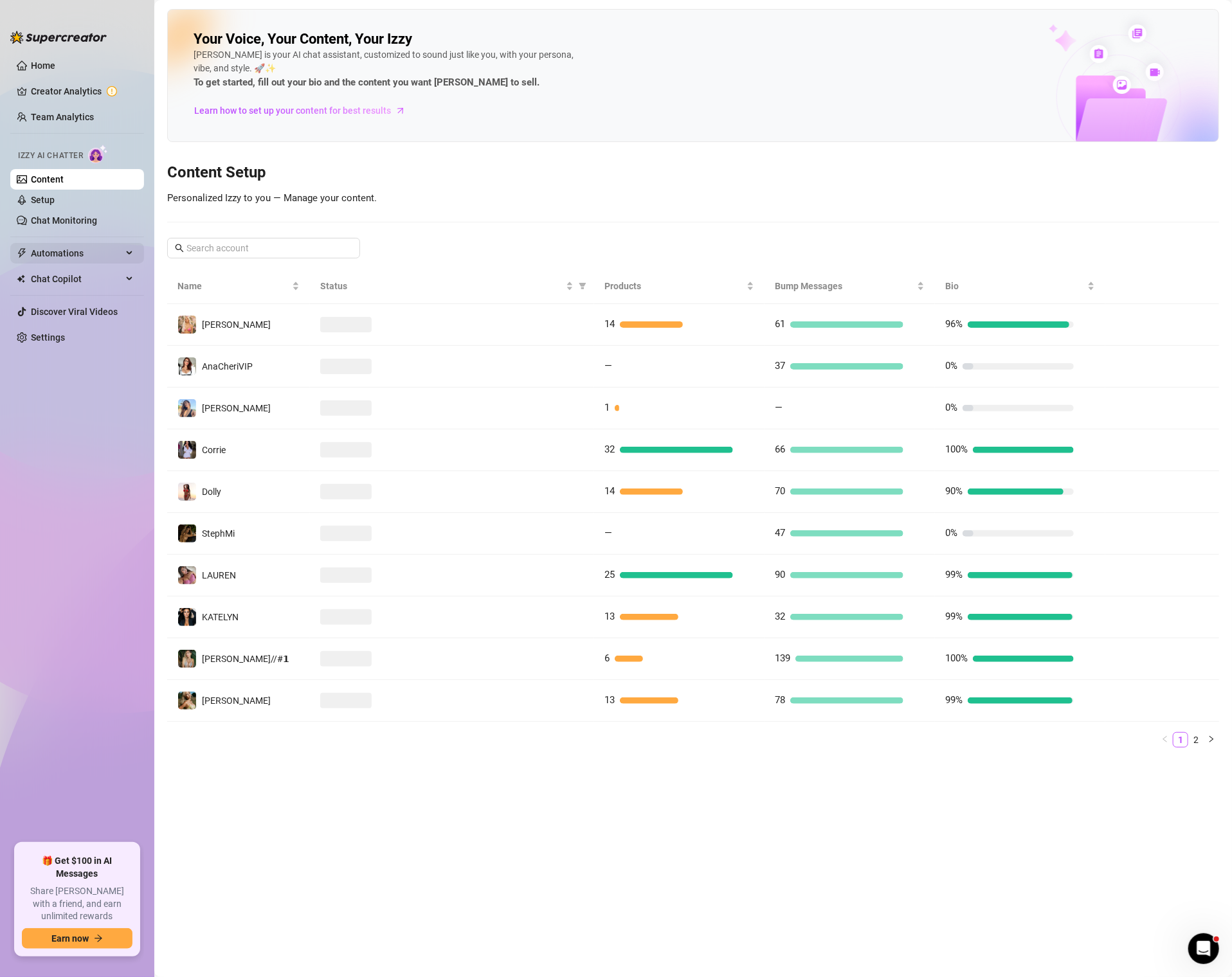
click at [55, 249] on span "Automations" at bounding box center [77, 253] width 92 height 21
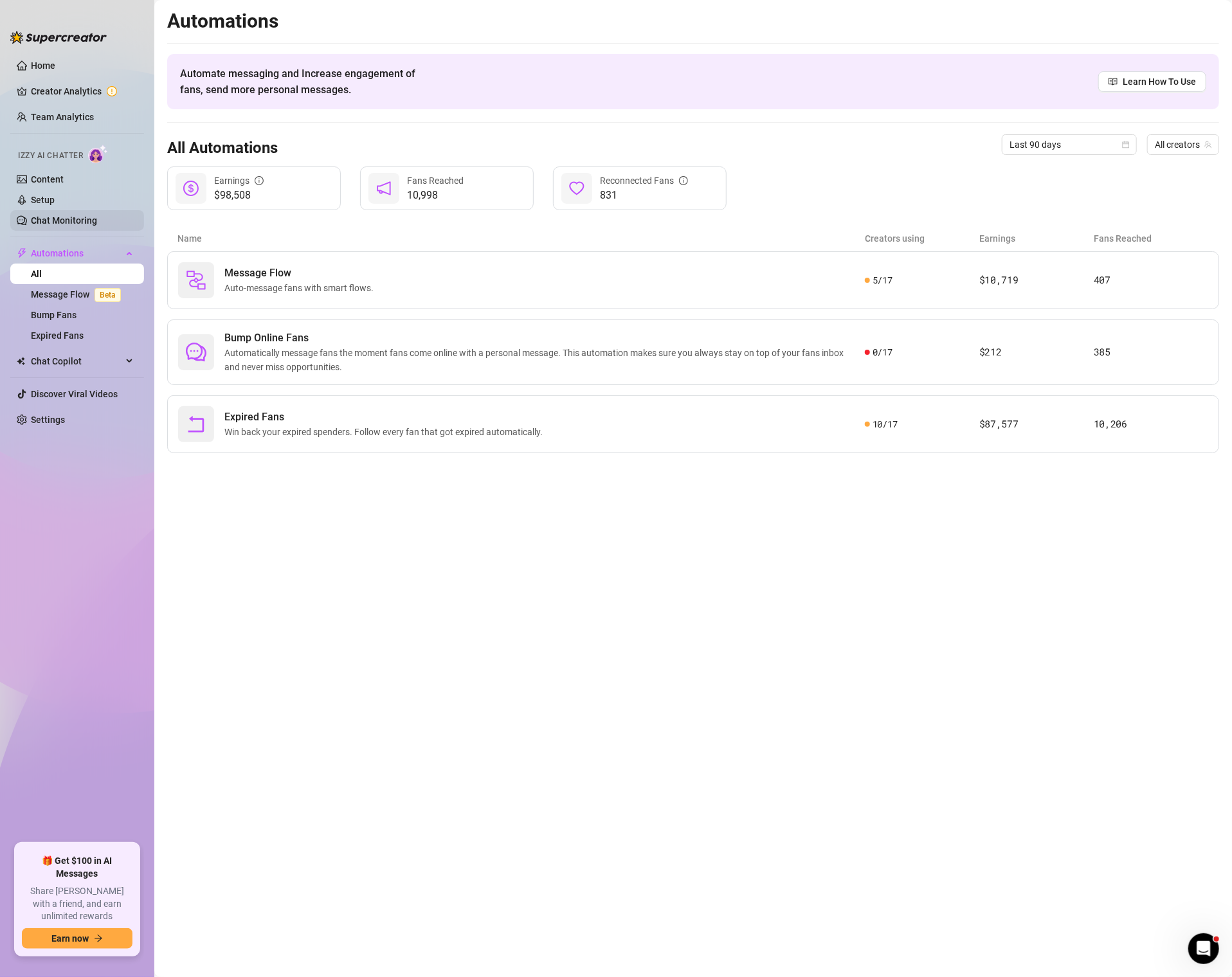
click at [51, 222] on link "Chat Monitoring" at bounding box center [64, 221] width 66 height 10
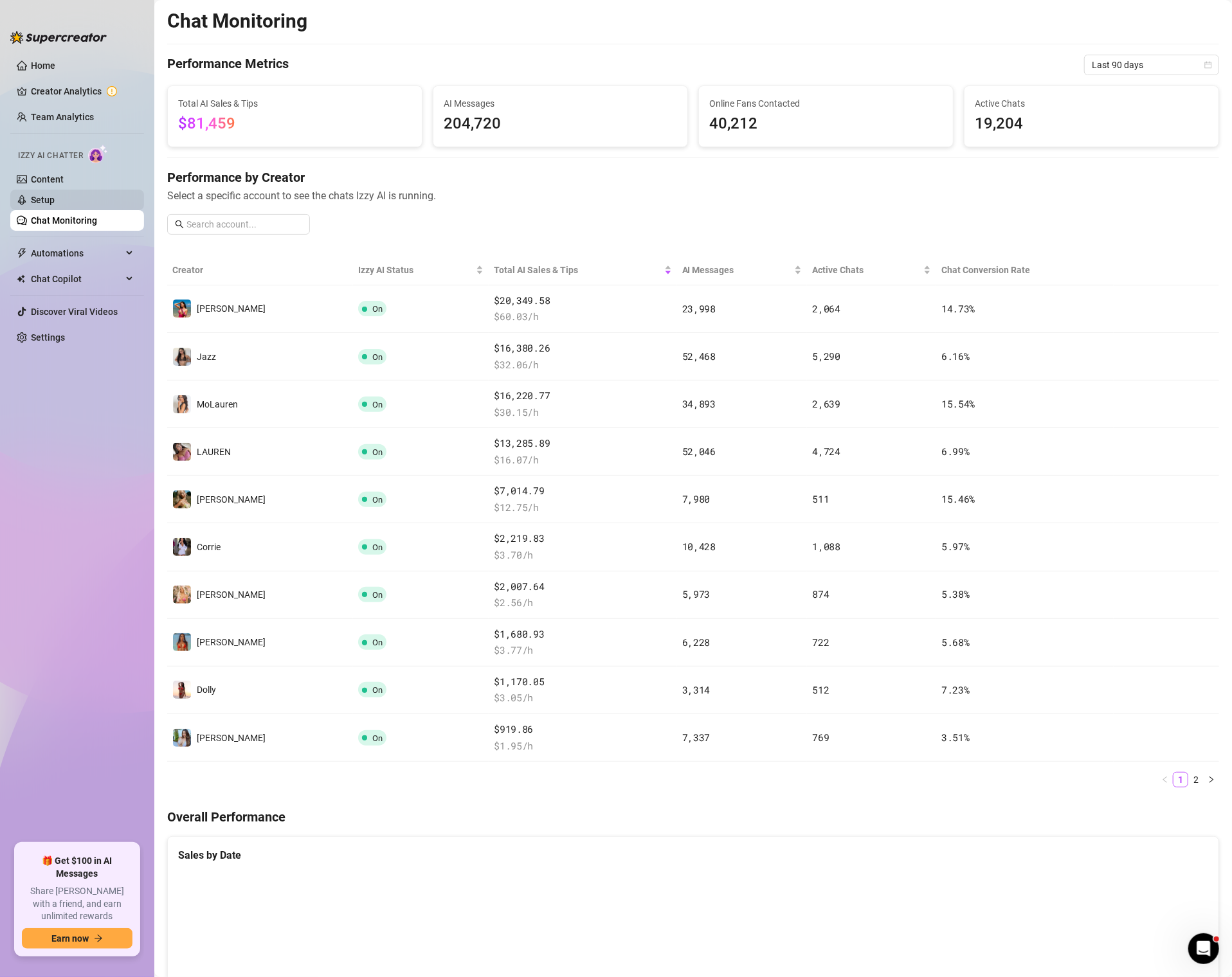
click at [50, 199] on link "Setup" at bounding box center [43, 200] width 24 height 10
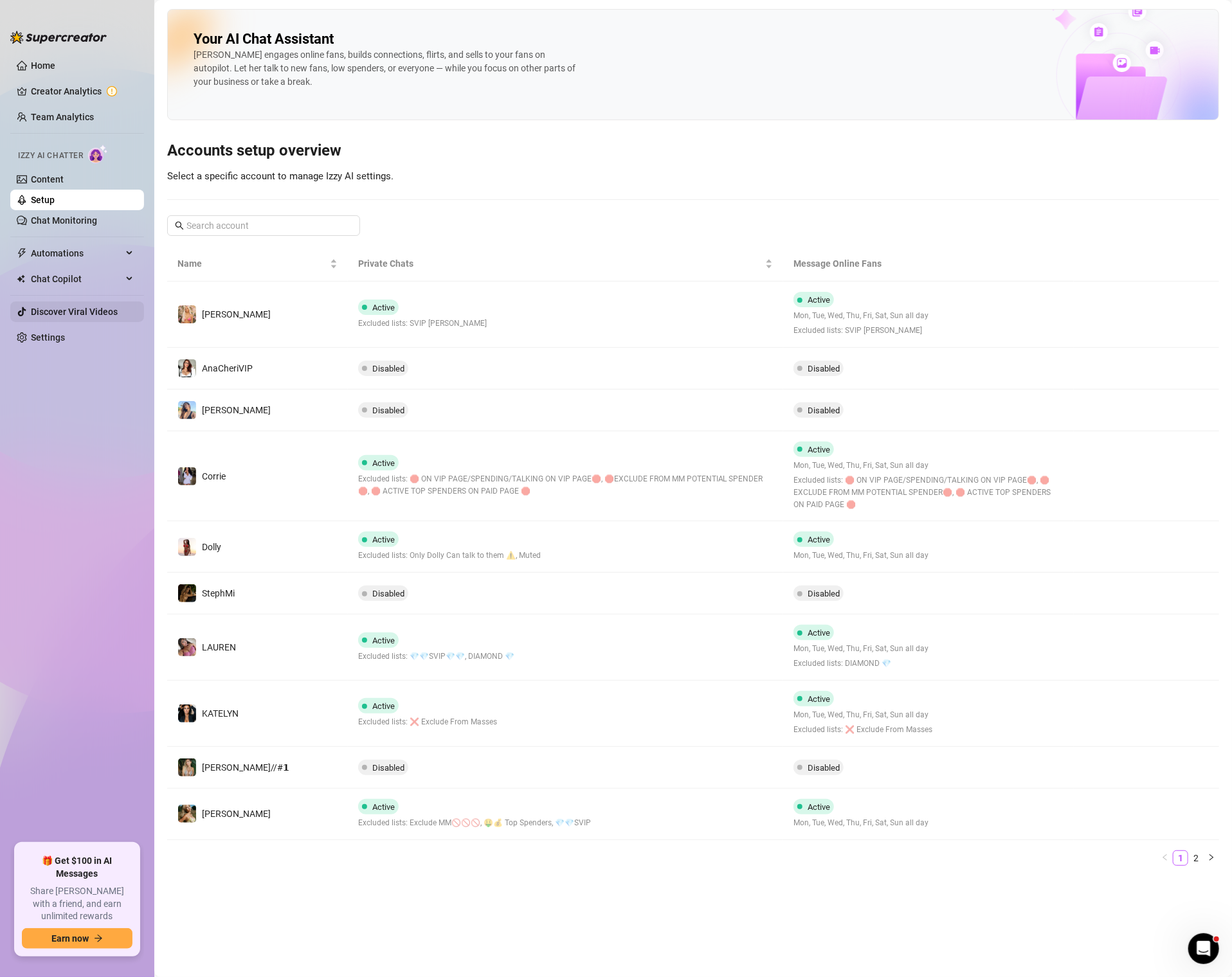
click at [67, 316] on link "Discover Viral Videos" at bounding box center [74, 312] width 86 height 10
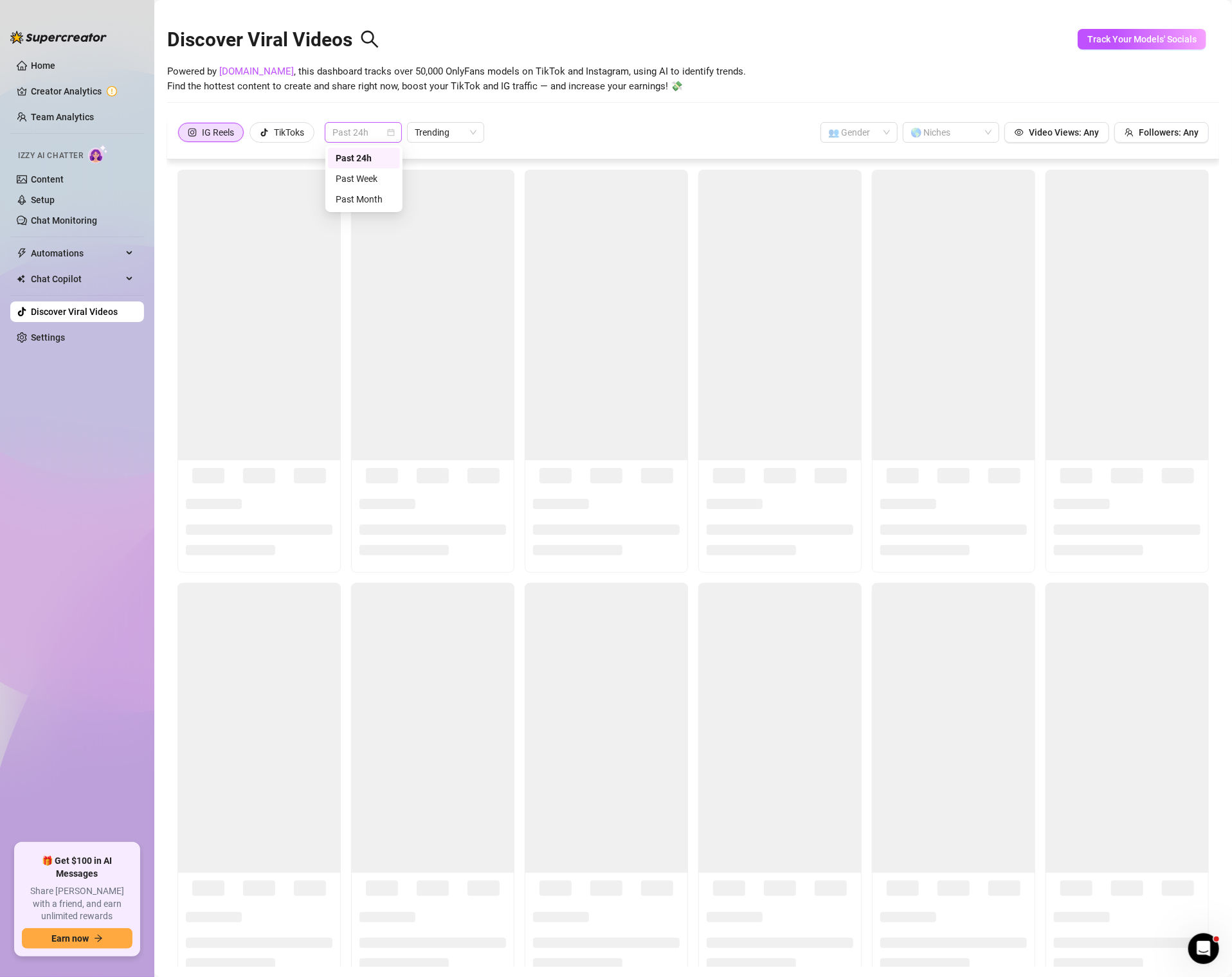
click at [378, 136] on span "Past 24h" at bounding box center [363, 132] width 62 height 19
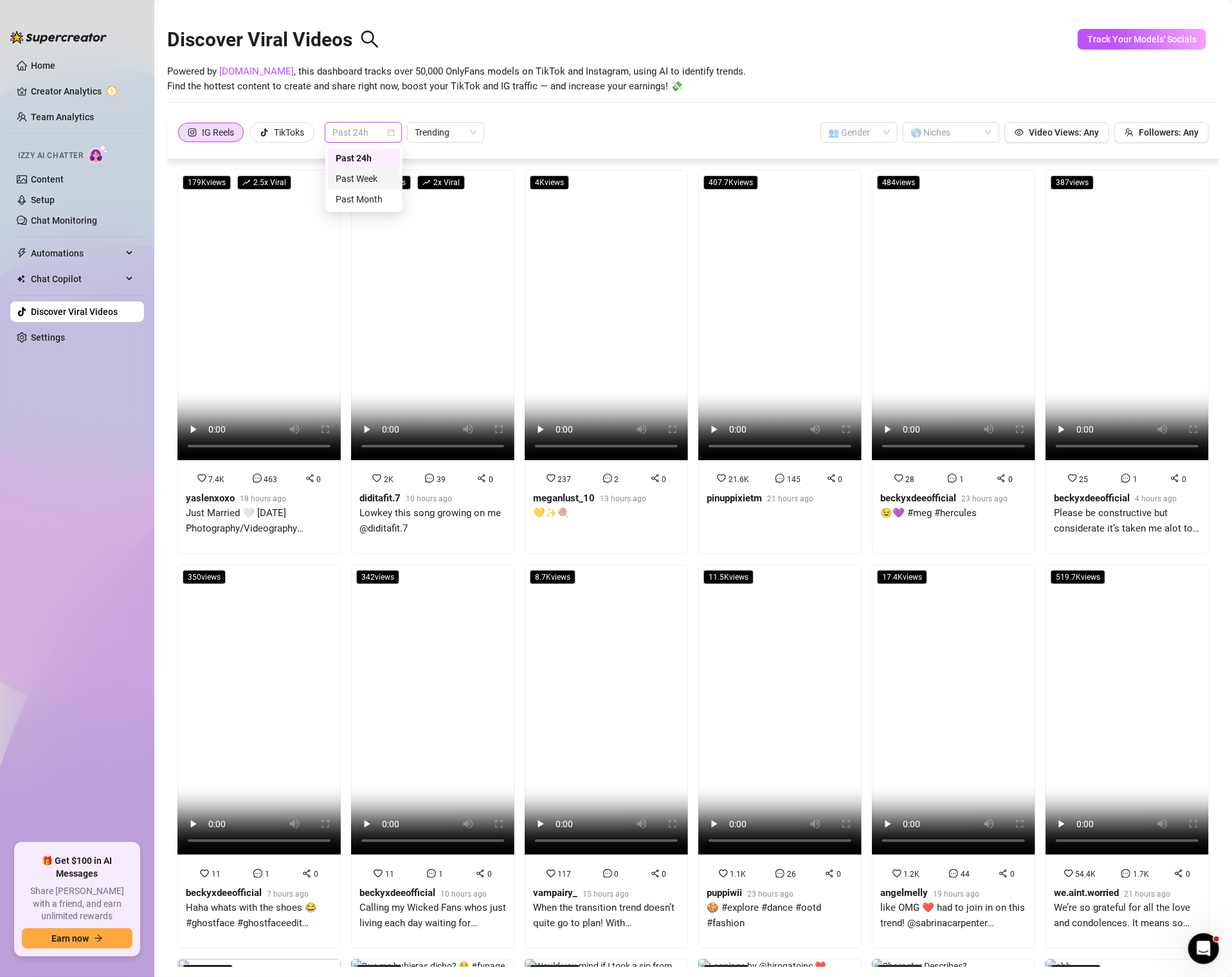
click at [1033, 148] on div "IG Reels TikToks Past 24h Trending 👥 Gender 🌎 Niches Video Views: Any Followers…" at bounding box center [693, 139] width 1052 height 41
click at [1057, 132] on span "Video Views: Any" at bounding box center [1064, 132] width 70 height 10
drag, startPoint x: 1016, startPoint y: 87, endPoint x: 857, endPoint y: 72, distance: 159.7
click at [857, 72] on body "Home Creator Analytics Team Analytics Izzy AI Chatter Content Setup Chat Monito…" at bounding box center [616, 488] width 1232 height 977
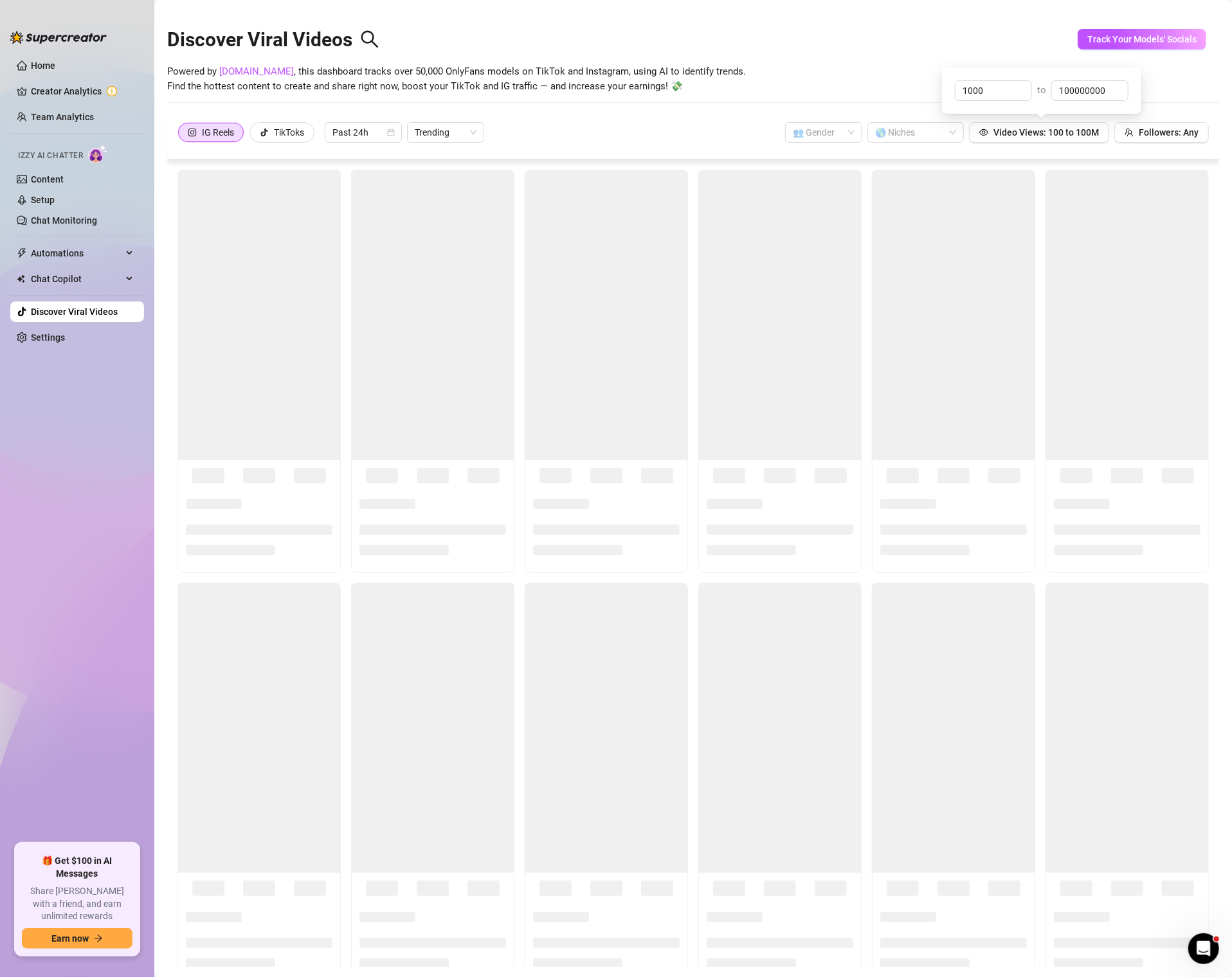
click at [857, 72] on div "Powered by [DOMAIN_NAME] , this dashboard tracks over 50,000 OnlyFans models on…" at bounding box center [693, 79] width 1052 height 30
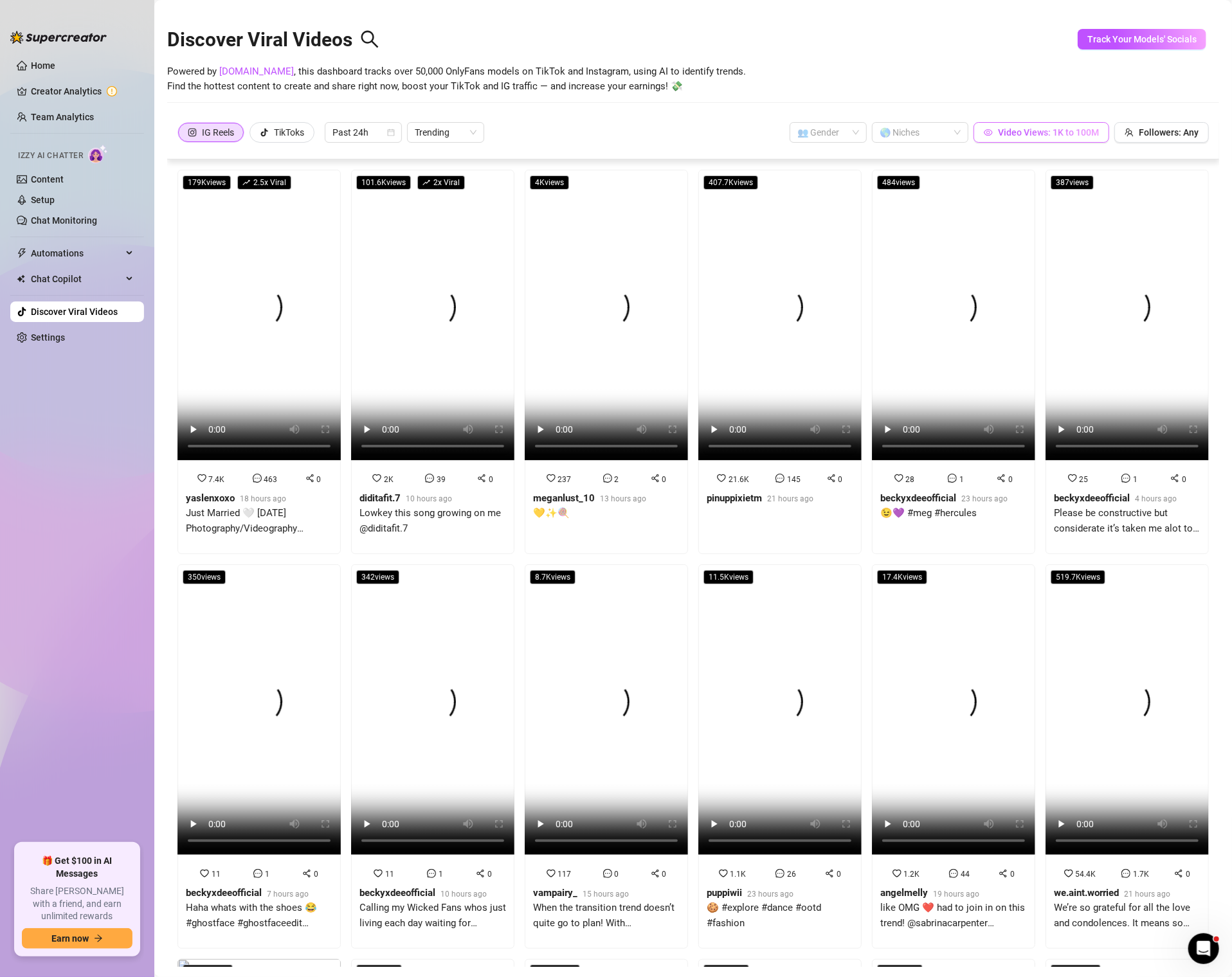
click at [1007, 141] on div "IG Reels TikToks Past 24h Trending 👥 Gender 🌎 Niches Video Views: 1K to 100M Fo…" at bounding box center [693, 139] width 1052 height 41
click at [999, 134] on span "Video Views: 1K to 100M" at bounding box center [1048, 132] width 101 height 10
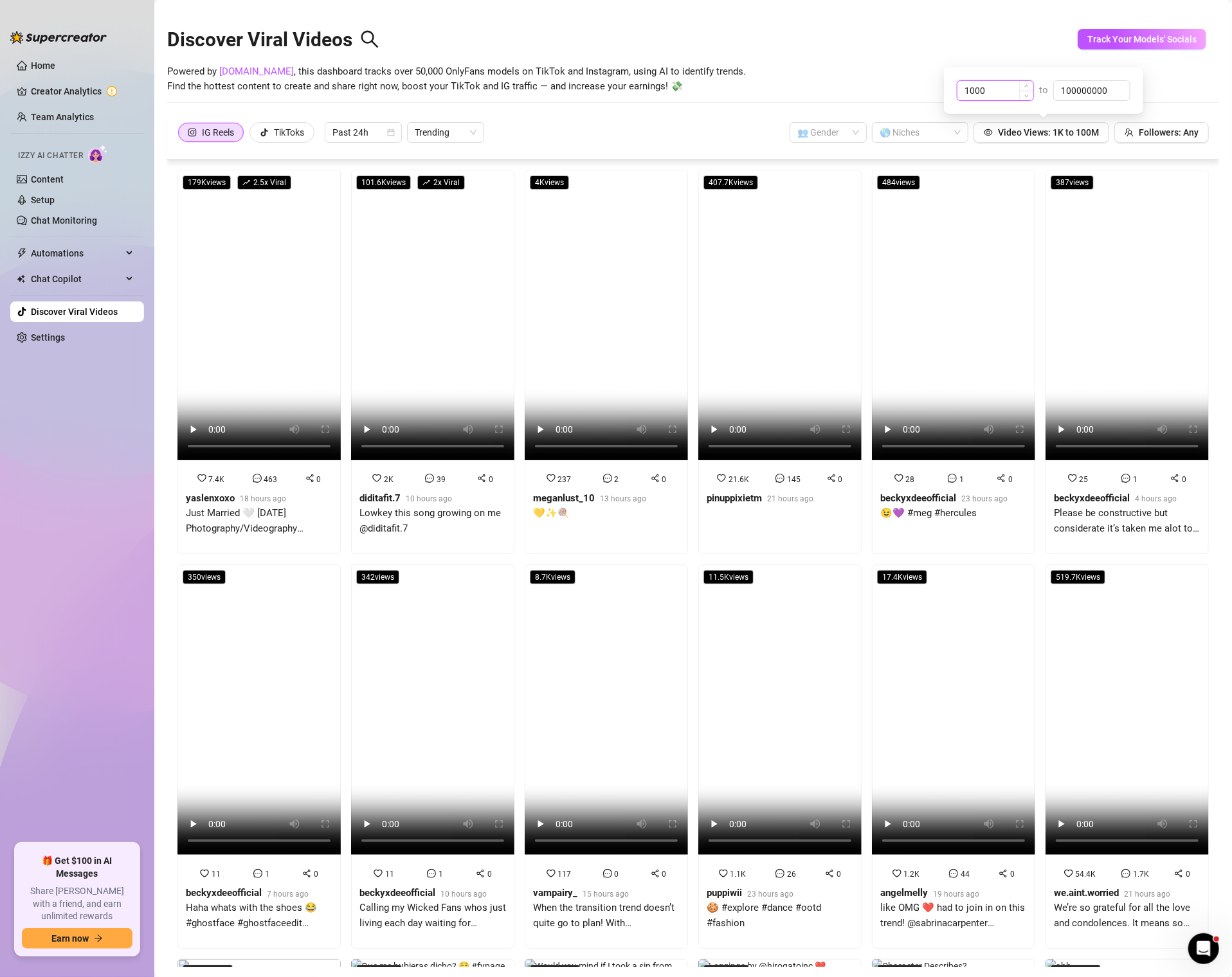
click at [999, 92] on input "1000" at bounding box center [995, 91] width 76 height 19
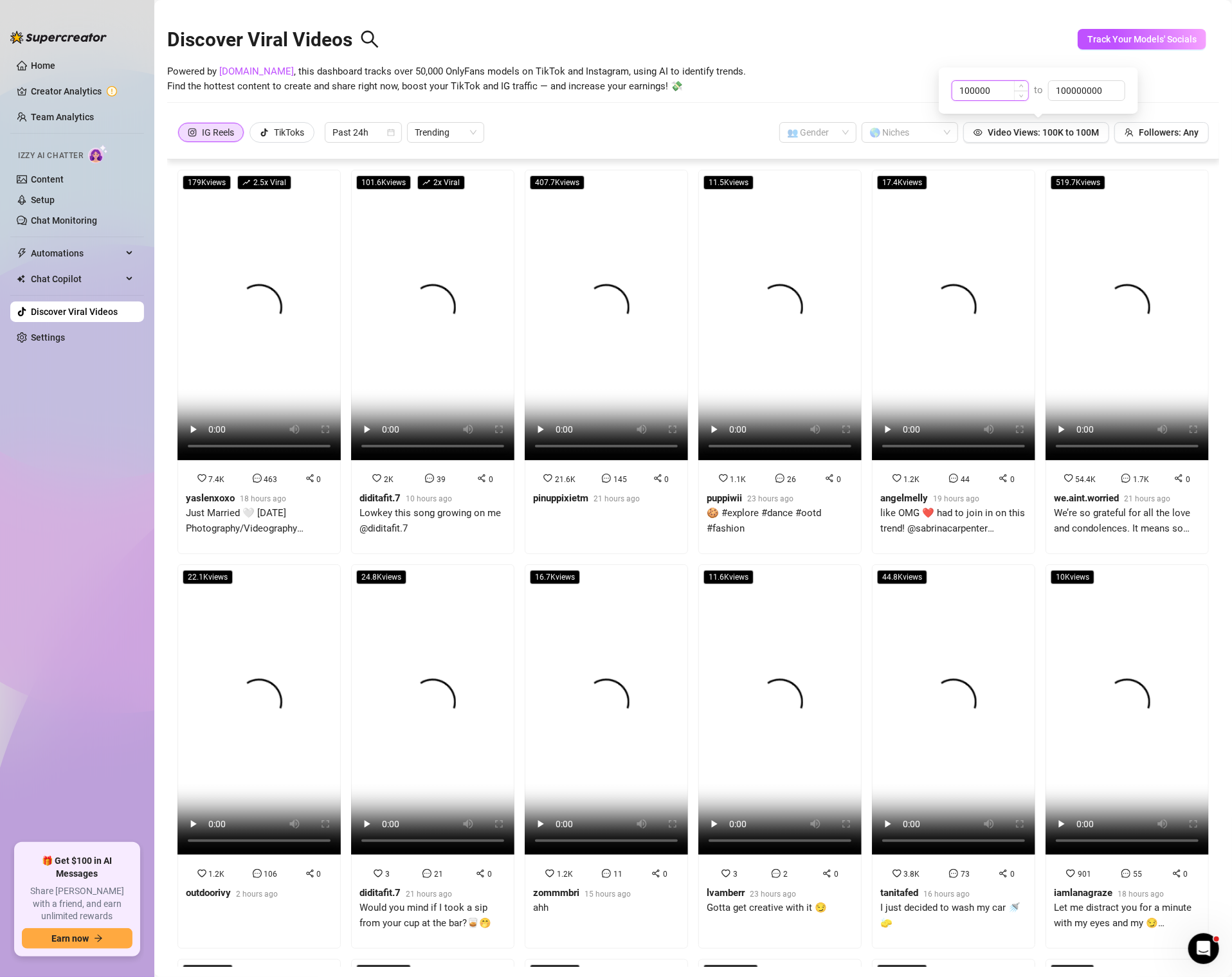
type input "100000"
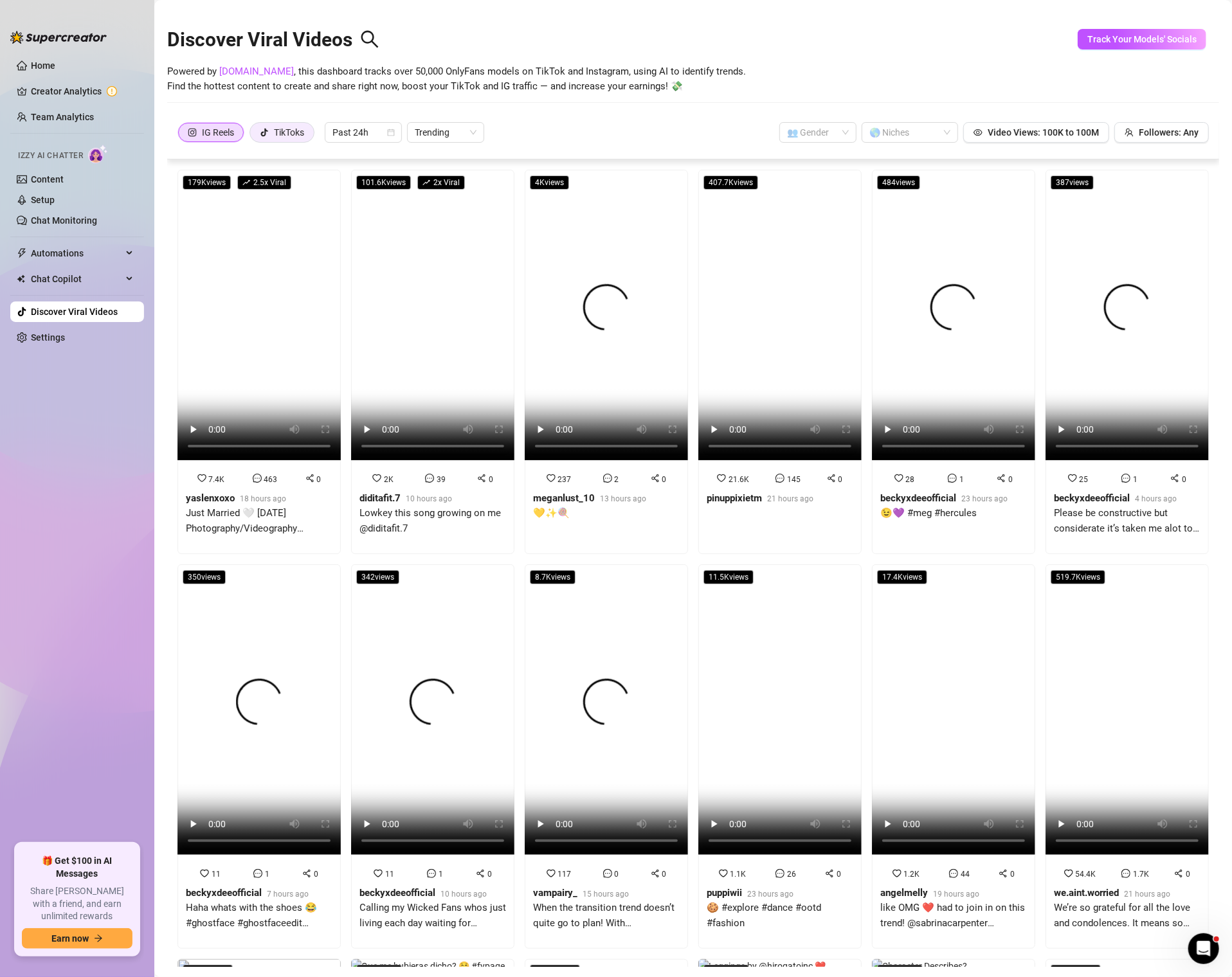
click at [276, 137] on div "TikToks" at bounding box center [289, 132] width 30 height 19
click at [253, 136] on input "TikToks" at bounding box center [253, 136] width 0 height 0
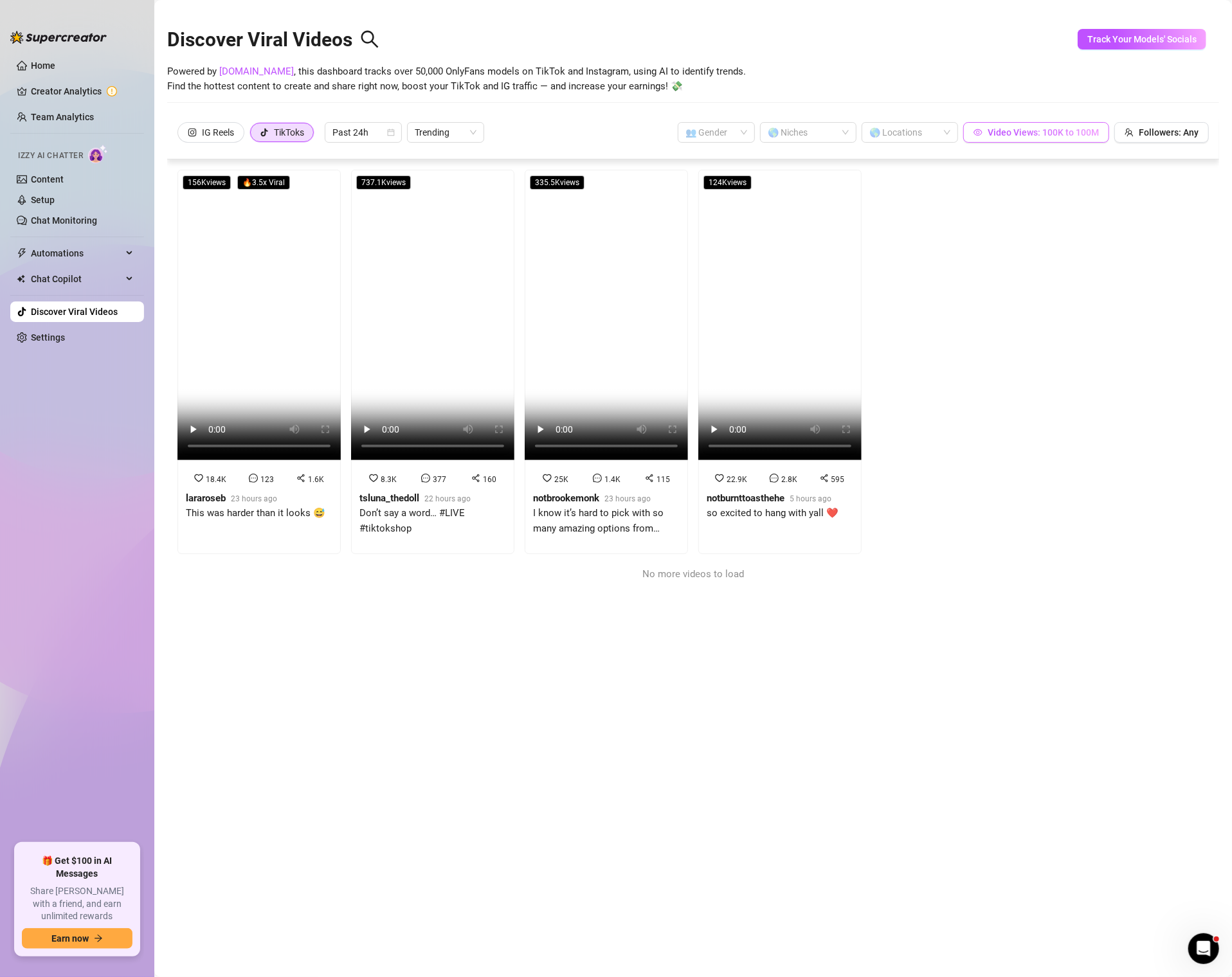
click at [1034, 137] on span "Video Views: 100K to 100M" at bounding box center [1043, 132] width 112 height 10
click at [503, 118] on div "IG Reels TikToks Past 24h Trending 👥 Gender 🌎 Niches 🌎 Locations Video Views: 1…" at bounding box center [693, 139] width 1052 height 41
click at [363, 137] on span "Past 24h" at bounding box center [363, 132] width 62 height 19
click at [363, 202] on div "Past Month" at bounding box center [363, 199] width 57 height 14
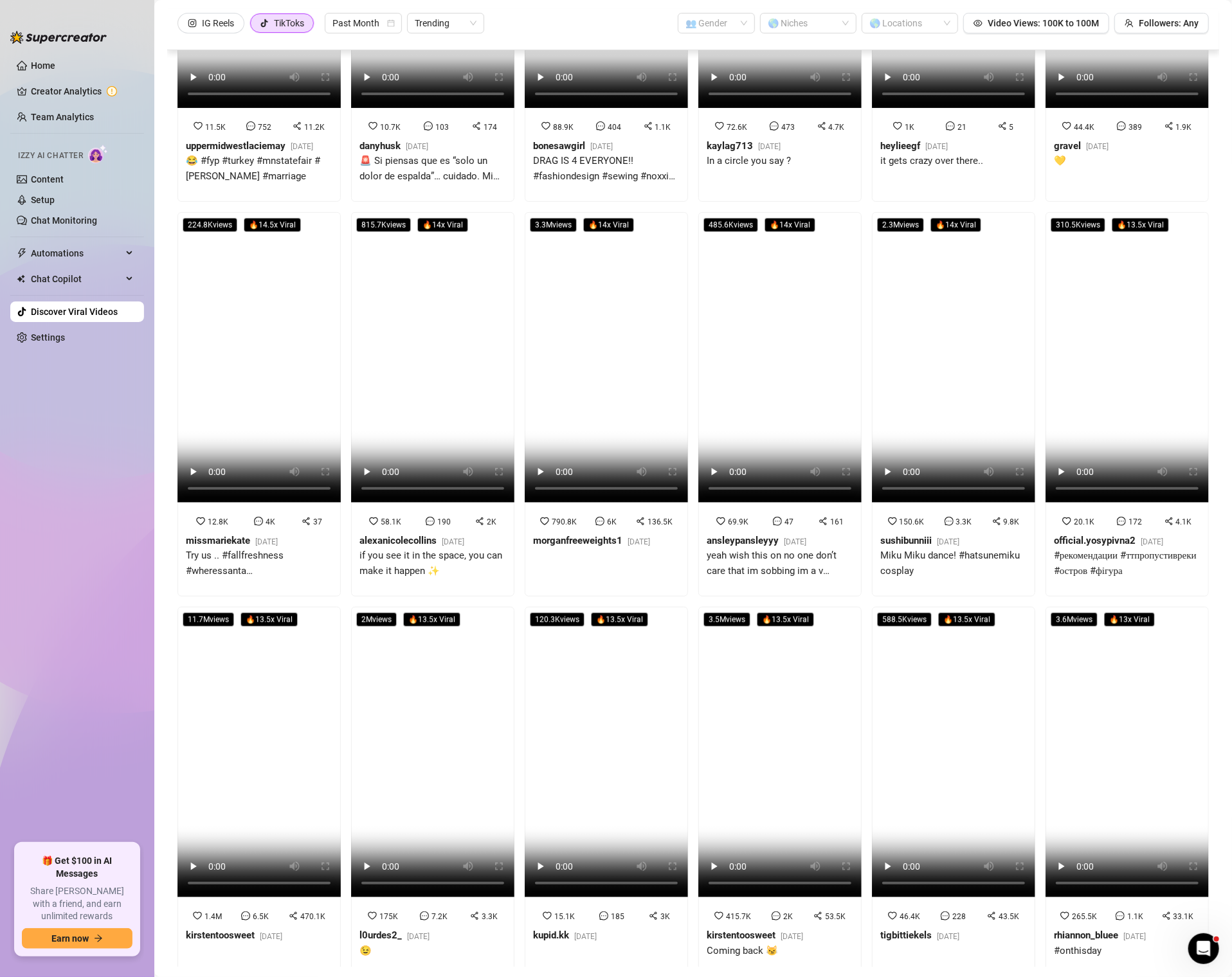
scroll to position [223, 0]
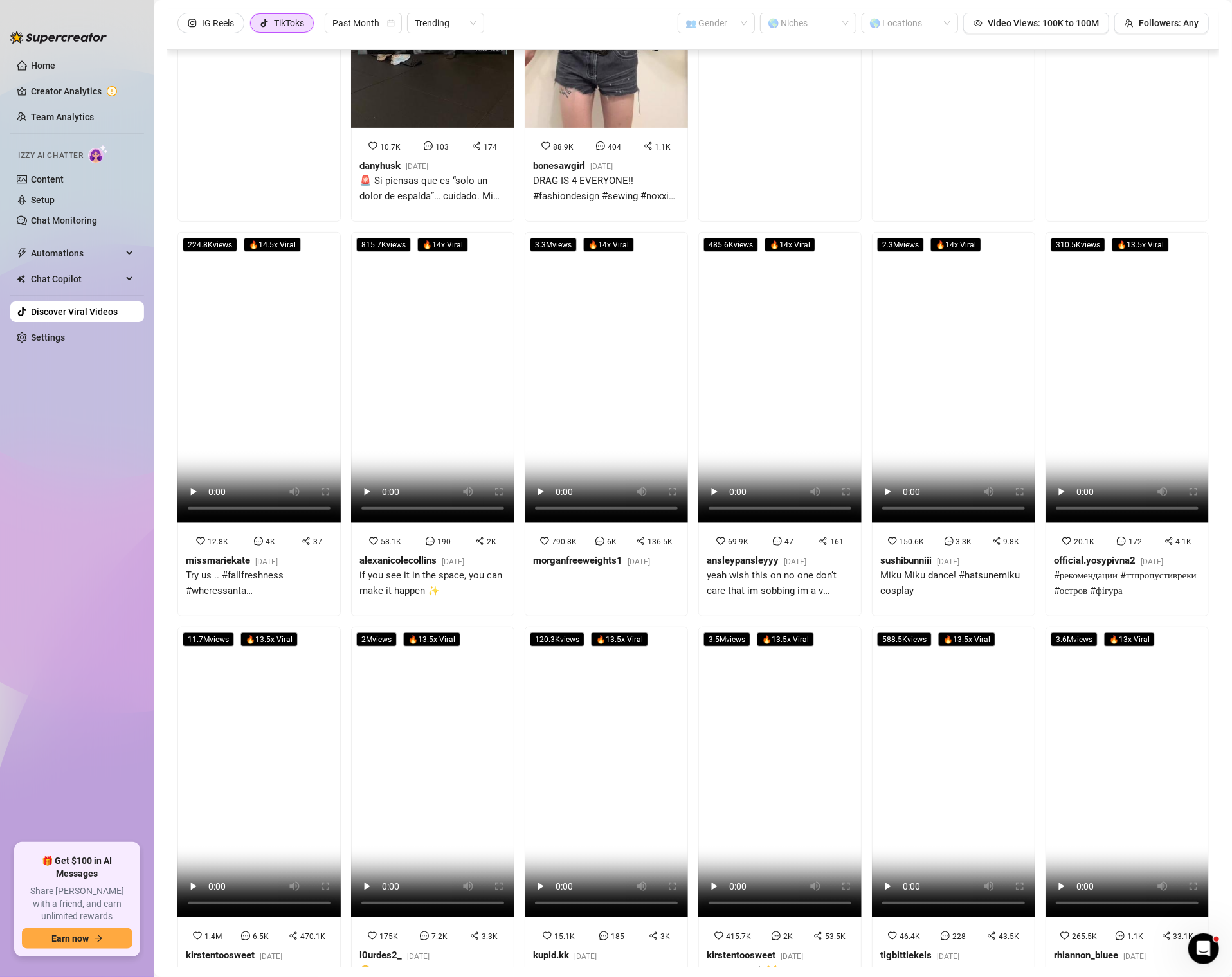
click at [928, 432] on video at bounding box center [953, 377] width 163 height 290
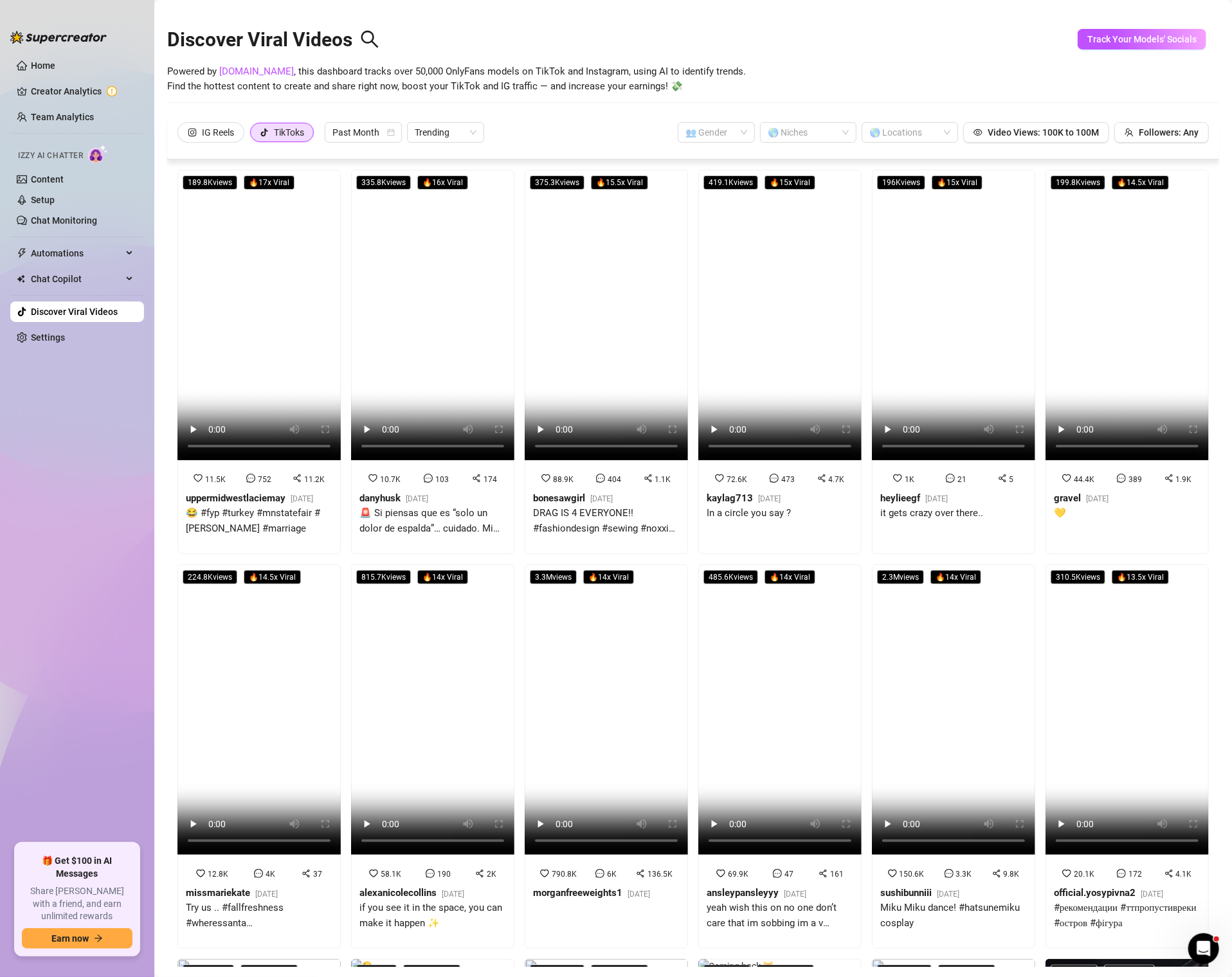
click at [245, 63] on div "Discover Viral Videos" at bounding box center [693, 36] width 1052 height 55
click at [244, 72] on link "[DOMAIN_NAME]" at bounding box center [256, 72] width 75 height 12
